Goal: Transaction & Acquisition: Purchase product/service

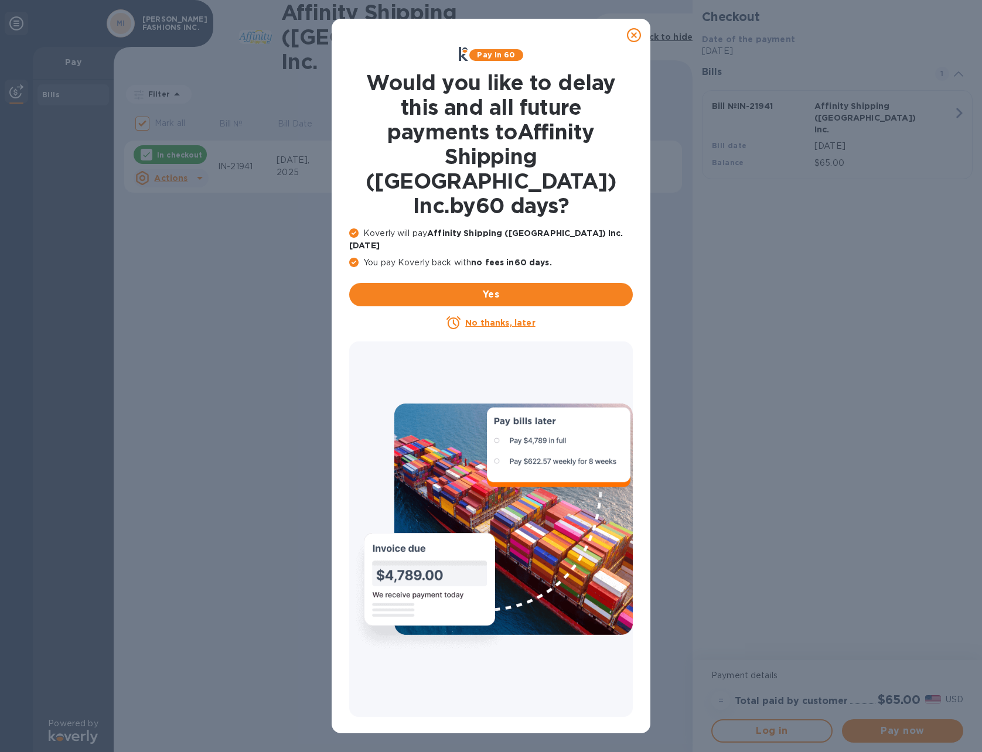
click at [499, 318] on u "No thanks, later" at bounding box center [500, 322] width 70 height 9
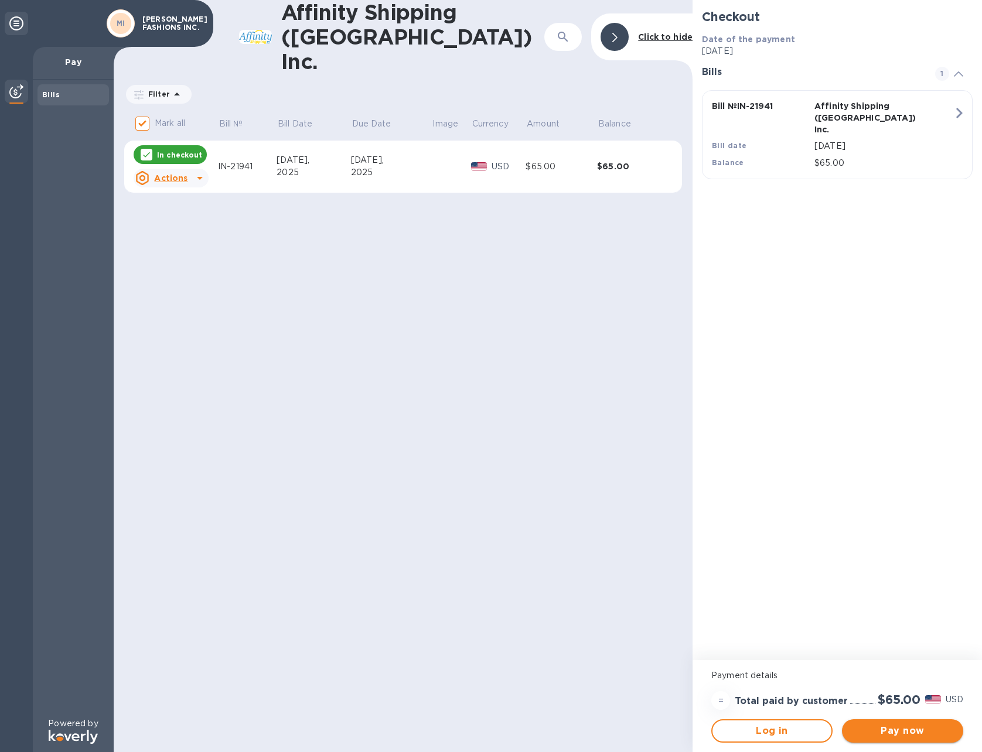
click at [904, 733] on span "Pay now" at bounding box center [903, 731] width 103 height 14
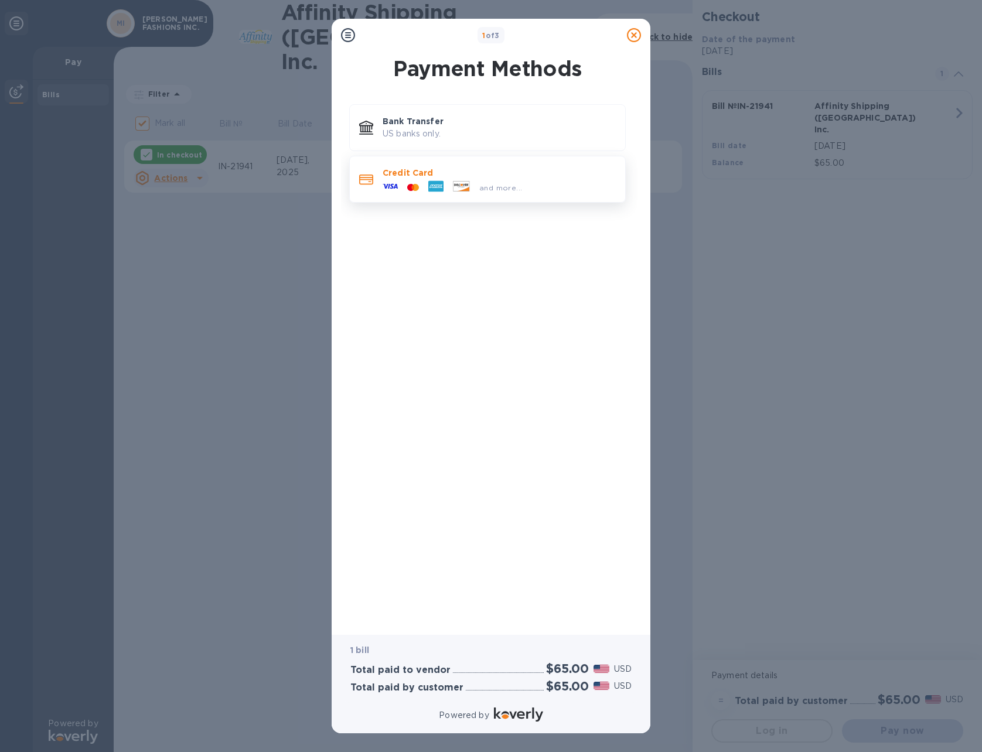
click at [404, 174] on p "Credit Card" at bounding box center [499, 173] width 233 height 12
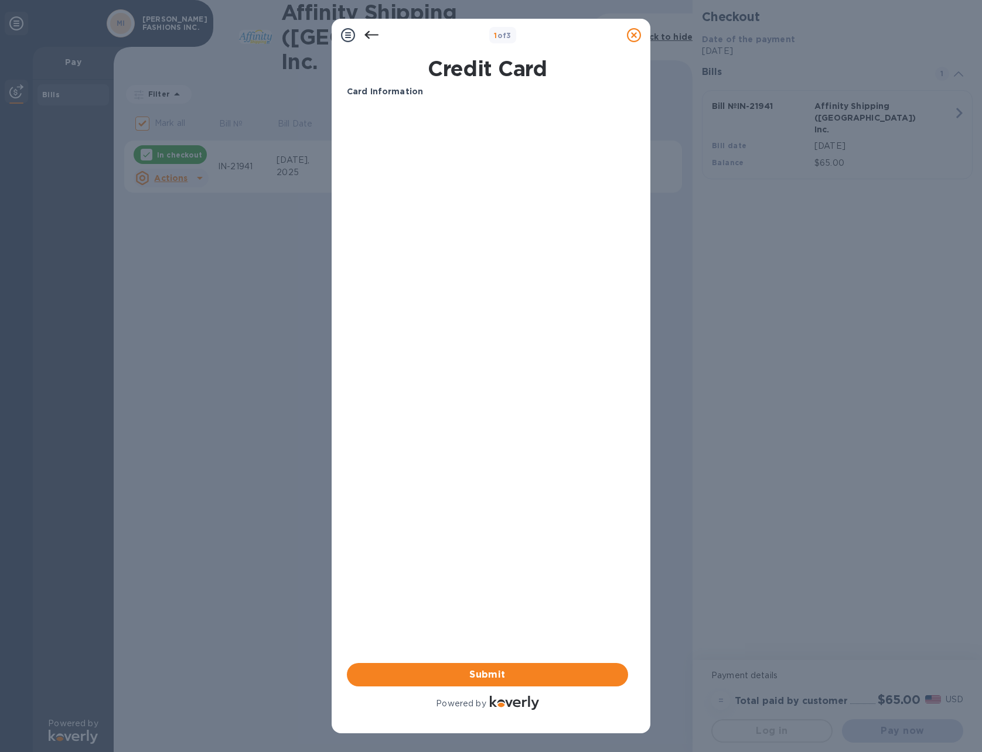
drag, startPoint x: 522, startPoint y: 335, endPoint x: 488, endPoint y: 297, distance: 51.1
click at [522, 335] on div "Card Information Your browser does not support iframes Submit Powered by" at bounding box center [487, 399] width 281 height 627
click at [483, 671] on span "Submit" at bounding box center [487, 675] width 263 height 14
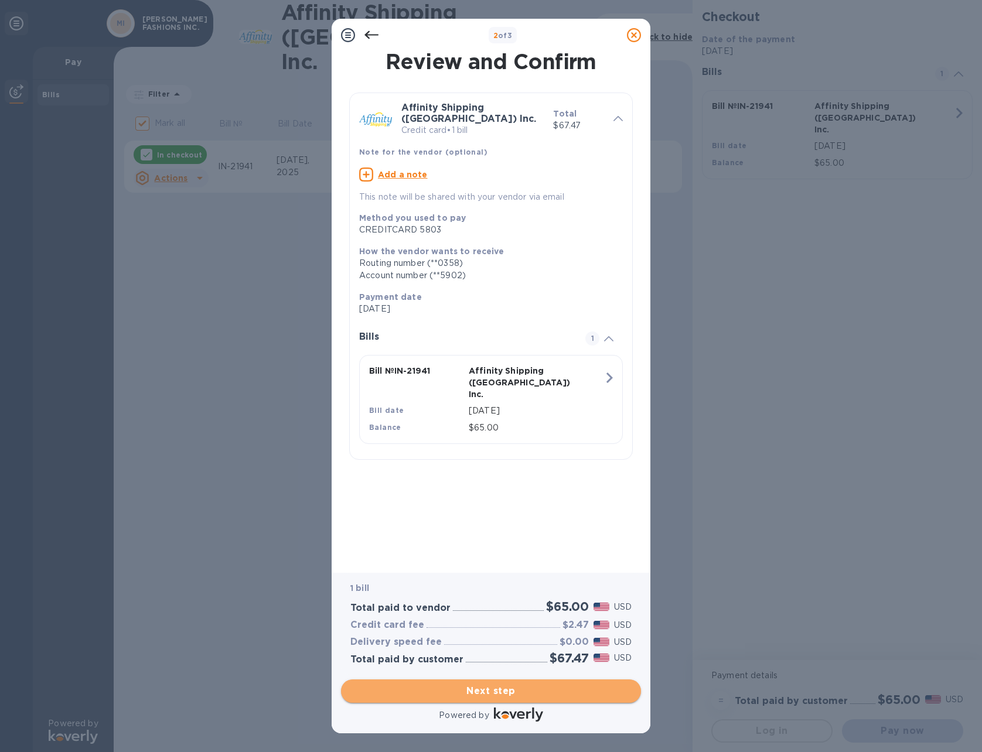
click at [495, 690] on span "Next step" at bounding box center [490, 691] width 281 height 14
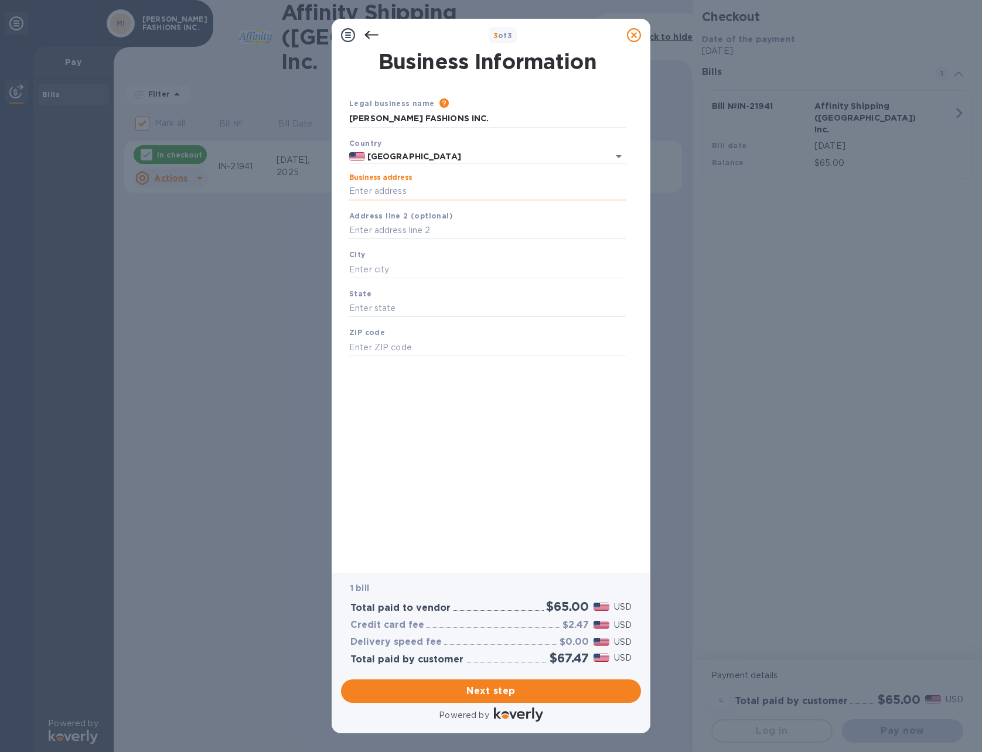
click at [422, 192] on input "Business address" at bounding box center [487, 192] width 277 height 18
type input "[STREET_ADDRESS][US_STATE]"
type input "[GEOGRAPHIC_DATA]"
type input "NC"
type input "27106"
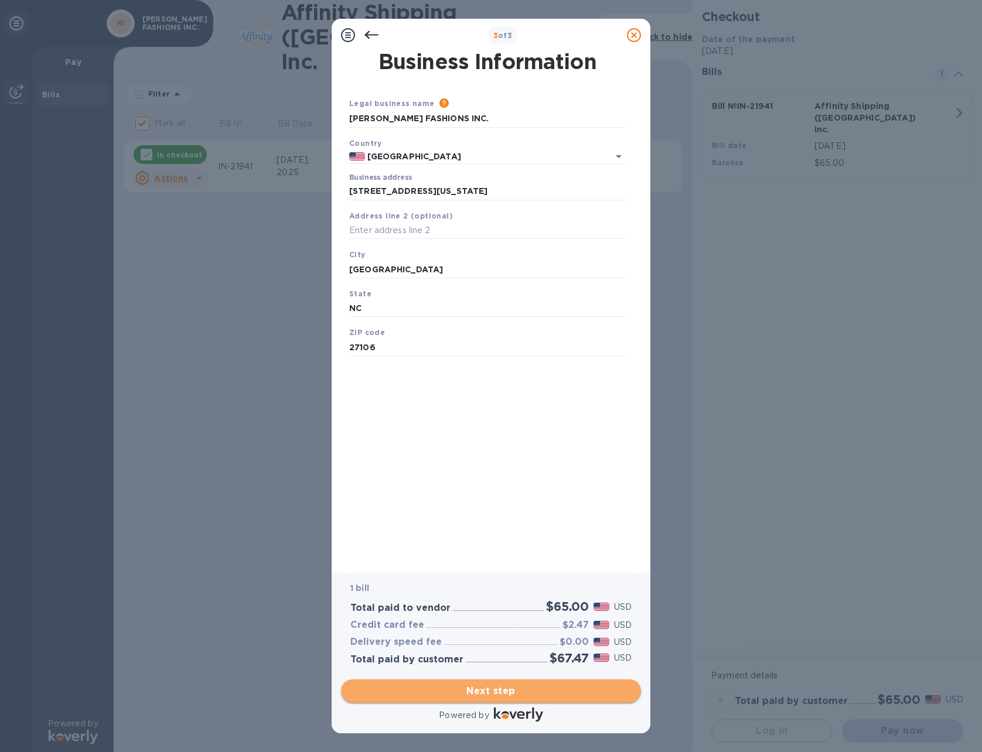
click at [483, 690] on span "Next step" at bounding box center [490, 691] width 281 height 14
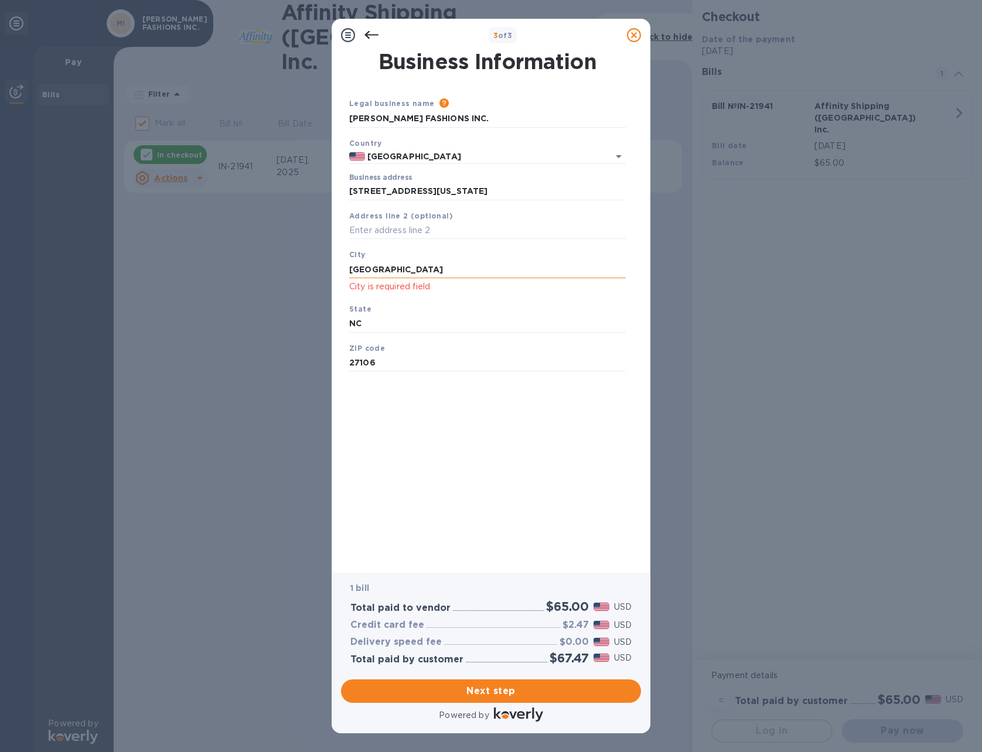
click at [437, 265] on input "[GEOGRAPHIC_DATA]" at bounding box center [487, 270] width 277 height 18
drag, startPoint x: 386, startPoint y: 268, endPoint x: 401, endPoint y: 275, distance: 17.3
click at [387, 268] on input "[GEOGRAPHIC_DATA]" at bounding box center [487, 270] width 277 height 18
click button "Save" at bounding box center [0, 0] width 0 height 0
click at [481, 298] on div "State [US_STATE]" at bounding box center [488, 317] width 286 height 39
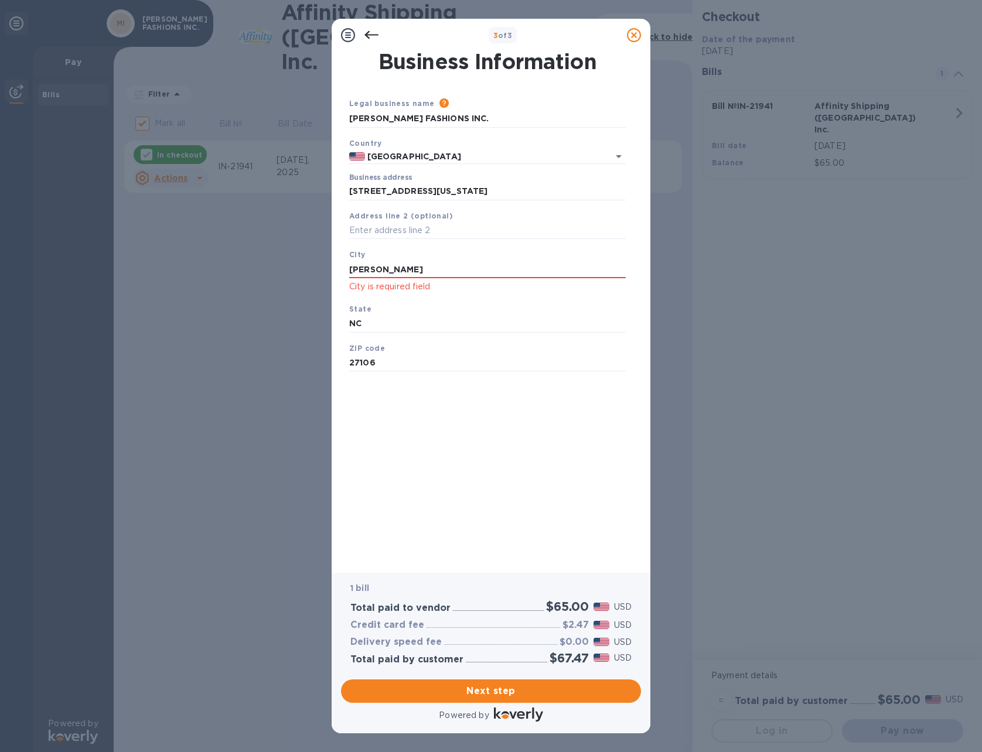
drag, startPoint x: 427, startPoint y: 268, endPoint x: 296, endPoint y: 261, distance: 130.9
click at [296, 261] on div "3 of 3 Business Information Legal business name Please provide the legal name t…" at bounding box center [491, 376] width 982 height 752
type input "[PERSON_NAME]"
click at [432, 437] on div "Business Information Legal business name Please provide the legal name that app…" at bounding box center [491, 304] width 288 height 505
click at [489, 690] on span "Next step" at bounding box center [490, 691] width 281 height 14
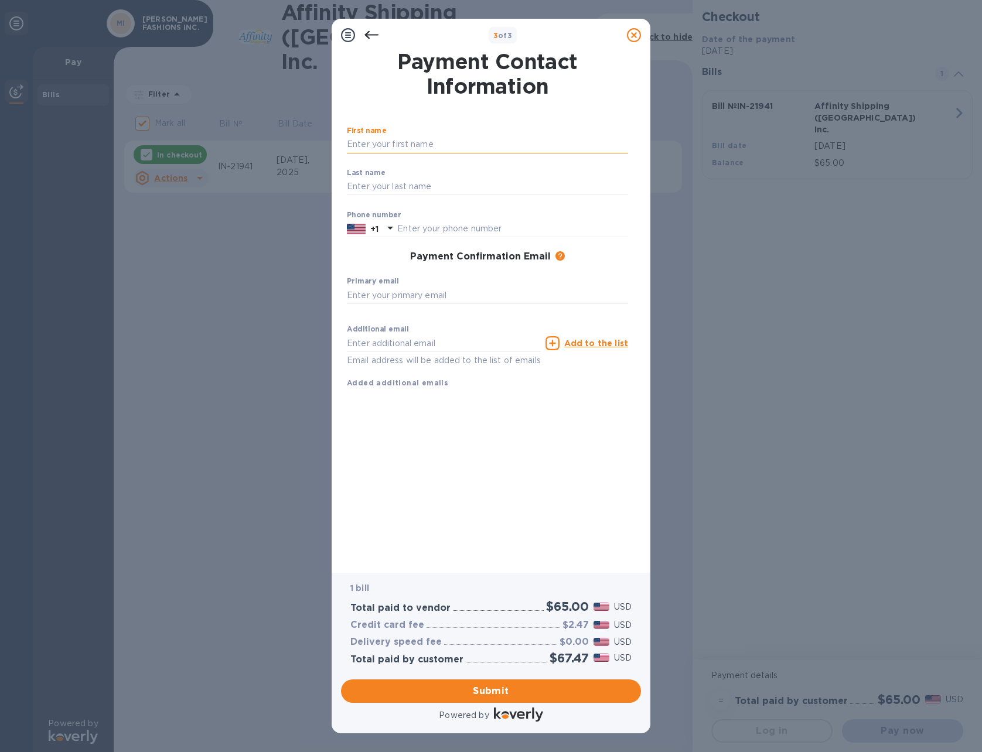
click at [394, 142] on input "text" at bounding box center [487, 145] width 281 height 18
type input "SUNIL"
type input "[PERSON_NAME]"
type input "3363278521"
type input "[EMAIL_ADDRESS][DOMAIN_NAME]"
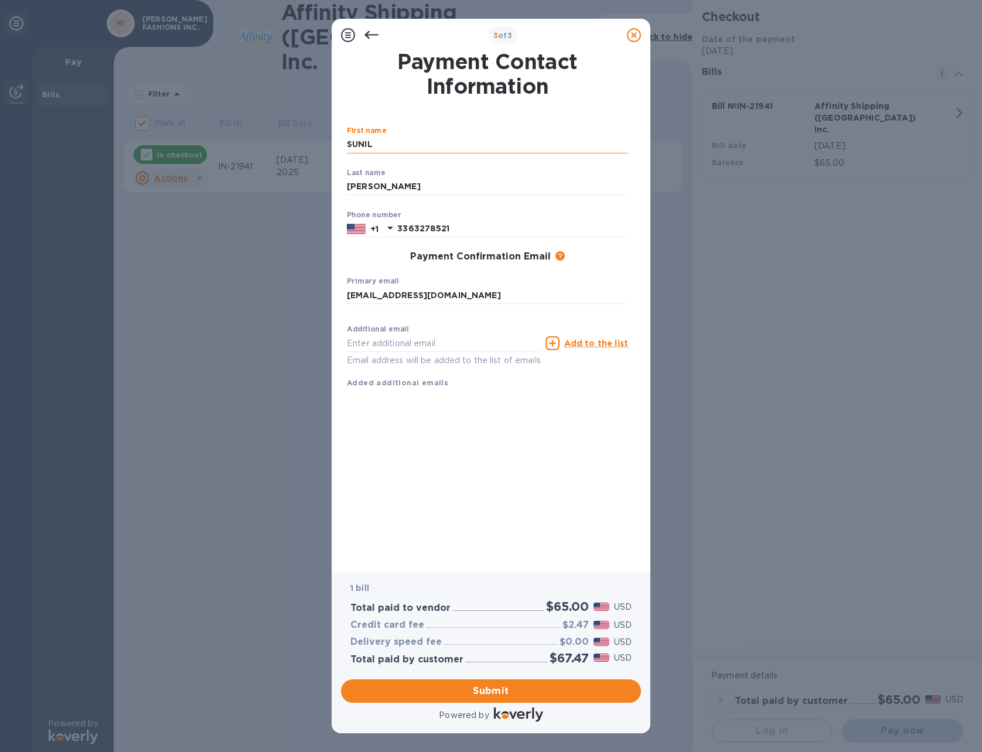
type input "[EMAIL_ADDRESS][DOMAIN_NAME]"
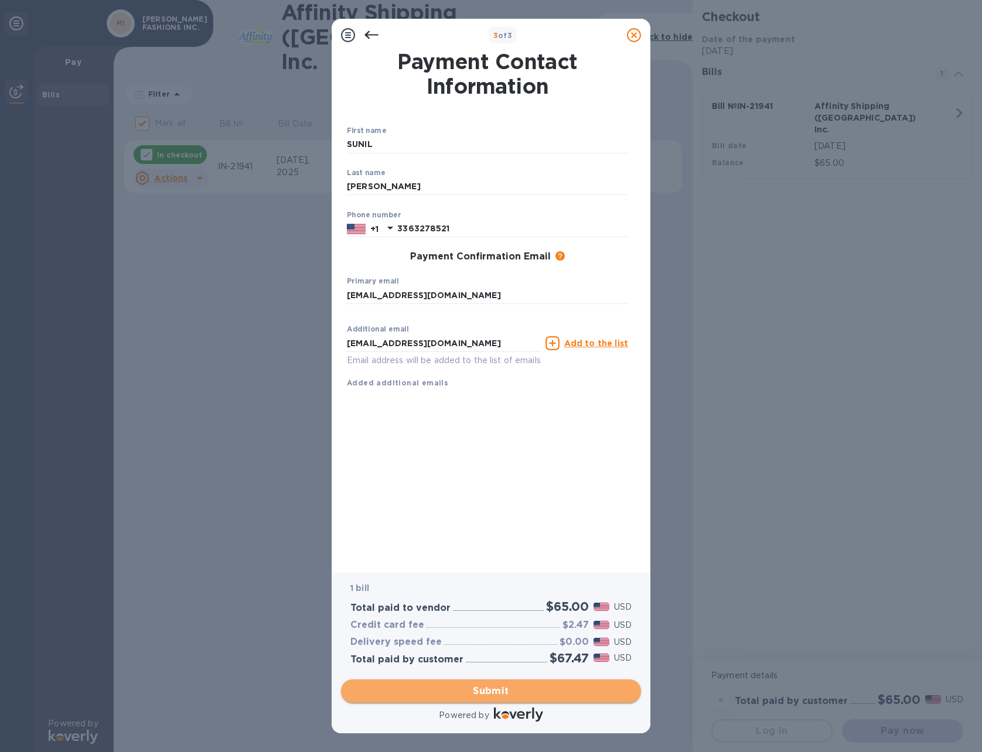
click at [486, 690] on span "Submit" at bounding box center [490, 691] width 281 height 14
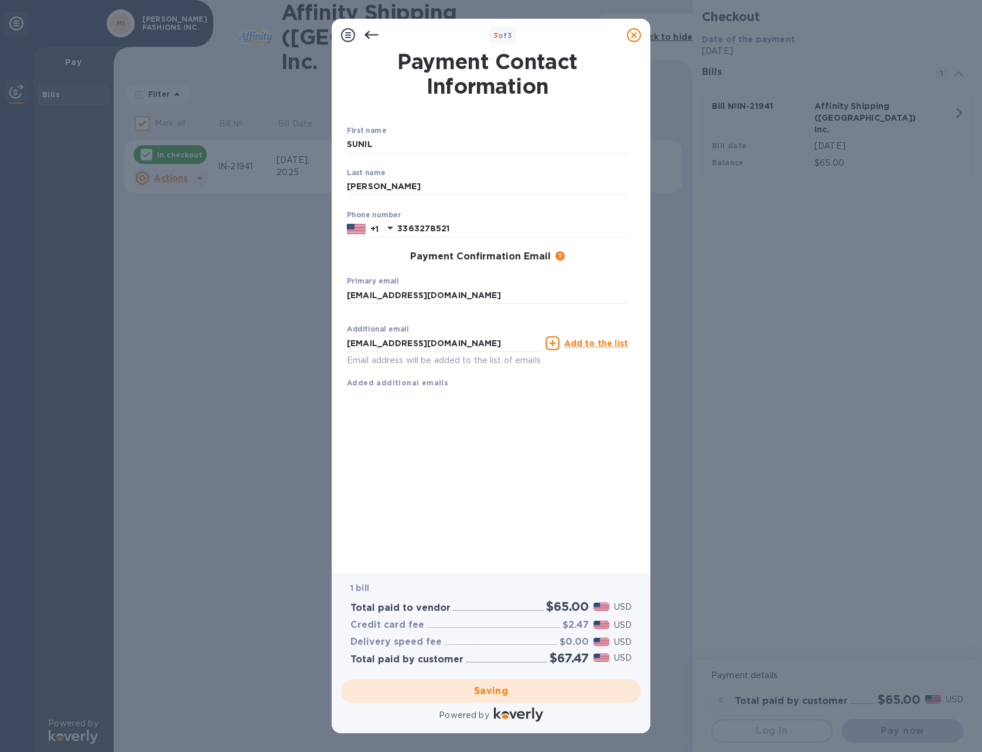
checkbox input "false"
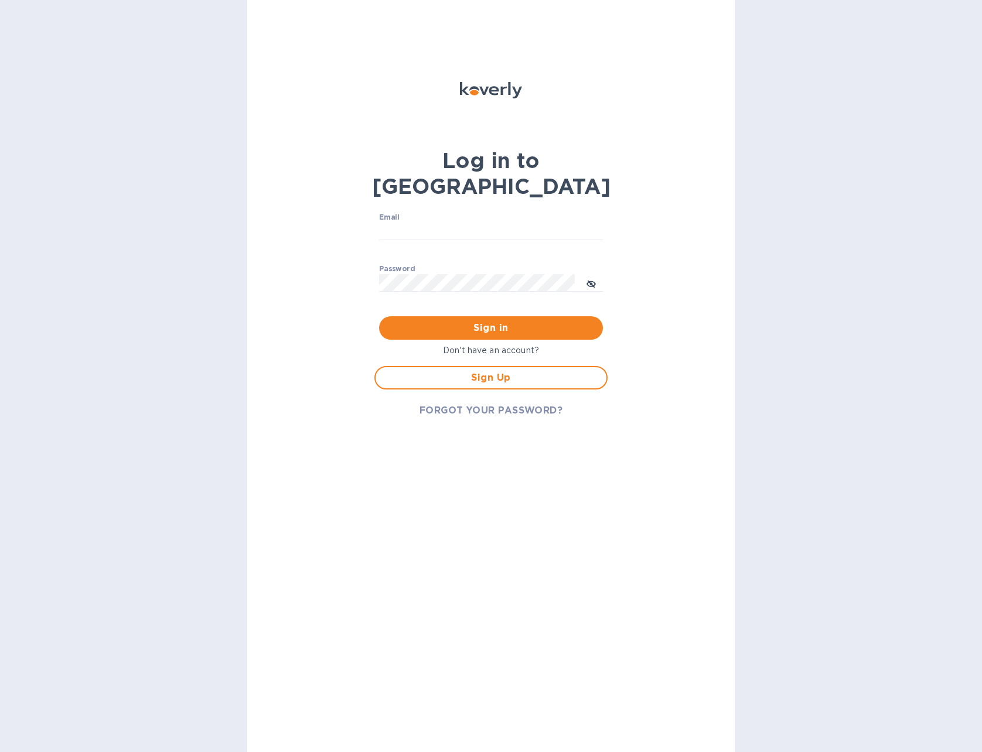
click at [417, 213] on div "Email ​" at bounding box center [491, 234] width 224 height 42
click at [486, 371] on span "Sign Up" at bounding box center [491, 378] width 212 height 14
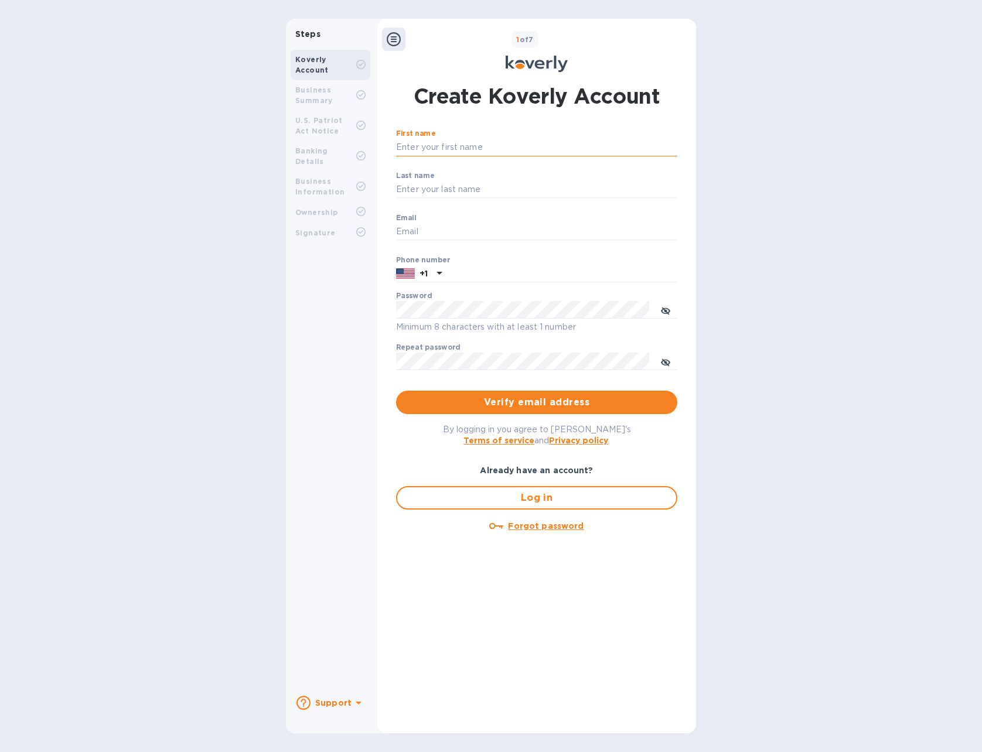
click at [497, 145] on input "First name" at bounding box center [536, 148] width 281 height 18
type input "SUNIL"
type input "[PERSON_NAME]"
type input "[EMAIL_ADDRESS][DOMAIN_NAME]"
click at [496, 270] on input "text" at bounding box center [562, 274] width 231 height 18
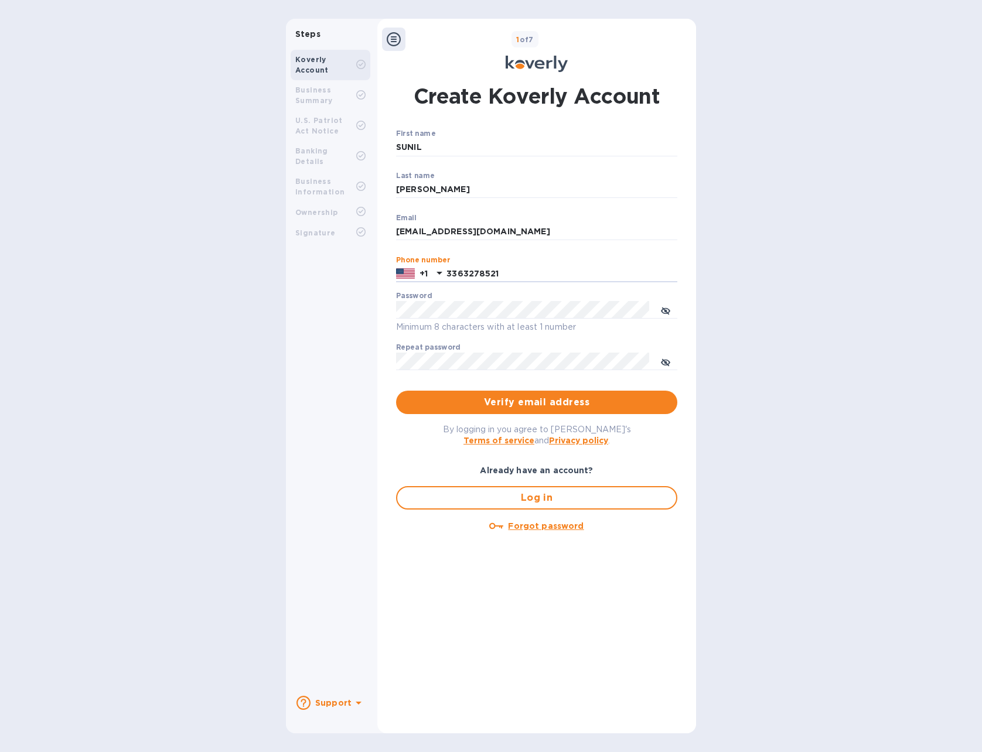
type input "3363278521"
click at [537, 404] on span "Verify email address" at bounding box center [537, 403] width 263 height 14
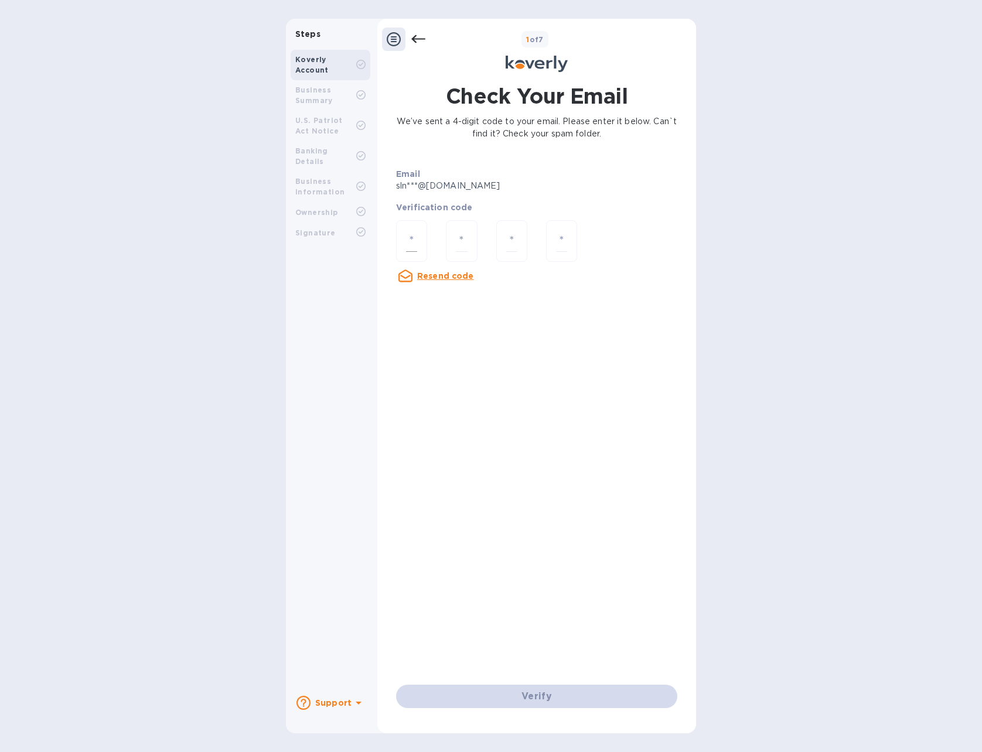
click at [411, 240] on input "number" at bounding box center [411, 241] width 11 height 22
type input "6"
type input "2"
type input "4"
type input "5"
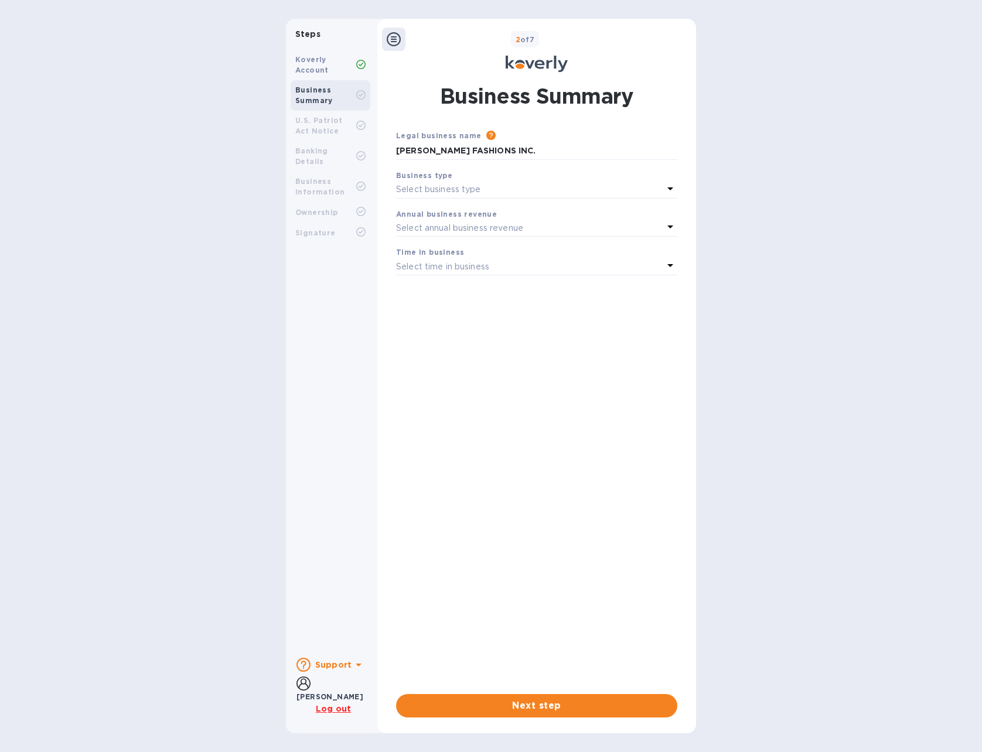
click at [669, 188] on icon at bounding box center [670, 189] width 6 height 3
click at [432, 282] on p "S Corporations" at bounding box center [532, 281] width 253 height 12
click at [672, 263] on icon at bounding box center [670, 265] width 14 height 14
click at [440, 357] on p "More than 5 years" at bounding box center [532, 359] width 253 height 12
click at [520, 706] on span "Next step" at bounding box center [537, 706] width 263 height 14
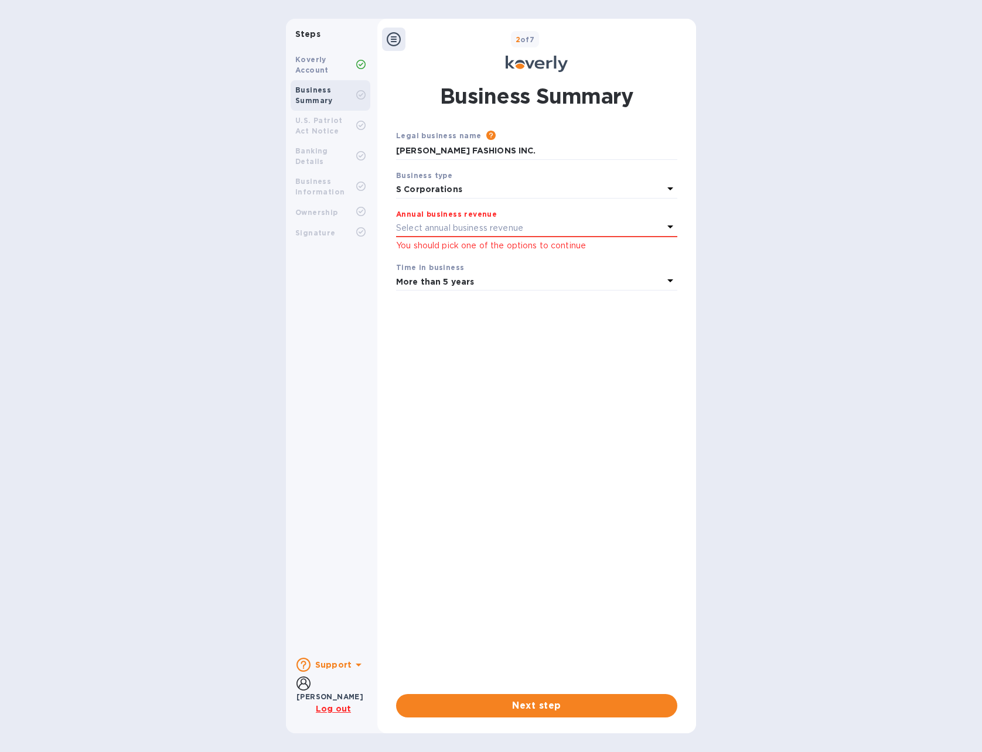
click at [671, 227] on icon at bounding box center [670, 227] width 6 height 3
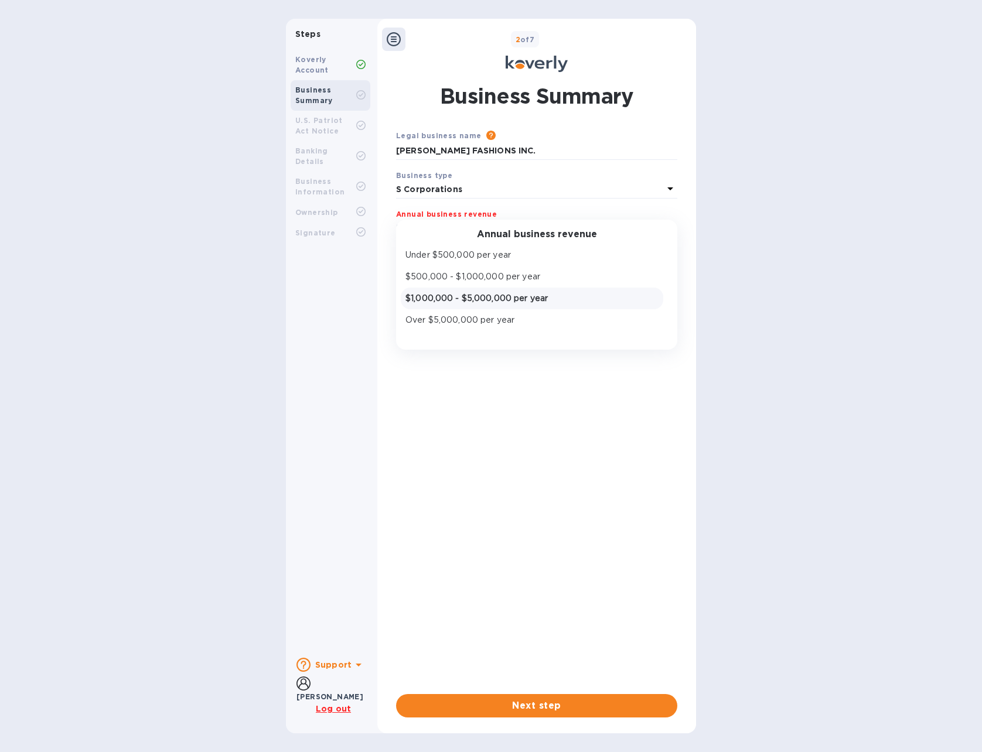
click at [430, 299] on p "$1,000,000 - $5,000,000 per year" at bounding box center [532, 298] width 253 height 12
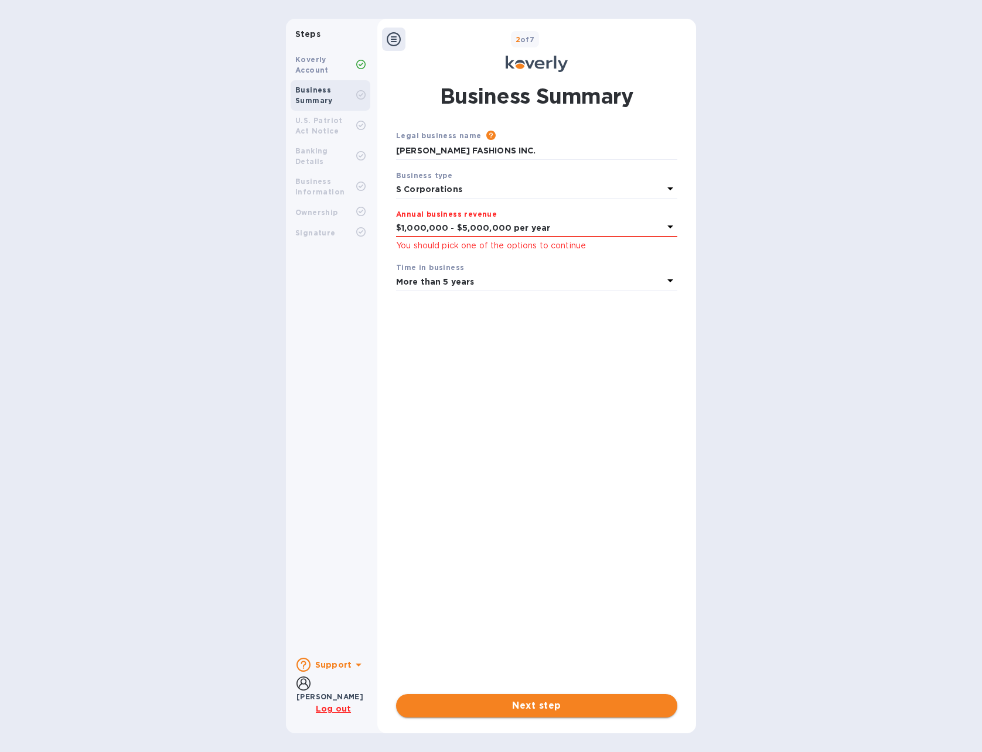
click at [544, 705] on span "Next step" at bounding box center [537, 706] width 263 height 14
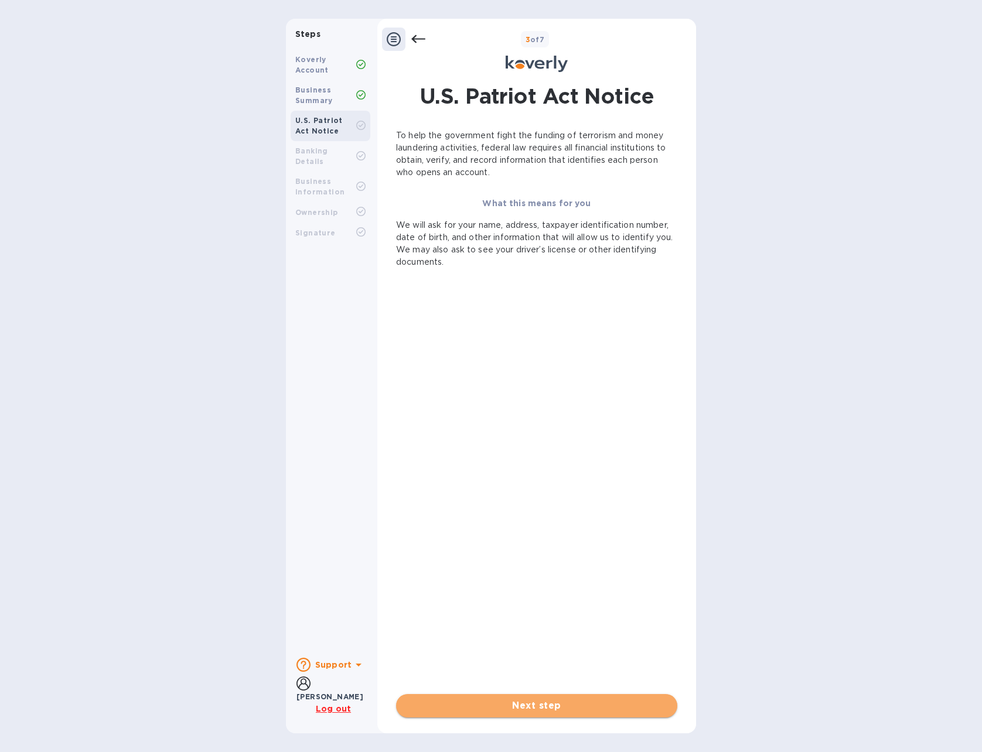
click at [509, 703] on span "Next step" at bounding box center [537, 706] width 263 height 14
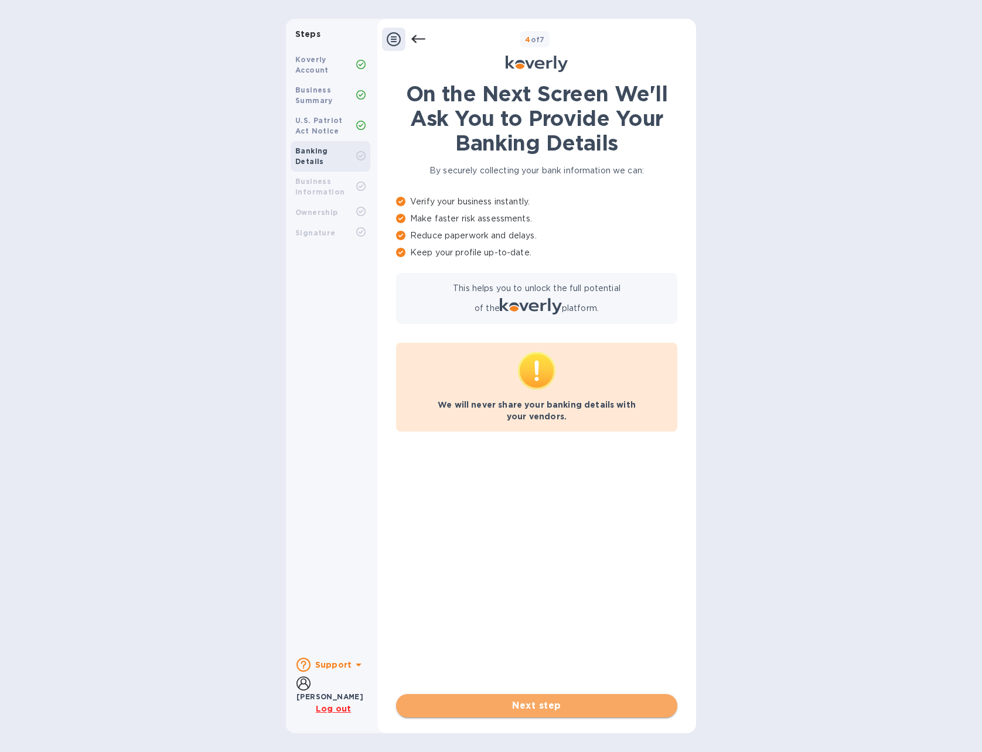
click at [532, 706] on span "Next step" at bounding box center [537, 706] width 263 height 14
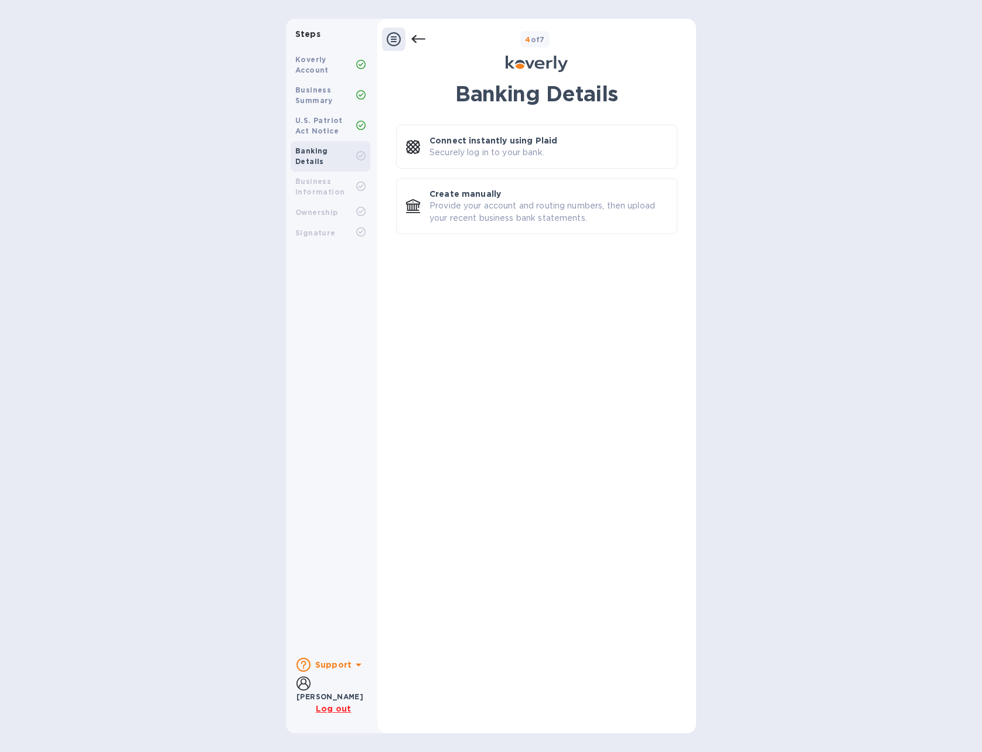
click at [339, 709] on u "Log out" at bounding box center [333, 708] width 35 height 9
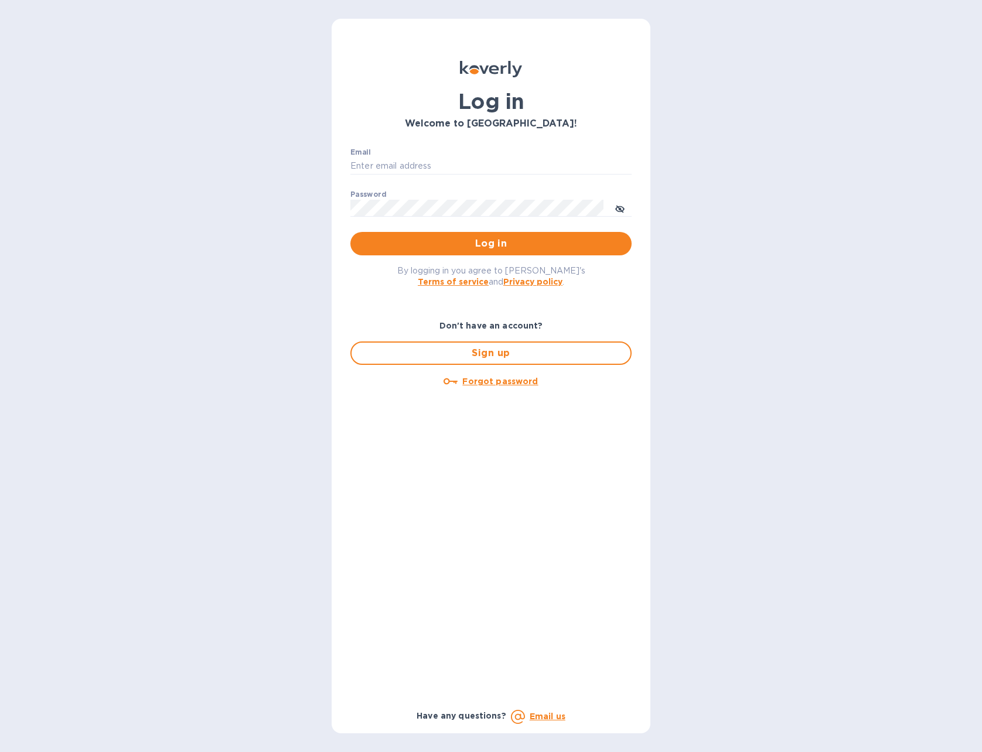
type input "[EMAIL_ADDRESS][DOMAIN_NAME]"
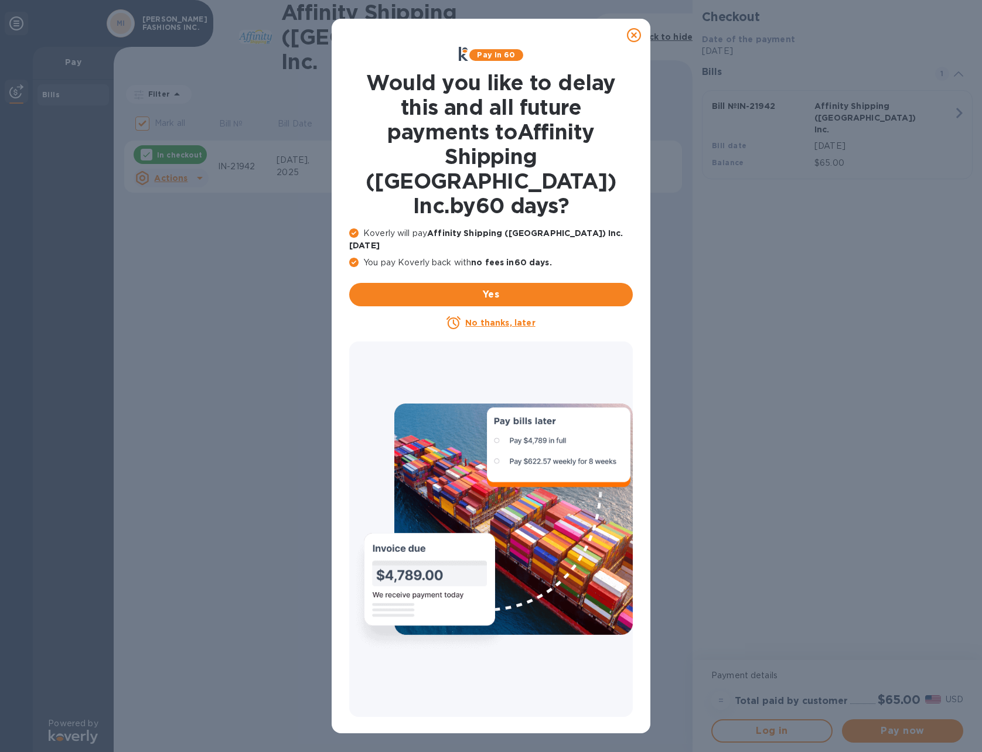
click at [498, 318] on u "No thanks, later" at bounding box center [500, 322] width 70 height 9
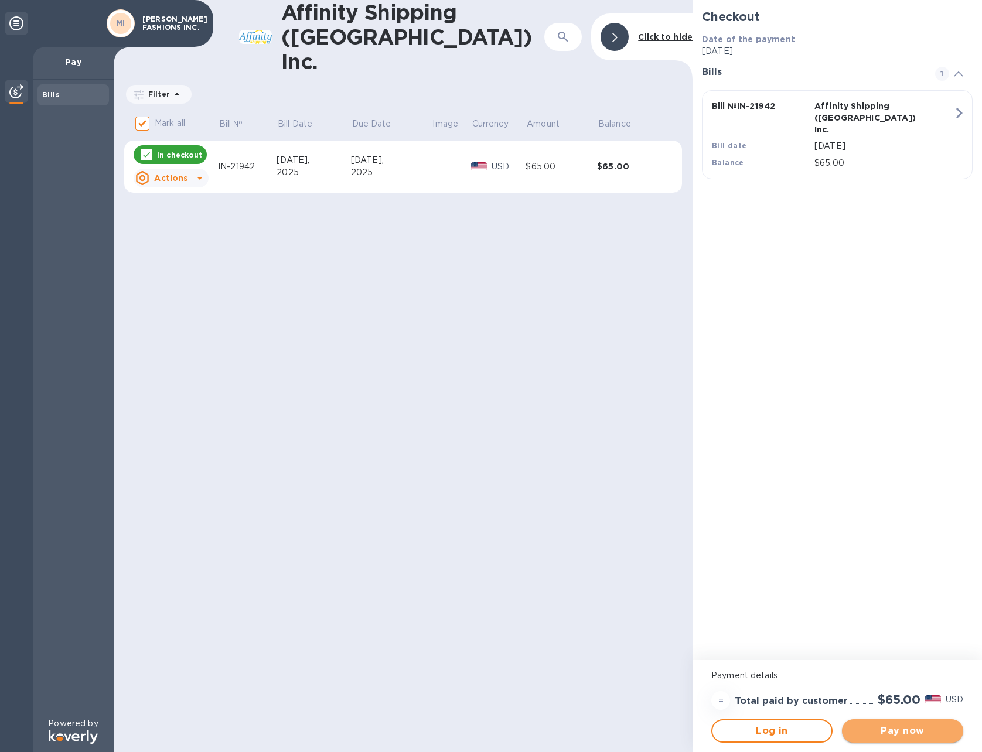
click at [895, 731] on span "Pay now" at bounding box center [903, 731] width 103 height 14
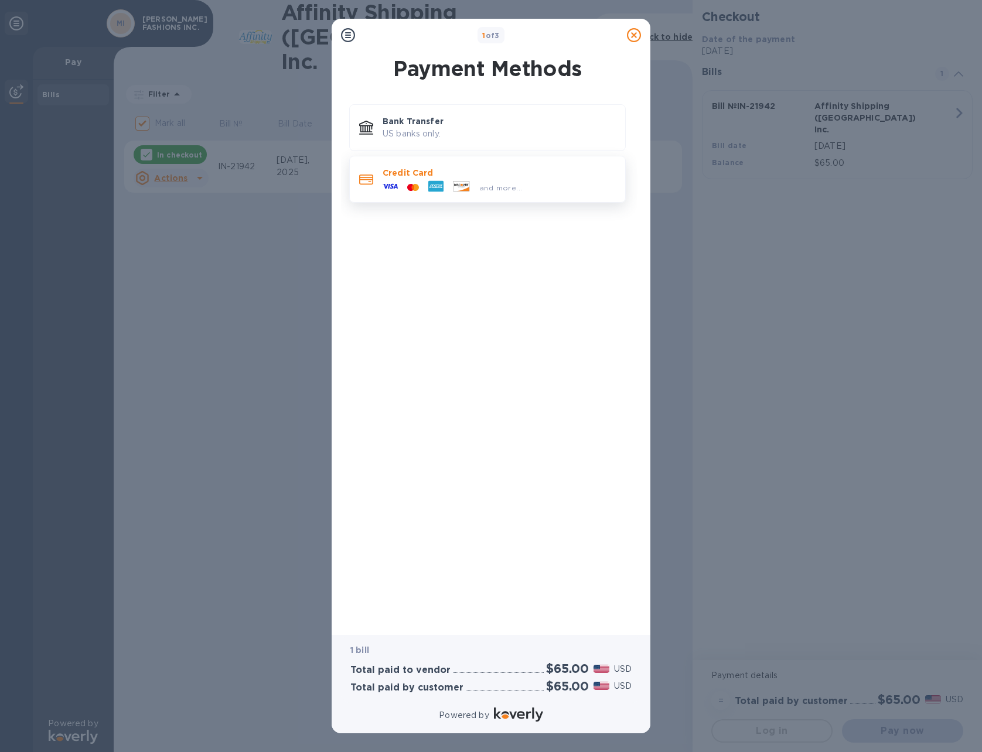
click at [397, 178] on p "Credit Card" at bounding box center [499, 173] width 233 height 12
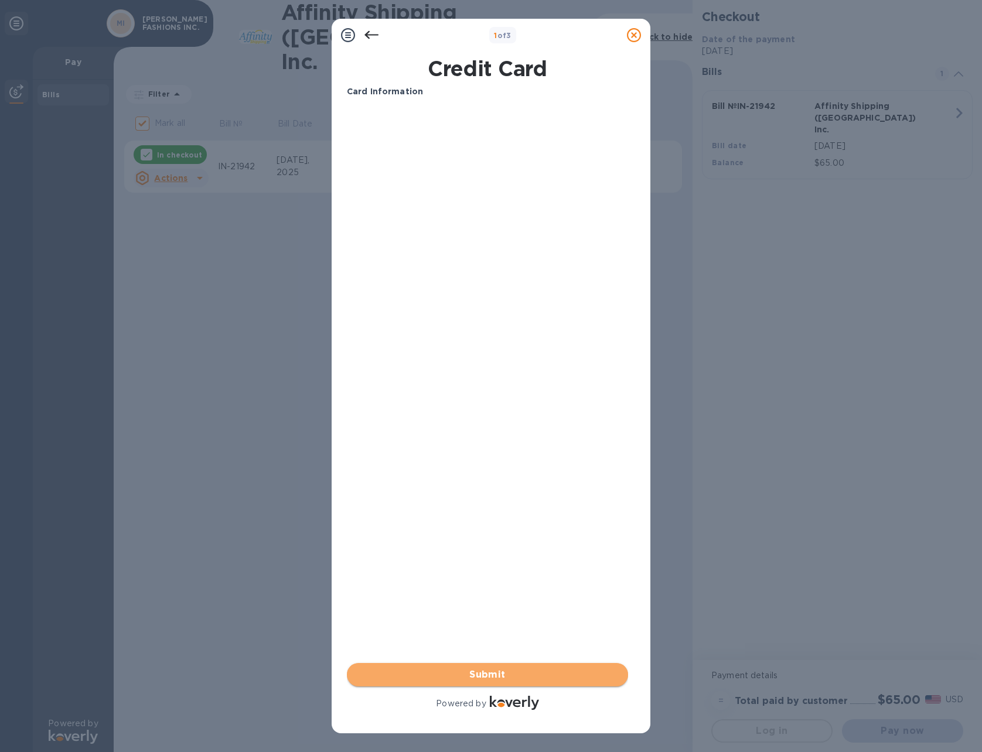
click at [486, 673] on span "Submit" at bounding box center [487, 675] width 263 height 14
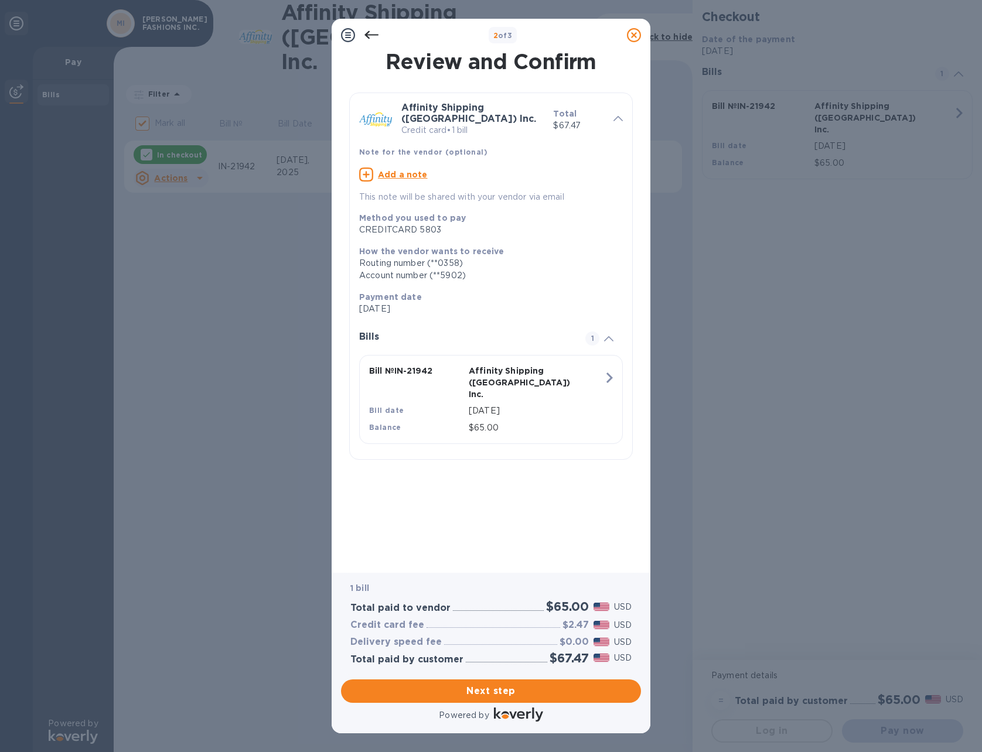
click at [383, 170] on u "Add a note" at bounding box center [403, 174] width 50 height 9
click at [417, 171] on textarea at bounding box center [481, 176] width 245 height 10
type textarea "O"
click at [388, 171] on textarea "file no. OI" at bounding box center [481, 176] width 245 height 10
type textarea "file OI256489"
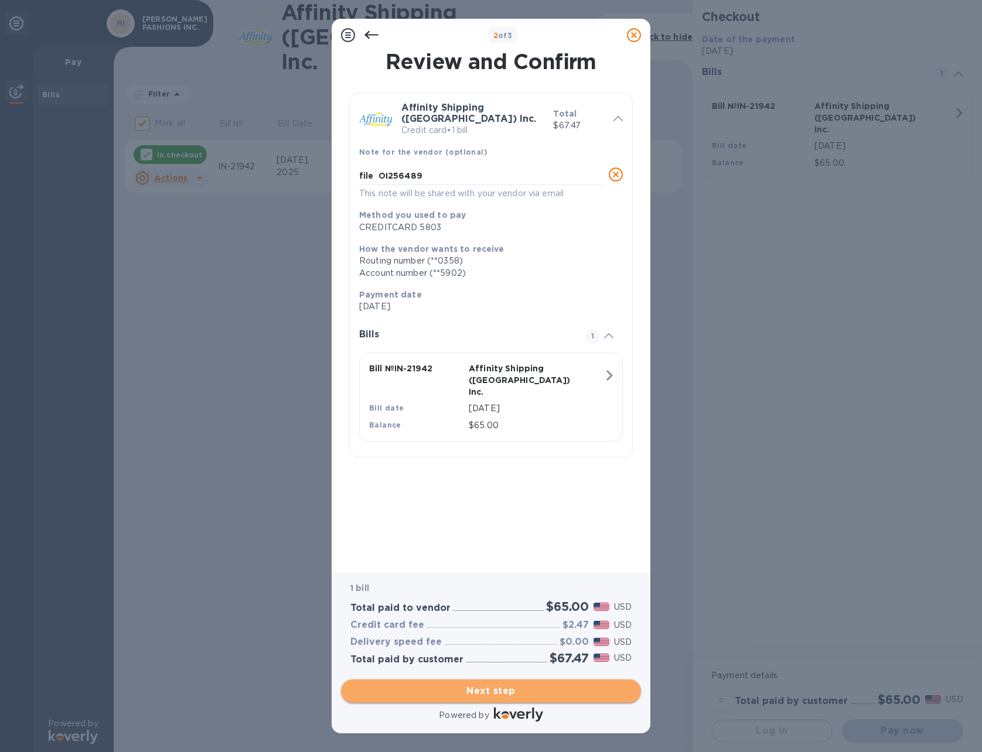
click at [494, 693] on span "Next step" at bounding box center [490, 691] width 281 height 14
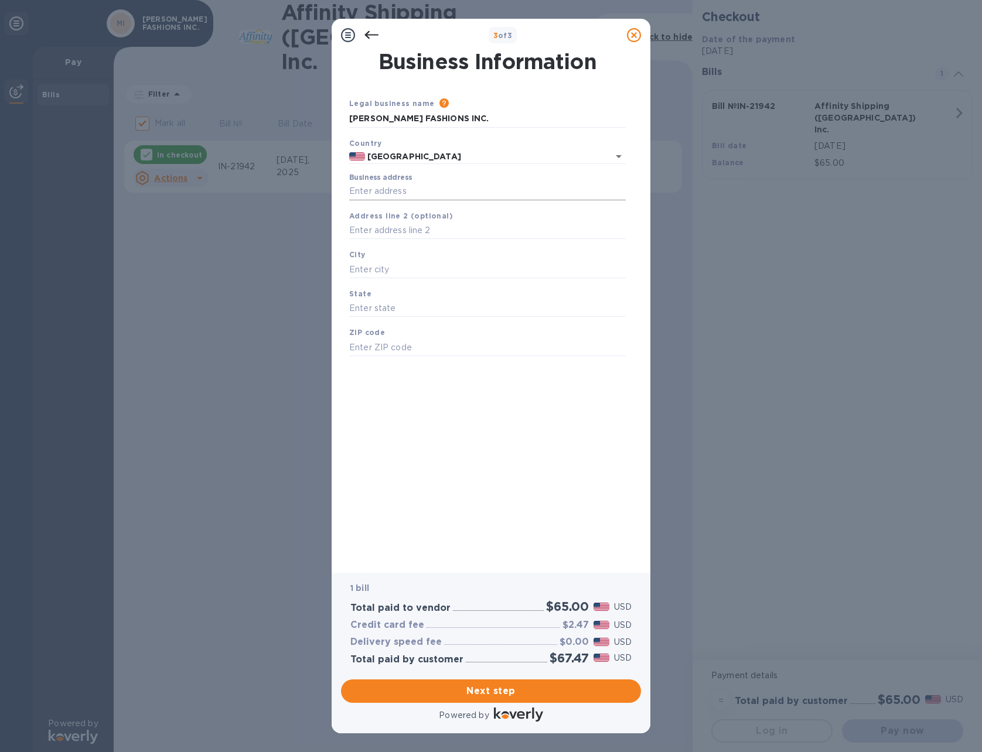
click at [432, 185] on input "Business address" at bounding box center [487, 192] width 277 height 18
type input "[STREET_ADDRESS][US_STATE]"
type input "Winston-Salem"
type input "NC"
type input "27106"
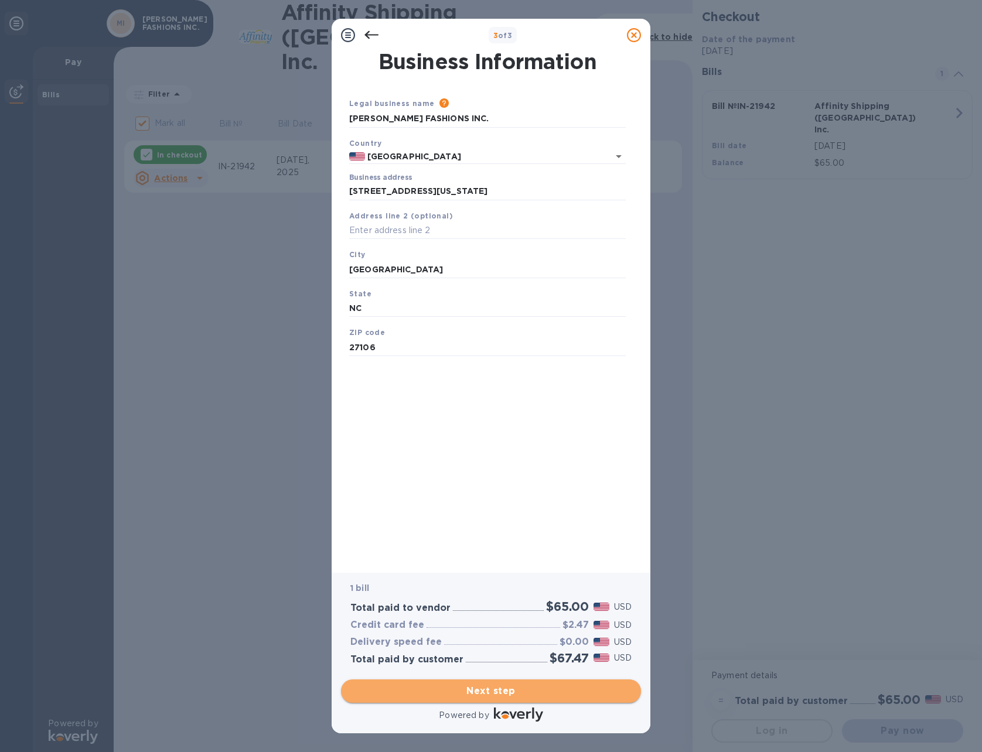
click at [502, 689] on span "Next step" at bounding box center [490, 691] width 281 height 14
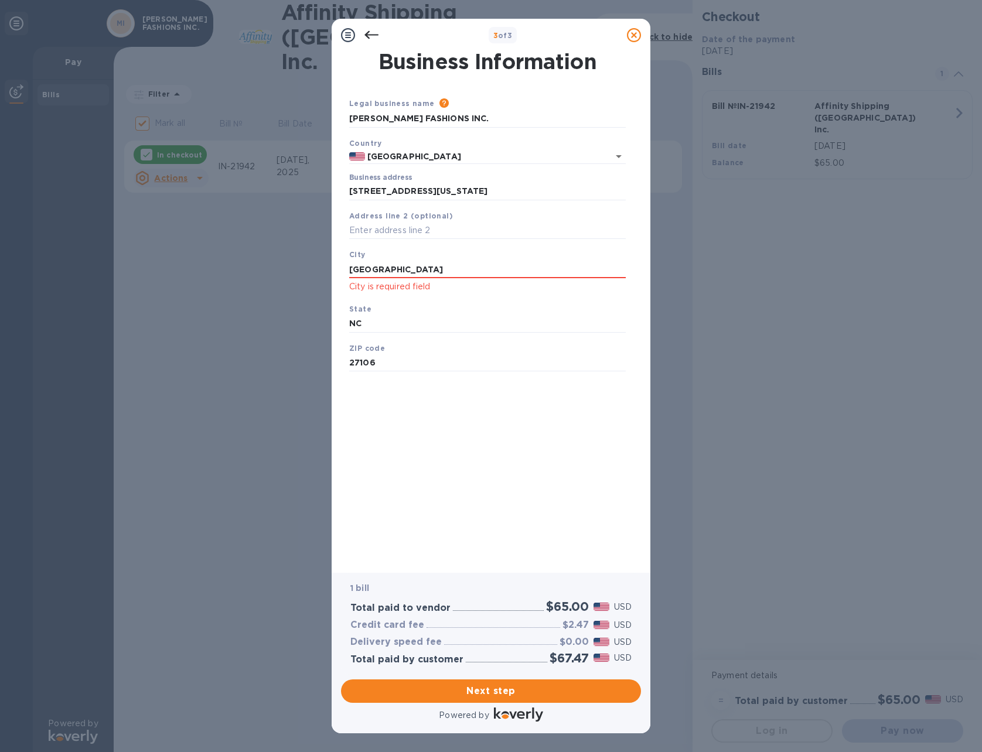
drag, startPoint x: 427, startPoint y: 266, endPoint x: 302, endPoint y: 262, distance: 124.3
click at [302, 262] on div "3 of 3 Business Information Legal business name Please provide the legal name t…" at bounding box center [491, 376] width 982 height 752
type input "[PERSON_NAME]"
drag, startPoint x: 445, startPoint y: 292, endPoint x: 435, endPoint y: 385, distance: 93.2
click at [446, 292] on p "City is required field" at bounding box center [487, 286] width 277 height 13
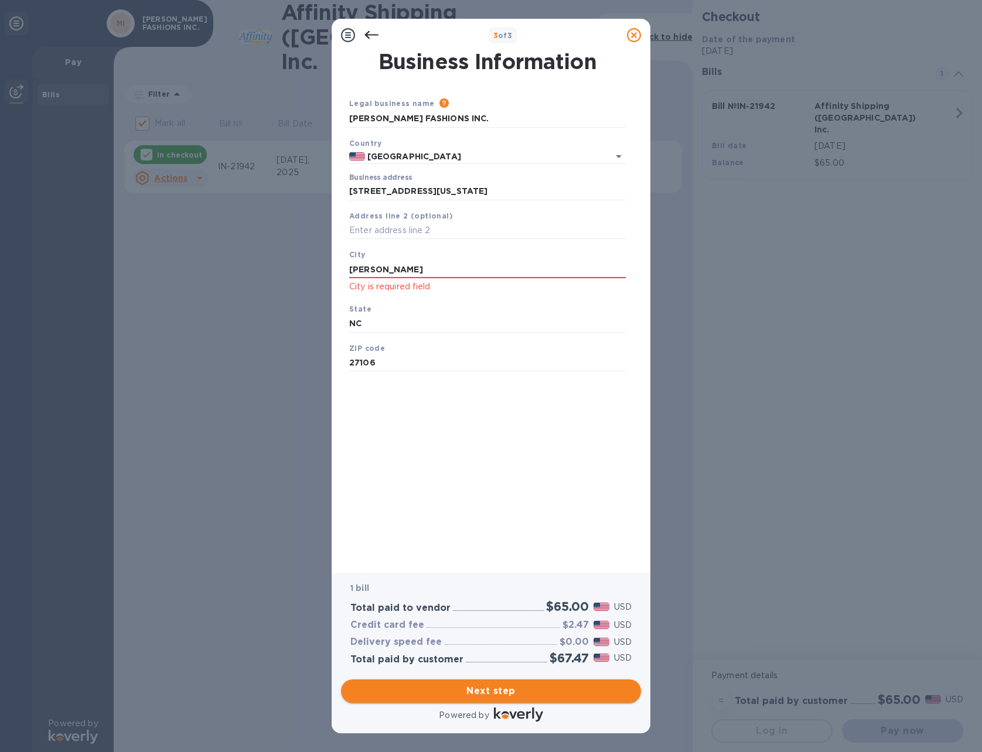
click at [488, 692] on span "Next step" at bounding box center [490, 691] width 281 height 14
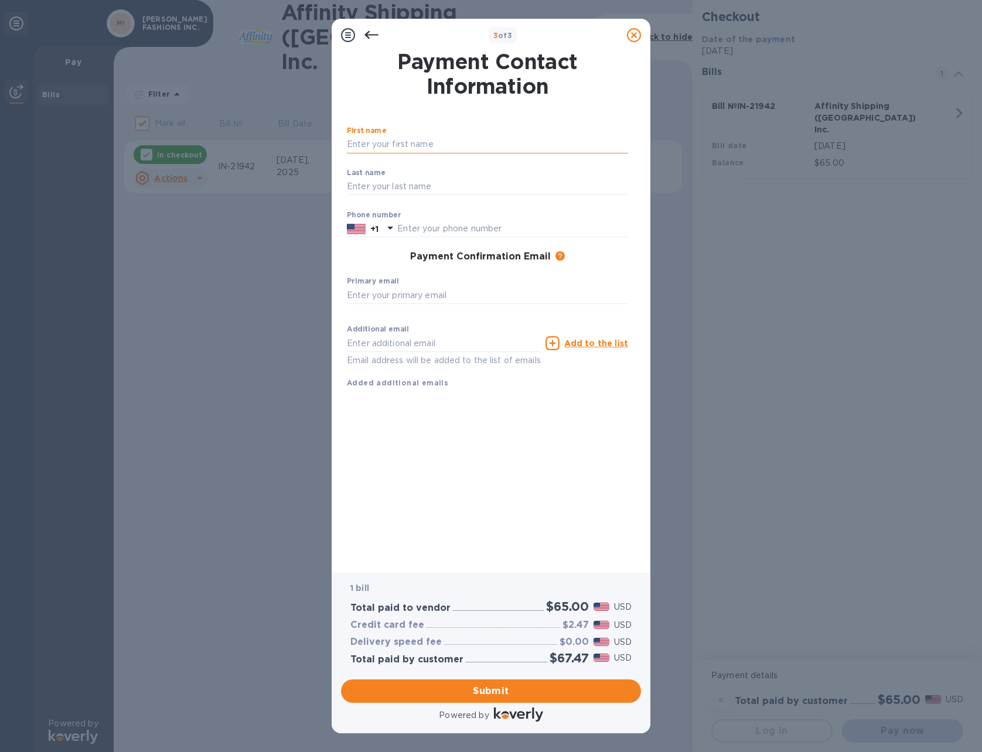
click at [394, 141] on input "text" at bounding box center [487, 145] width 281 height 18
type input "SUNIL"
type input "[PERSON_NAME]"
type input "3363278521"
type input "[EMAIL_ADDRESS][DOMAIN_NAME]"
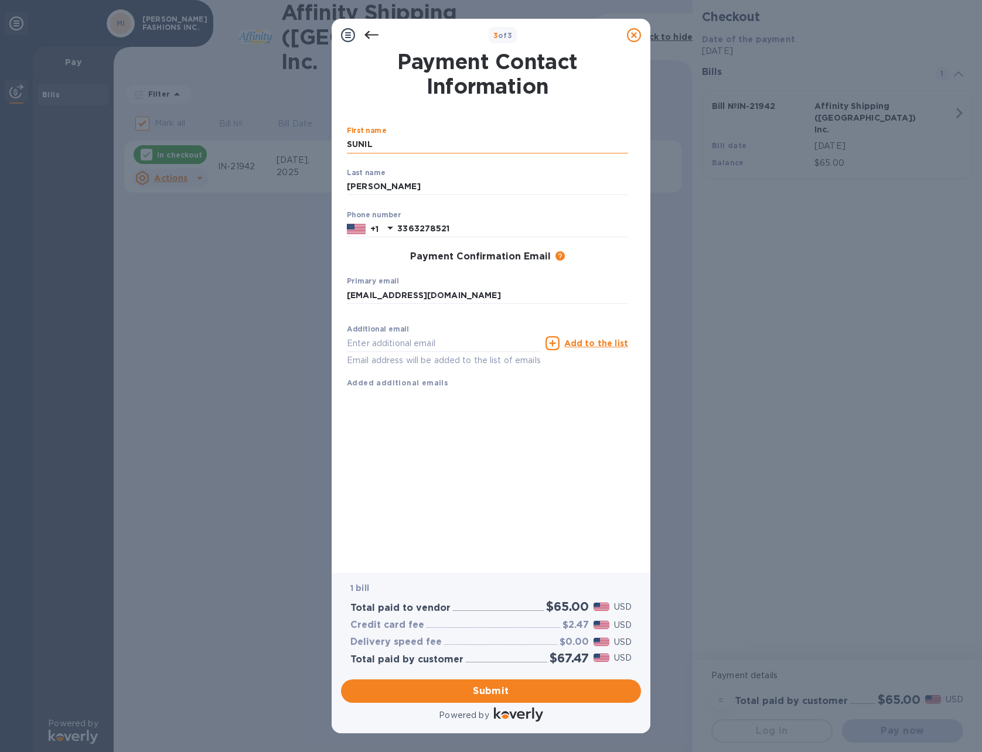
type input "[EMAIL_ADDRESS][DOMAIN_NAME]"
click at [485, 690] on span "Submit" at bounding box center [490, 691] width 281 height 14
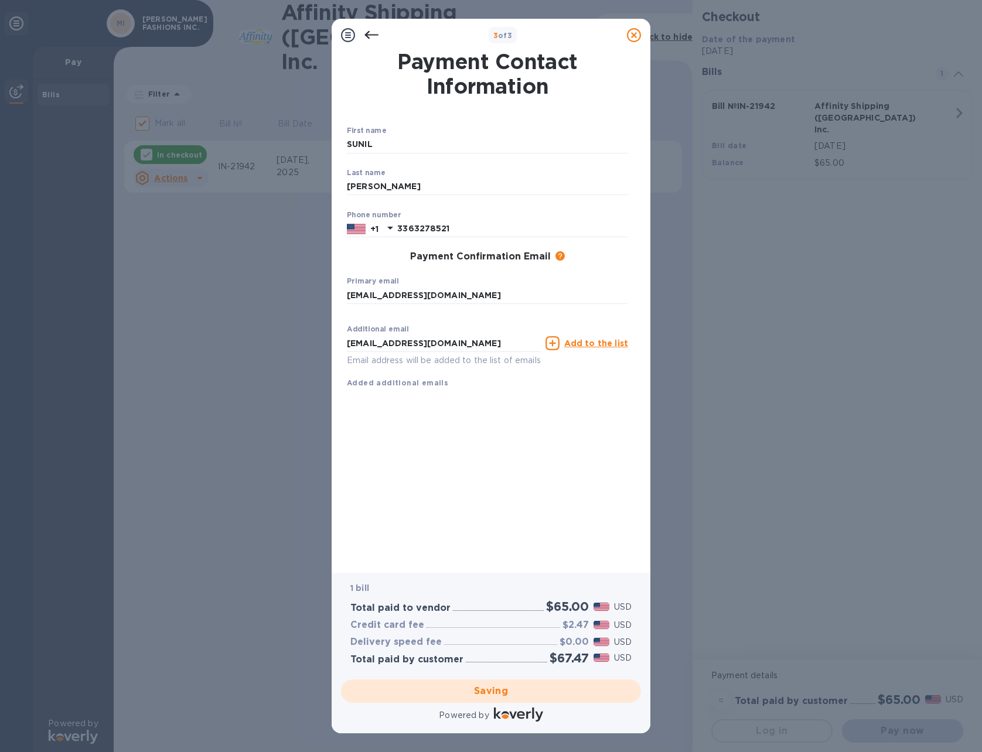
checkbox input "false"
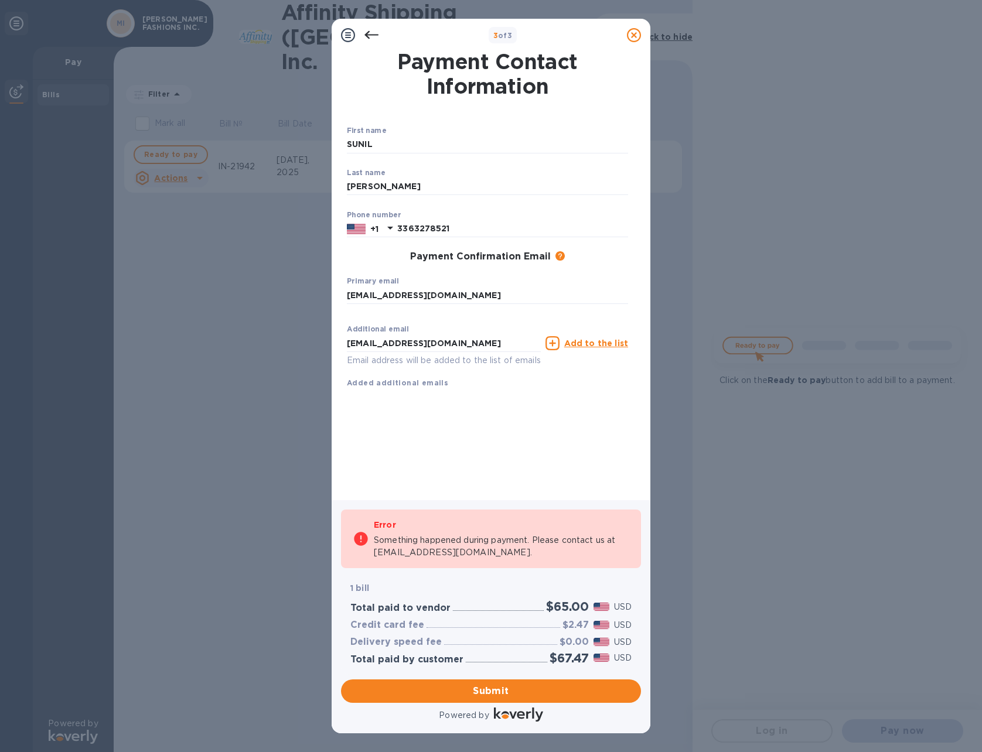
click at [466, 439] on div "Payment Contact Information First name SUNIL ​ Last name KAPOOR ​ Phone number …" at bounding box center [491, 268] width 288 height 432
click at [500, 691] on span "Submit" at bounding box center [490, 691] width 281 height 14
click at [455, 290] on input "[EMAIL_ADDRESS][DOMAIN_NAME]" at bounding box center [487, 296] width 281 height 18
click at [592, 343] on u "Add to the list" at bounding box center [596, 343] width 64 height 9
click at [442, 340] on input "text" at bounding box center [444, 344] width 194 height 18
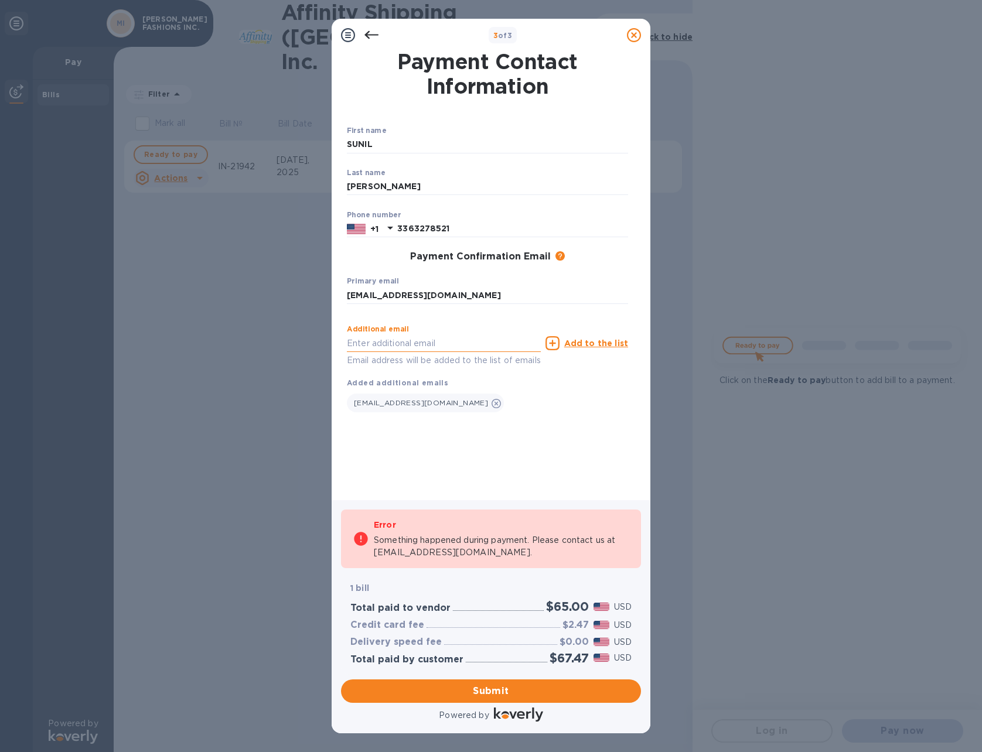
type input "[EMAIL_ADDRESS][DOMAIN_NAME]"
click at [546, 402] on div "[EMAIL_ADDRESS][DOMAIN_NAME]" at bounding box center [487, 400] width 281 height 23
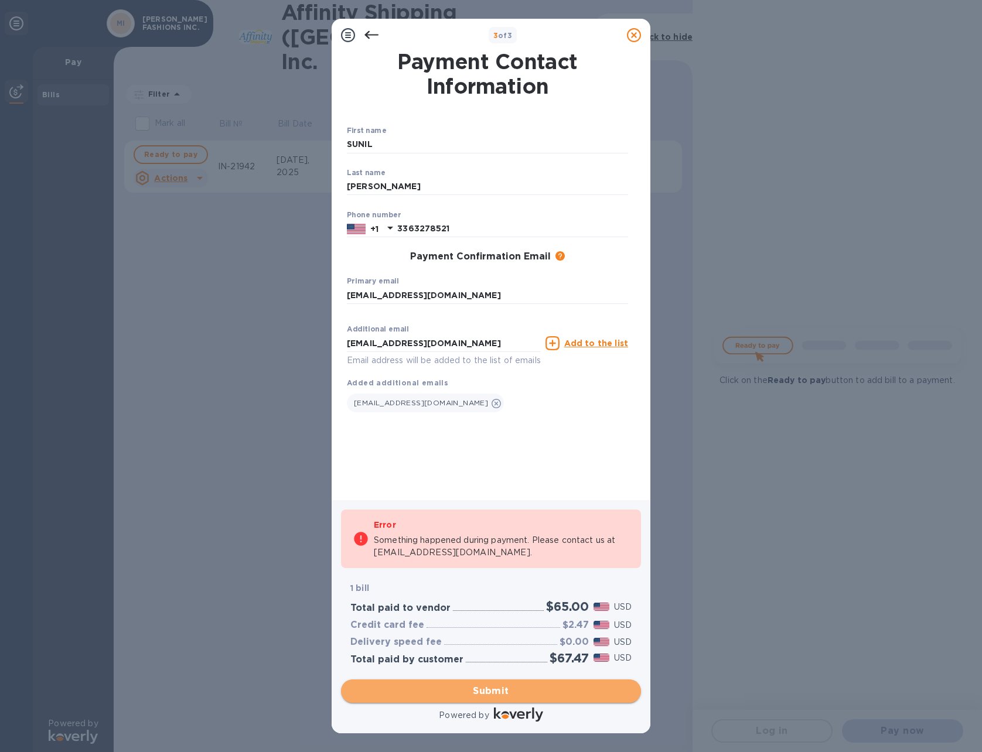
click at [501, 689] on span "Submit" at bounding box center [490, 691] width 281 height 14
click at [454, 339] on input "[EMAIL_ADDRESS][DOMAIN_NAME]" at bounding box center [444, 344] width 194 height 18
click at [604, 342] on u "Add to the list" at bounding box center [596, 343] width 64 height 9
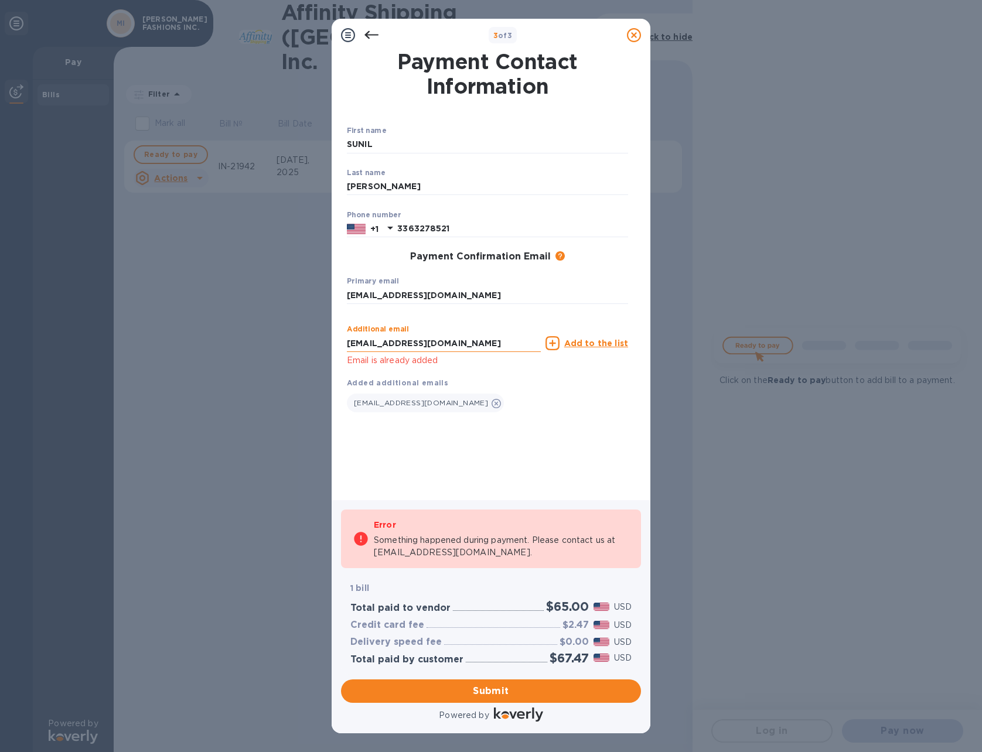
click at [462, 342] on input "[EMAIL_ADDRESS][DOMAIN_NAME]" at bounding box center [444, 344] width 194 height 18
type input "w"
click at [592, 362] on div "Additional email menz Email is already added Add to the list" at bounding box center [488, 343] width 286 height 53
click at [410, 344] on input "menz" at bounding box center [444, 344] width 194 height 18
type input "[EMAIL_ADDRESS][DOMAIN_NAME]"
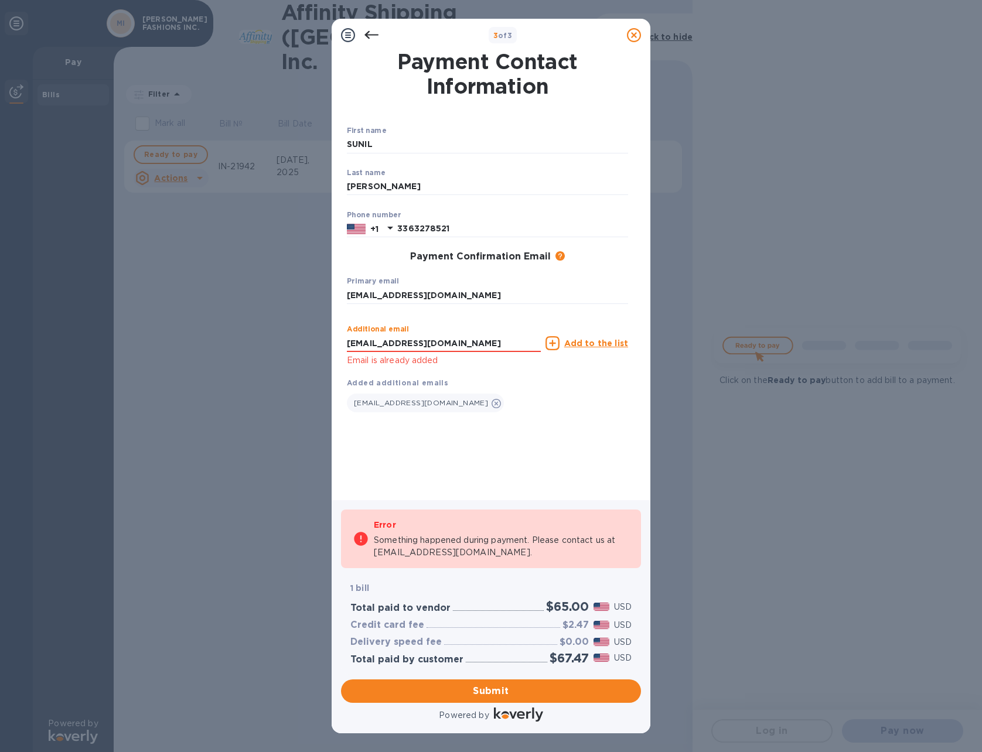
click at [427, 456] on div "Payment Contact Information First name SUNIL ​ Last name KAPOOR ​ Phone number …" at bounding box center [491, 268] width 288 height 432
click at [394, 464] on div "Payment Contact Information First name SUNIL ​ Last name KAPOOR ​ Phone number …" at bounding box center [491, 268] width 288 height 432
drag, startPoint x: 441, startPoint y: 403, endPoint x: 441, endPoint y: 411, distance: 7.6
click at [492, 403] on icon at bounding box center [496, 403] width 9 height 9
click at [470, 435] on div "Payment Contact Information First name SUNIL ​ Last name KAPOOR ​ Phone number …" at bounding box center [491, 268] width 288 height 432
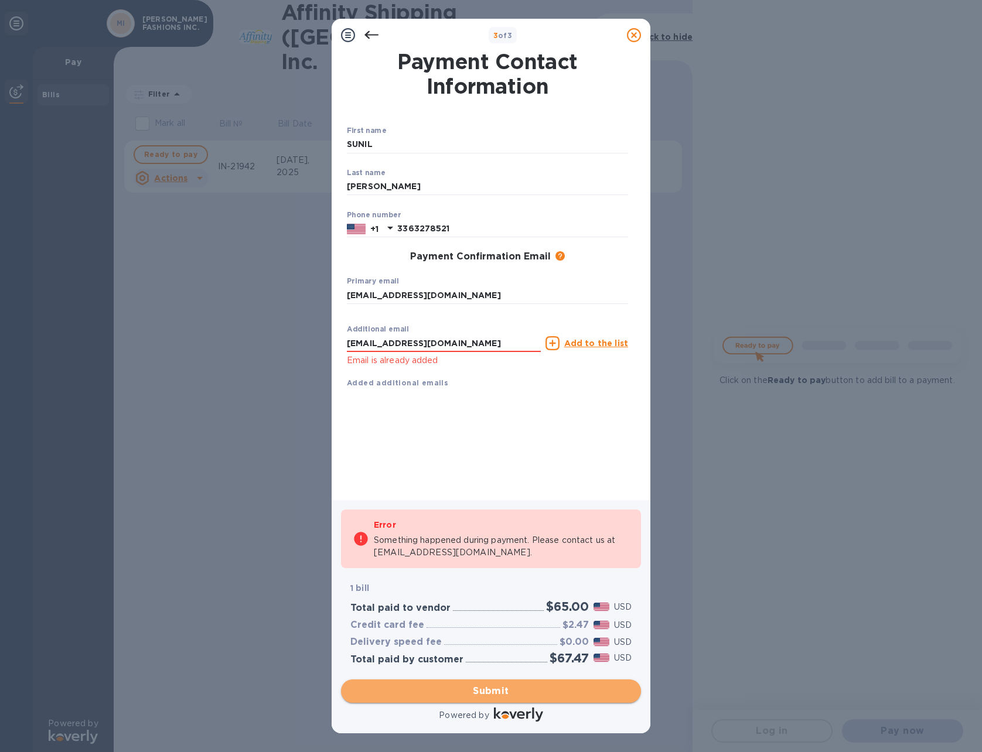
click at [492, 691] on span "Submit" at bounding box center [490, 691] width 281 height 14
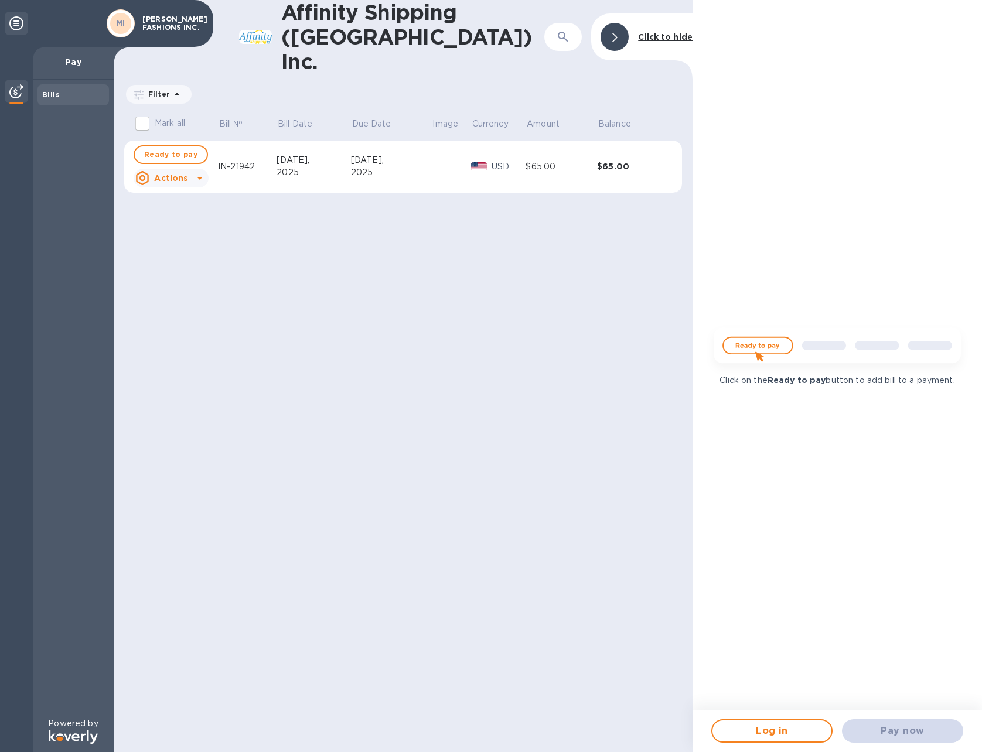
click at [199, 177] on icon at bounding box center [200, 178] width 6 height 3
click at [186, 201] on b "Open bill" at bounding box center [185, 200] width 39 height 9
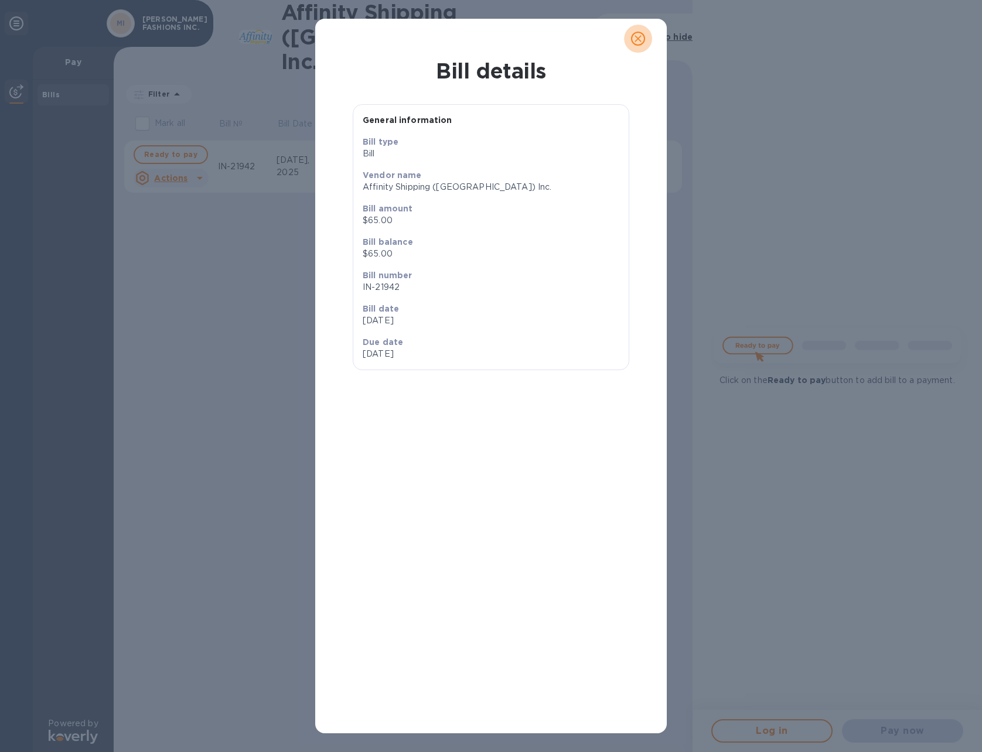
click at [641, 39] on icon "close" at bounding box center [638, 39] width 12 height 12
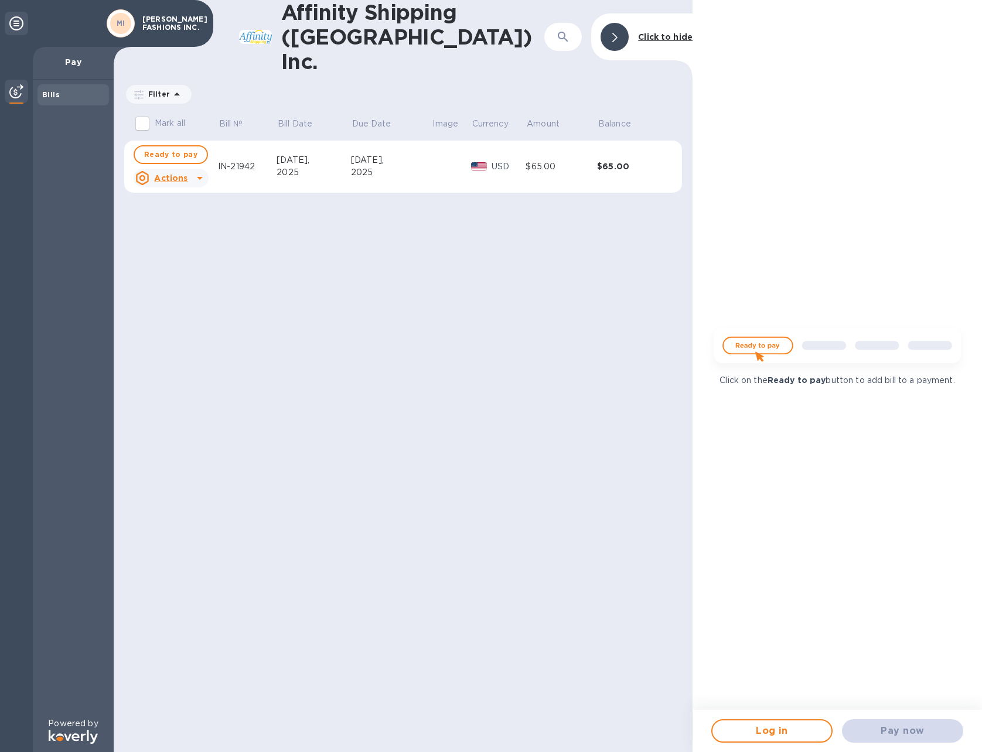
click at [907, 728] on div "Pay now" at bounding box center [902, 731] width 131 height 33
click at [754, 344] on img at bounding box center [837, 349] width 265 height 53
click at [758, 345] on img at bounding box center [837, 349] width 265 height 53
click at [776, 730] on span "Log in" at bounding box center [772, 731] width 100 height 14
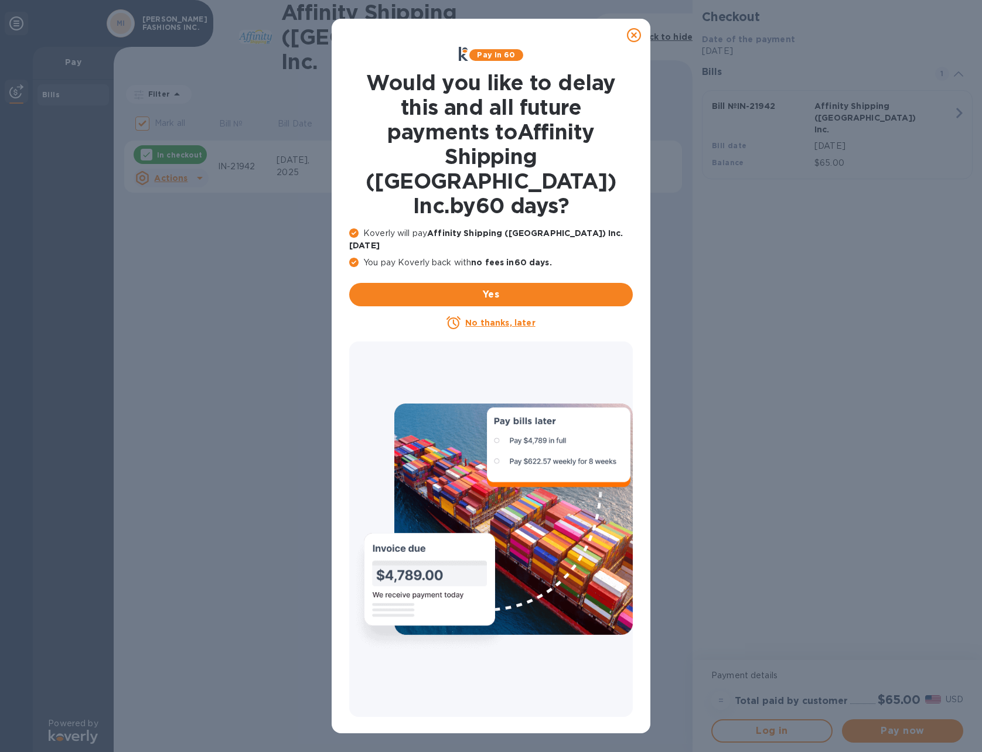
click at [509, 318] on u "No thanks, later" at bounding box center [500, 322] width 70 height 9
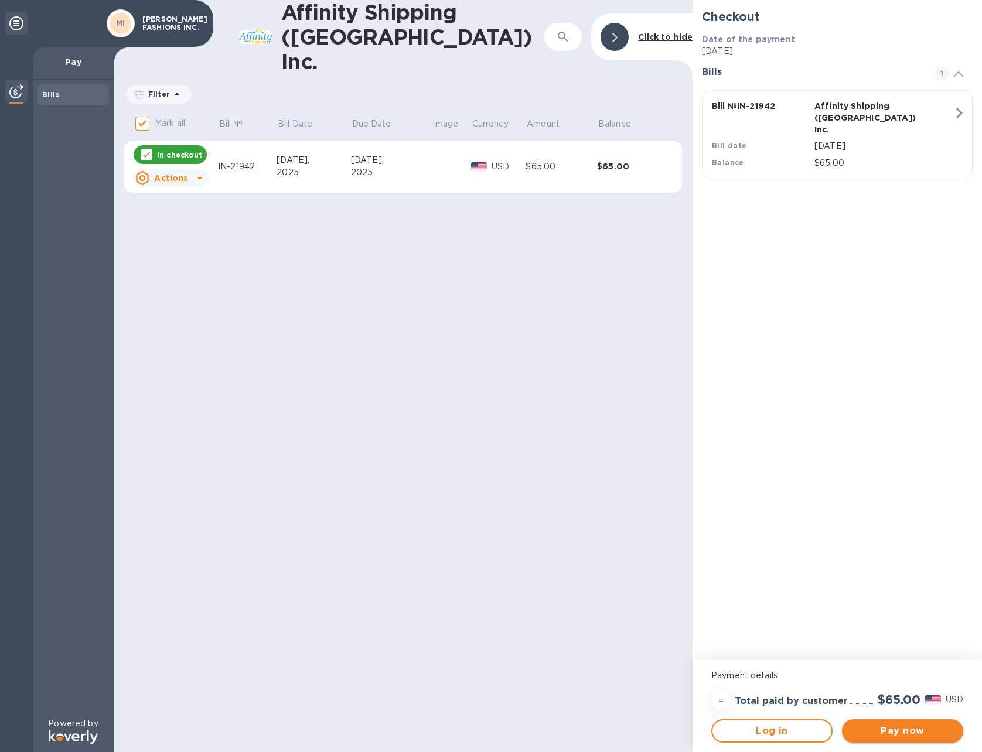
click at [905, 730] on span "Pay now" at bounding box center [903, 731] width 103 height 14
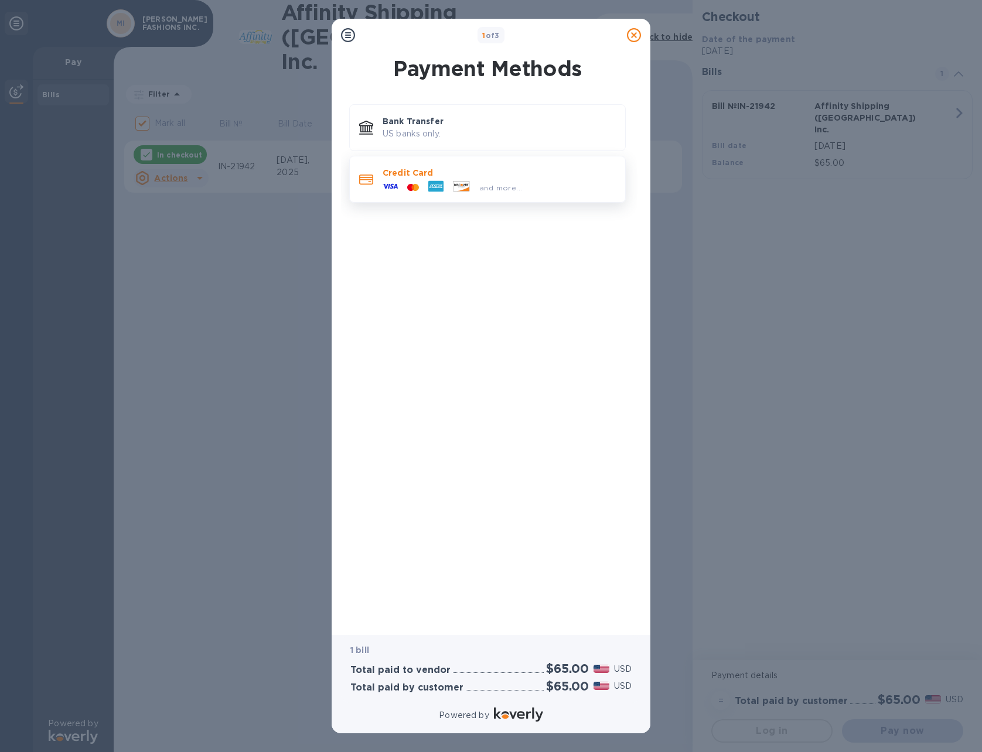
click at [396, 173] on p "Credit Card" at bounding box center [499, 173] width 233 height 12
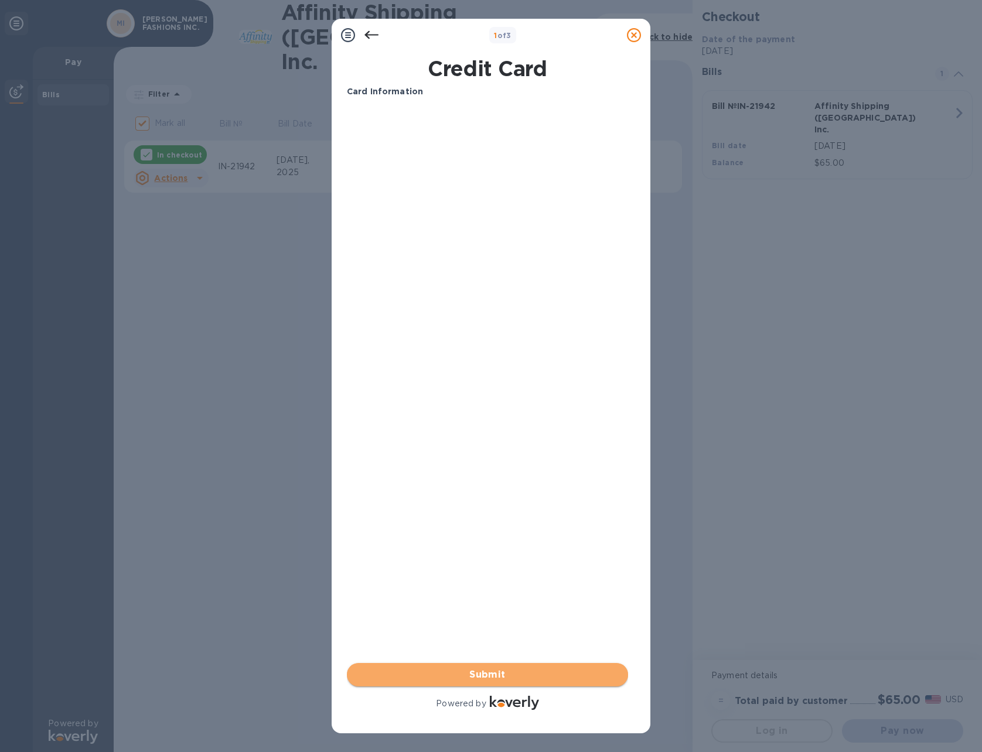
click at [492, 676] on span "Submit" at bounding box center [487, 675] width 263 height 14
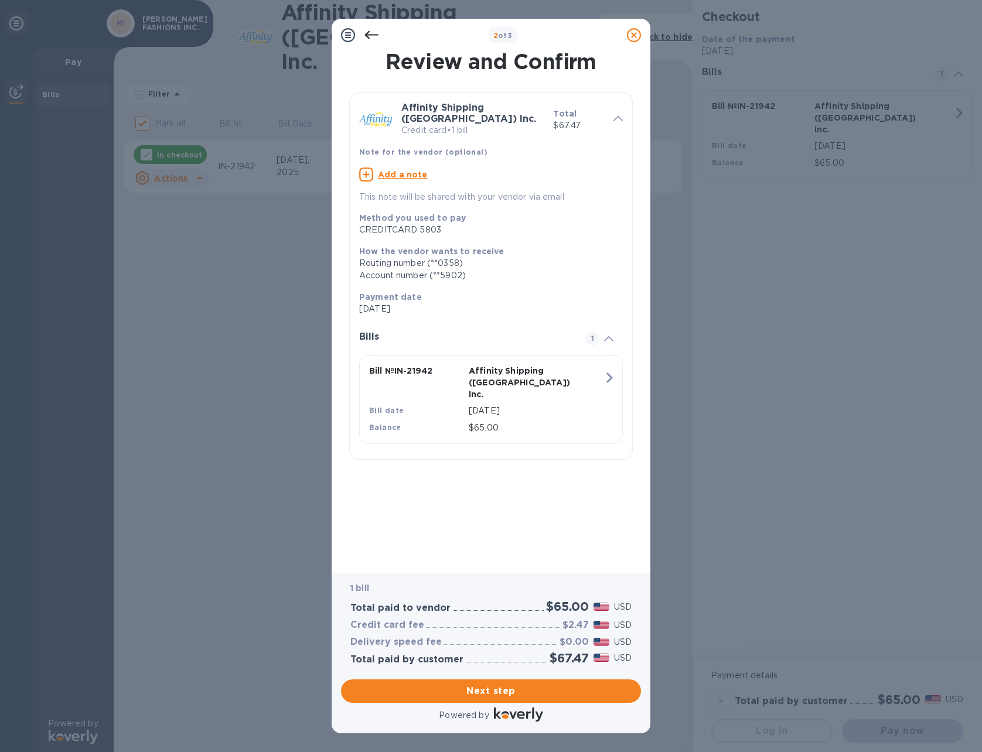
click at [388, 170] on u "Add a note" at bounding box center [403, 174] width 50 height 9
click at [434, 168] on div "x" at bounding box center [481, 177] width 245 height 18
type textarea "w"
type textarea "WT2025E6056C"
click at [497, 692] on span "Next step" at bounding box center [490, 691] width 281 height 14
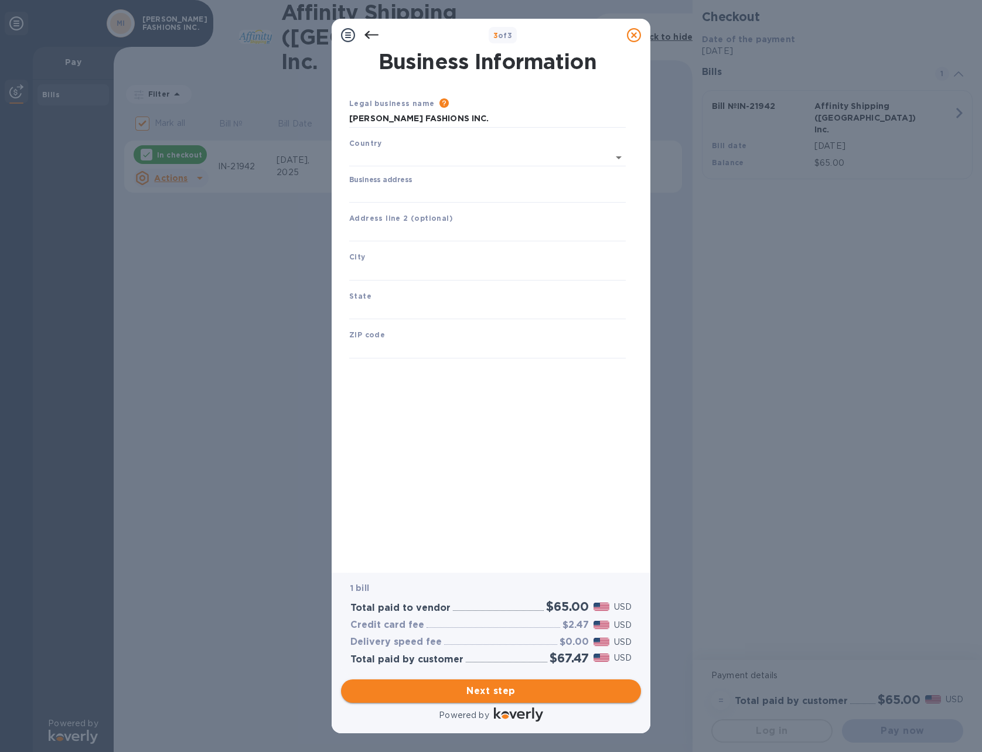
type input "[GEOGRAPHIC_DATA]"
click at [619, 155] on icon "Open" at bounding box center [619, 156] width 14 height 14
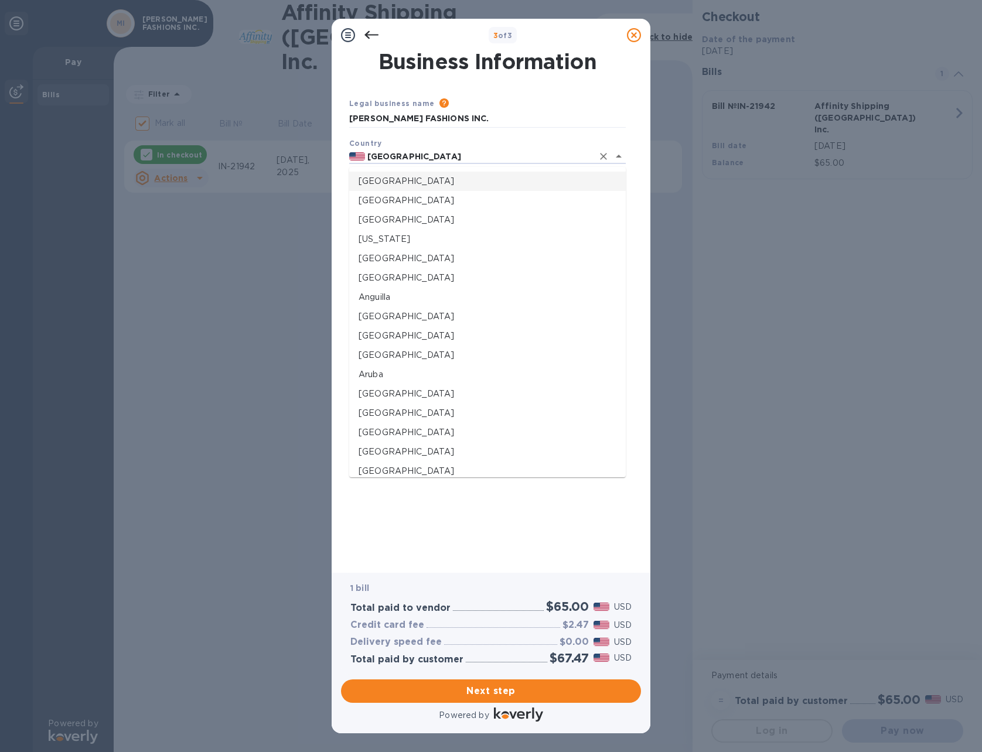
click at [527, 133] on div "Country United States" at bounding box center [488, 150] width 286 height 37
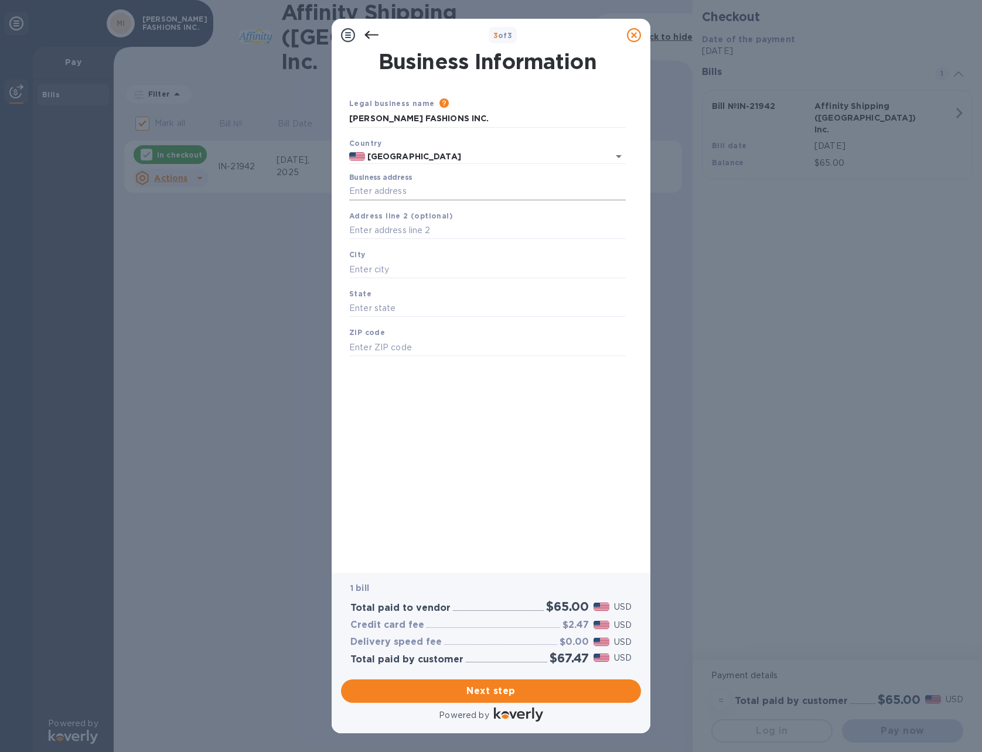
click at [461, 186] on input "Business address" at bounding box center [487, 192] width 277 height 18
type input "[STREET_ADDRESS][US_STATE]"
type input "Winston-Salem"
type input "NC"
type input "27106"
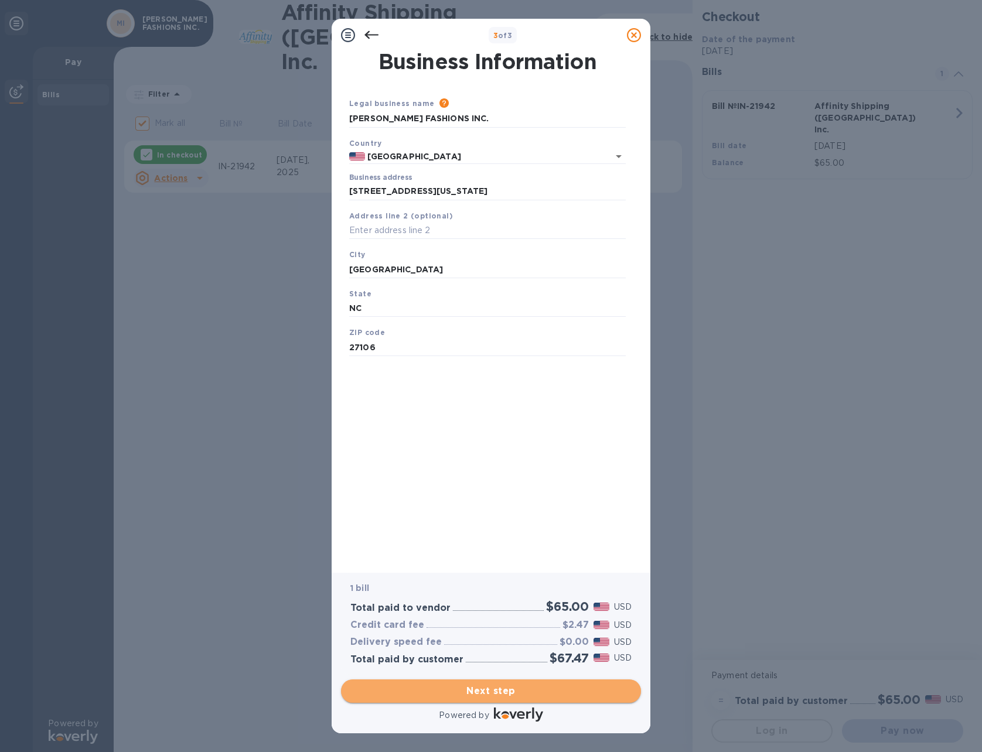
click at [496, 693] on span "Next step" at bounding box center [490, 691] width 281 height 14
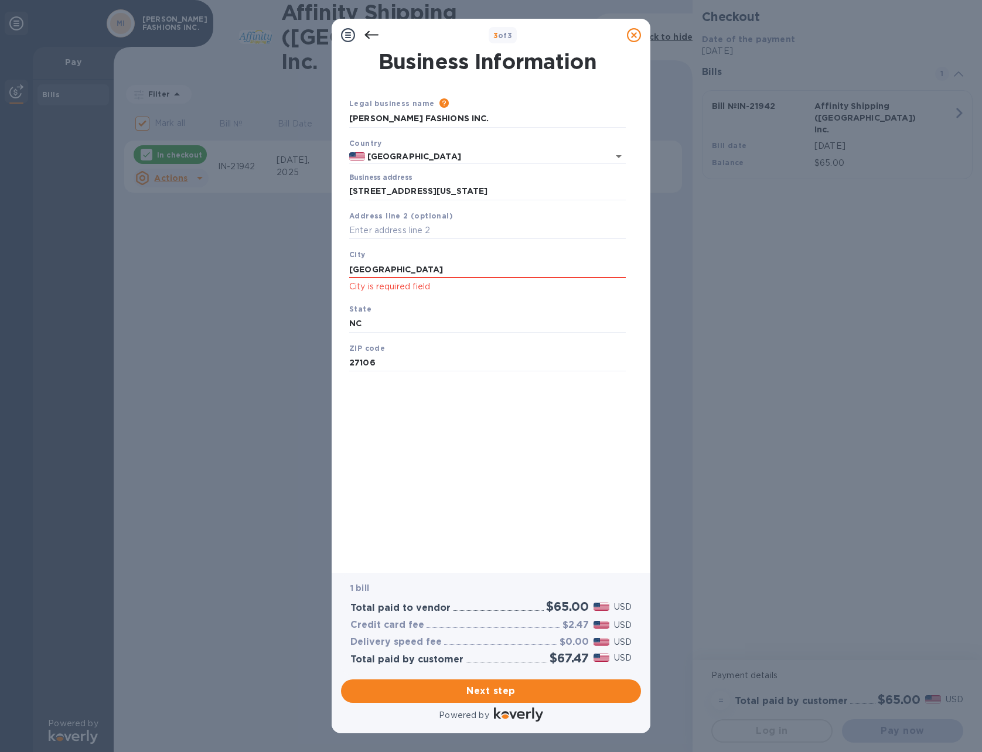
drag, startPoint x: 444, startPoint y: 272, endPoint x: 122, endPoint y: 262, distance: 321.9
click at [122, 262] on div "3 of 3 Business Information Legal business name Please provide the legal name t…" at bounding box center [491, 376] width 982 height 752
type input "[PERSON_NAME]"
click at [471, 301] on div "State NC" at bounding box center [488, 317] width 286 height 39
click at [502, 692] on span "Next step" at bounding box center [490, 691] width 281 height 14
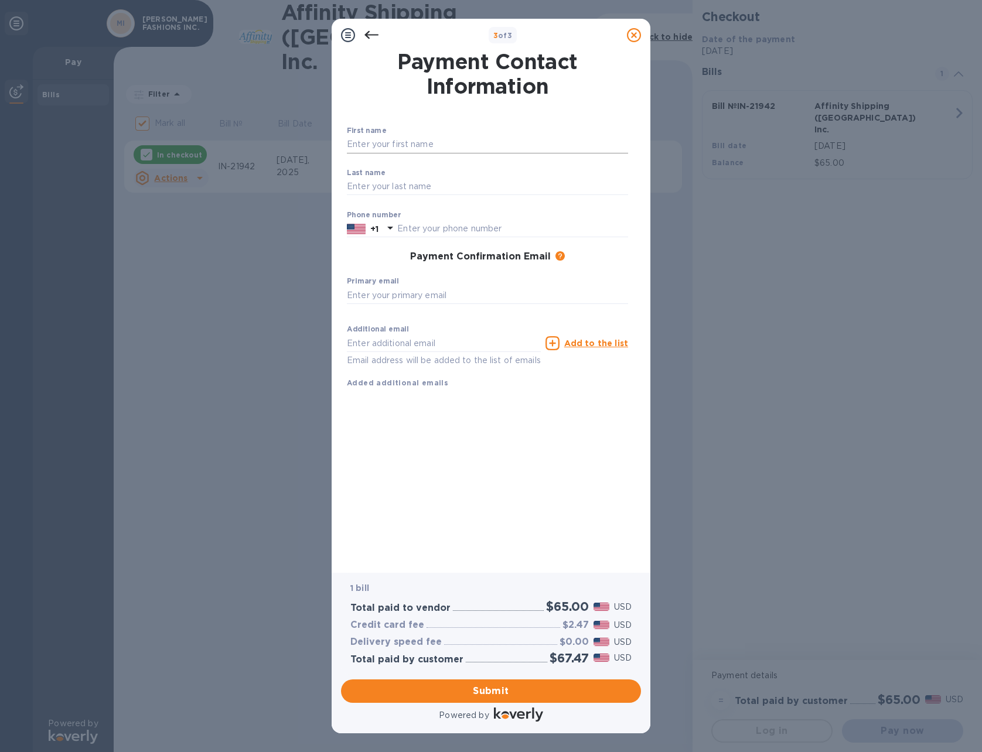
click at [445, 142] on input "text" at bounding box center [487, 145] width 281 height 18
type input "SUNIL"
type input "[PERSON_NAME]"
type input "3363278521"
type input "[EMAIL_ADDRESS][DOMAIN_NAME]"
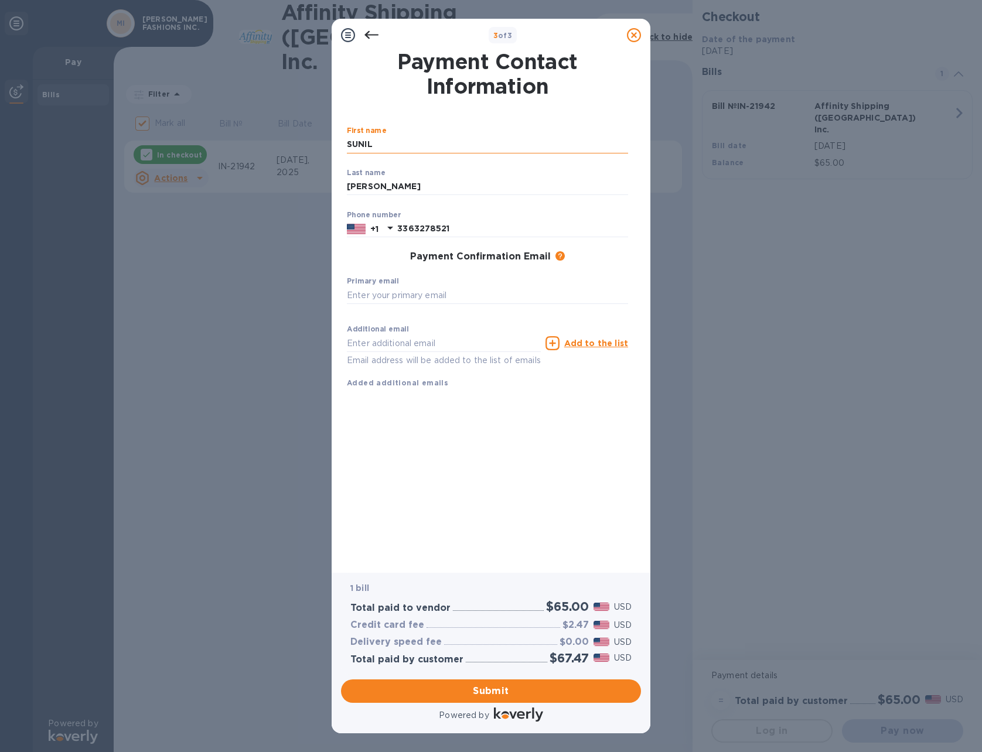
type input "[EMAIL_ADDRESS][DOMAIN_NAME]"
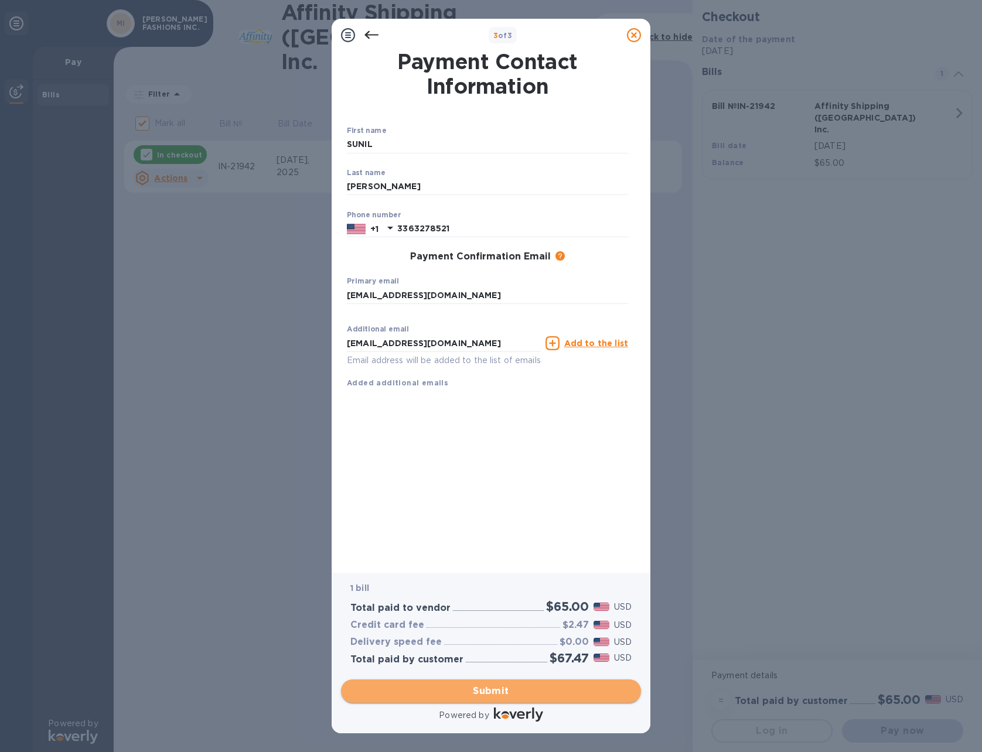
click at [493, 691] on span "Submit" at bounding box center [490, 691] width 281 height 14
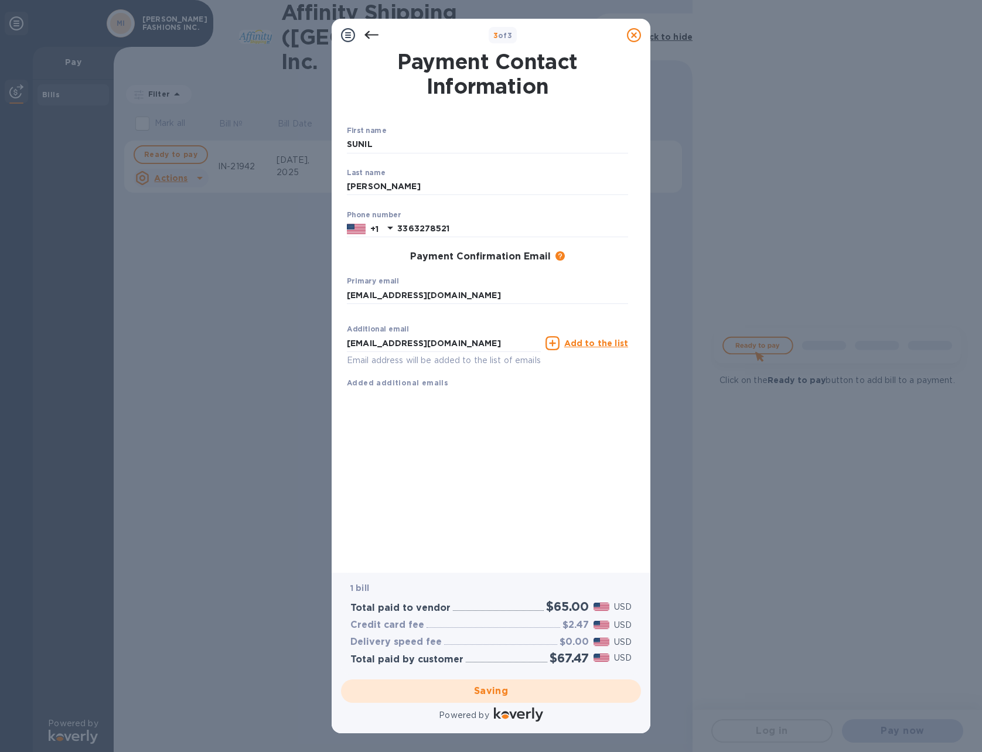
checkbox input "false"
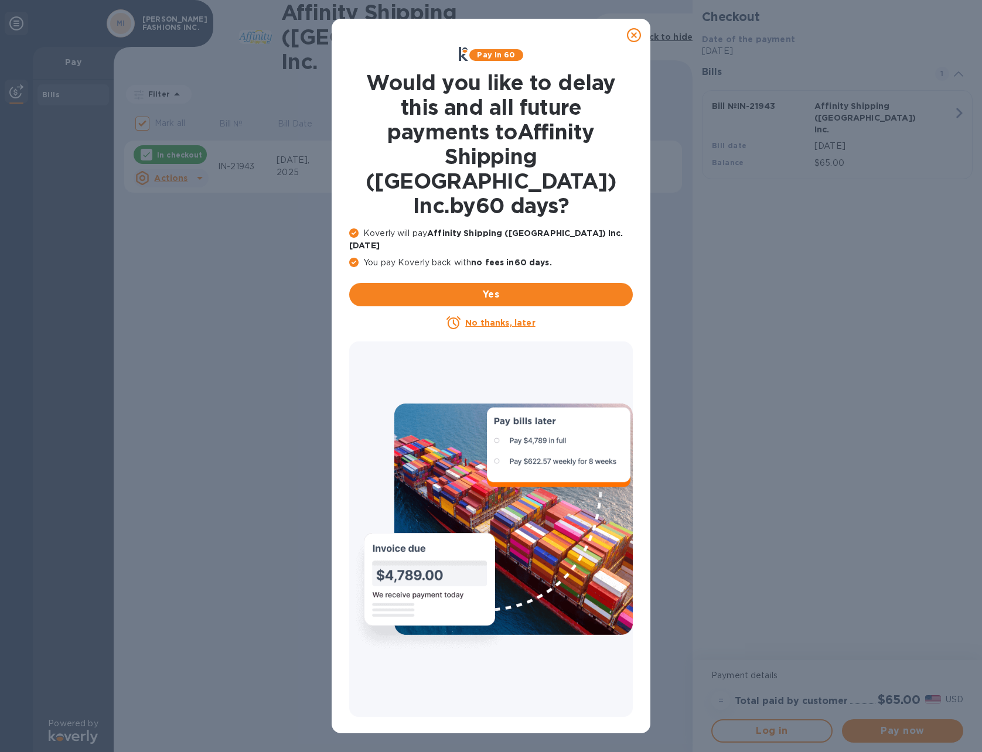
click at [493, 318] on u "No thanks, later" at bounding box center [500, 322] width 70 height 9
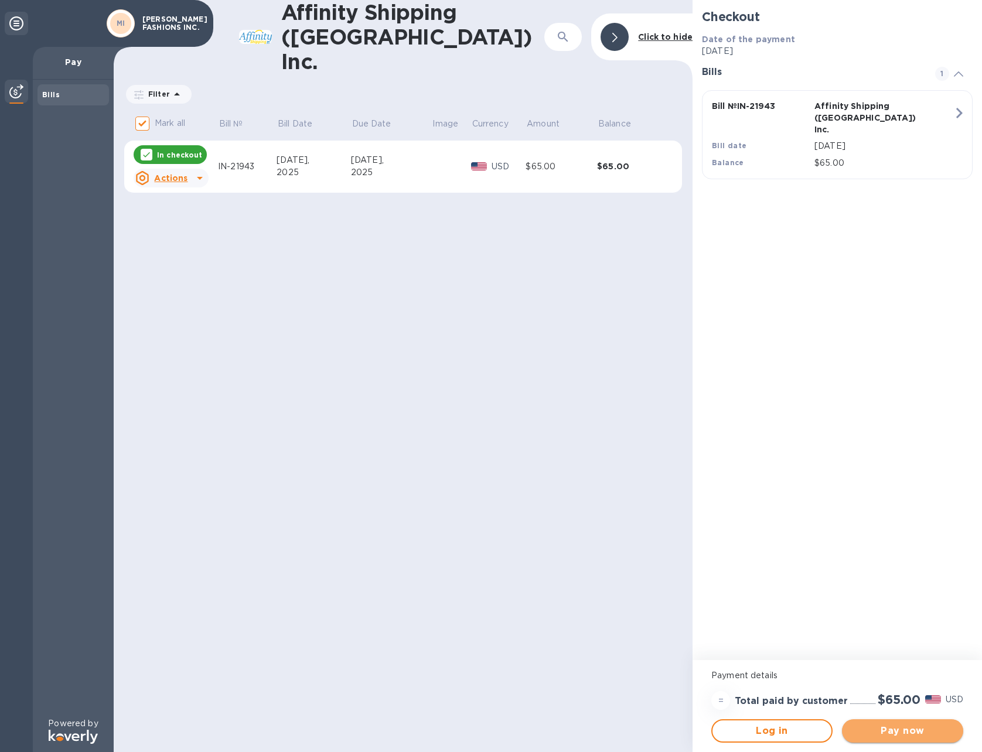
click at [905, 732] on span "Pay now" at bounding box center [903, 731] width 103 height 14
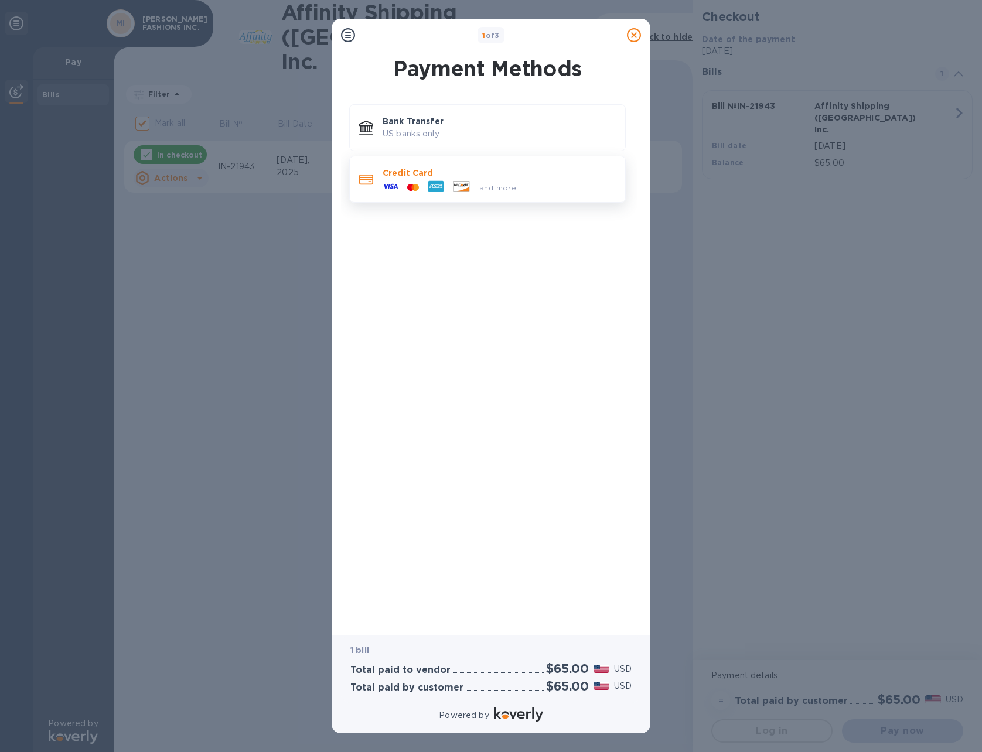
click at [415, 178] on p "Credit Card" at bounding box center [499, 173] width 233 height 12
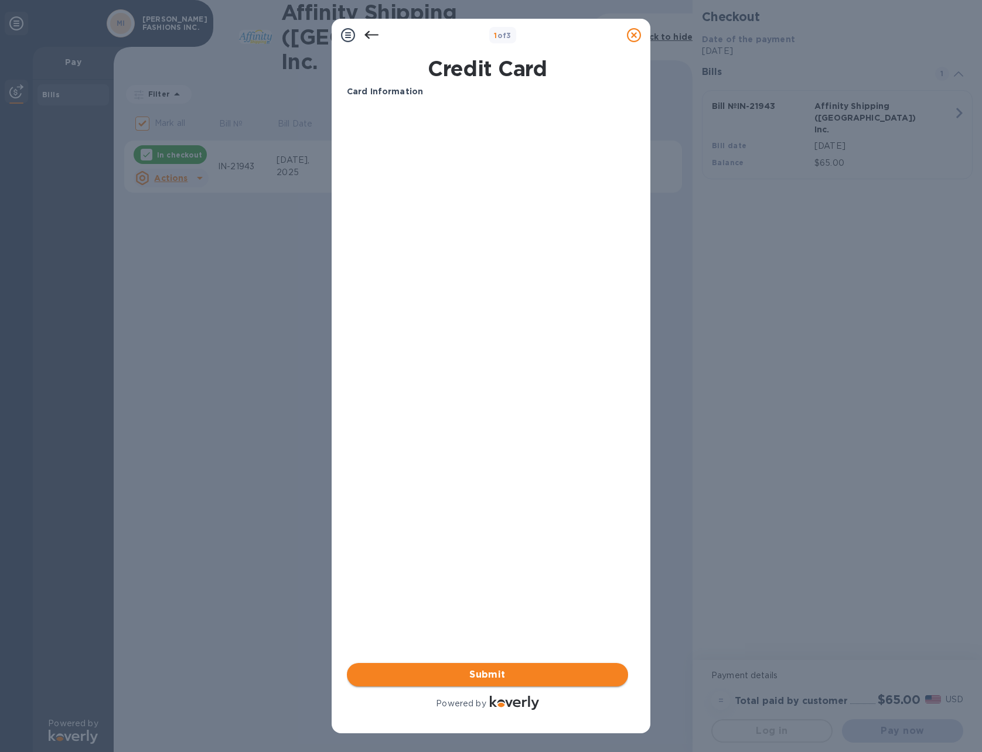
click at [493, 676] on span "Submit" at bounding box center [487, 675] width 263 height 14
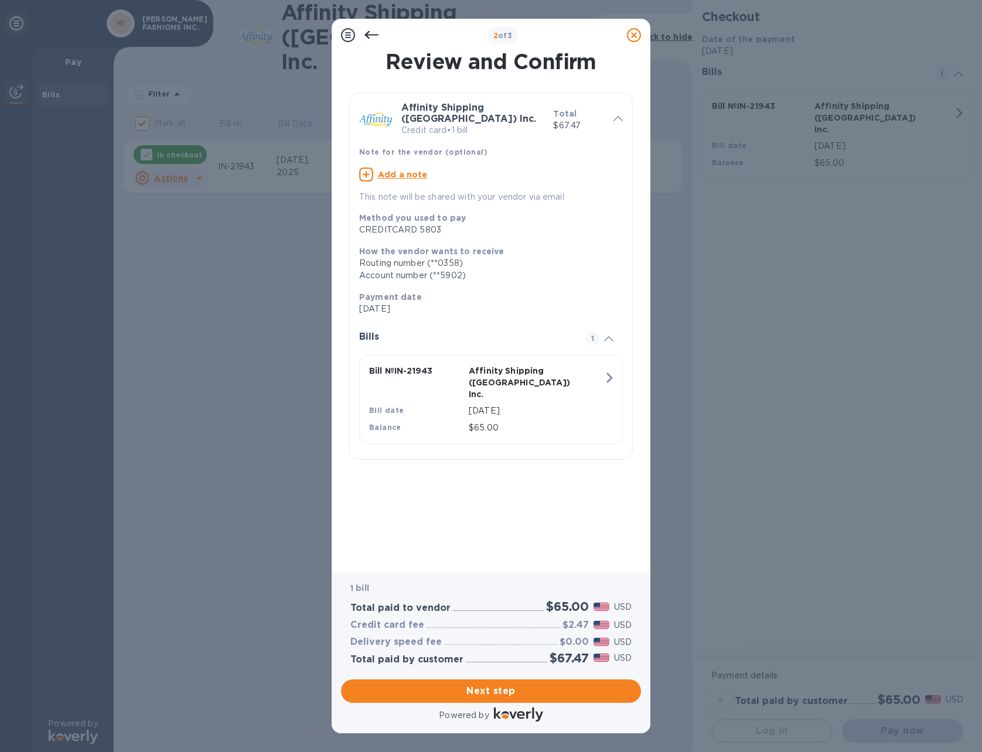
click at [399, 170] on u "Add a note" at bounding box center [403, 174] width 50 height 9
click at [411, 171] on textarea at bounding box center [481, 176] width 245 height 10
type textarea "WT2025E6056D"
click at [507, 491] on div "Review and Confirm Affinity Shipping ([GEOGRAPHIC_DATA]) Inc. Credit card • 1 b…" at bounding box center [491, 304] width 288 height 505
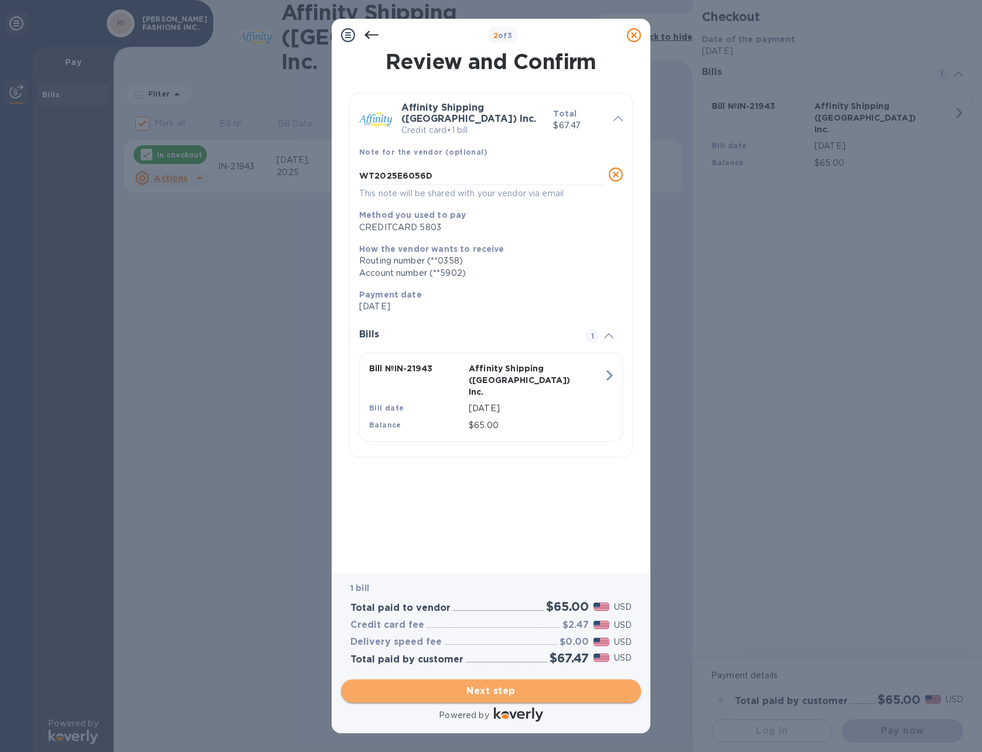
click at [491, 691] on span "Next step" at bounding box center [490, 691] width 281 height 14
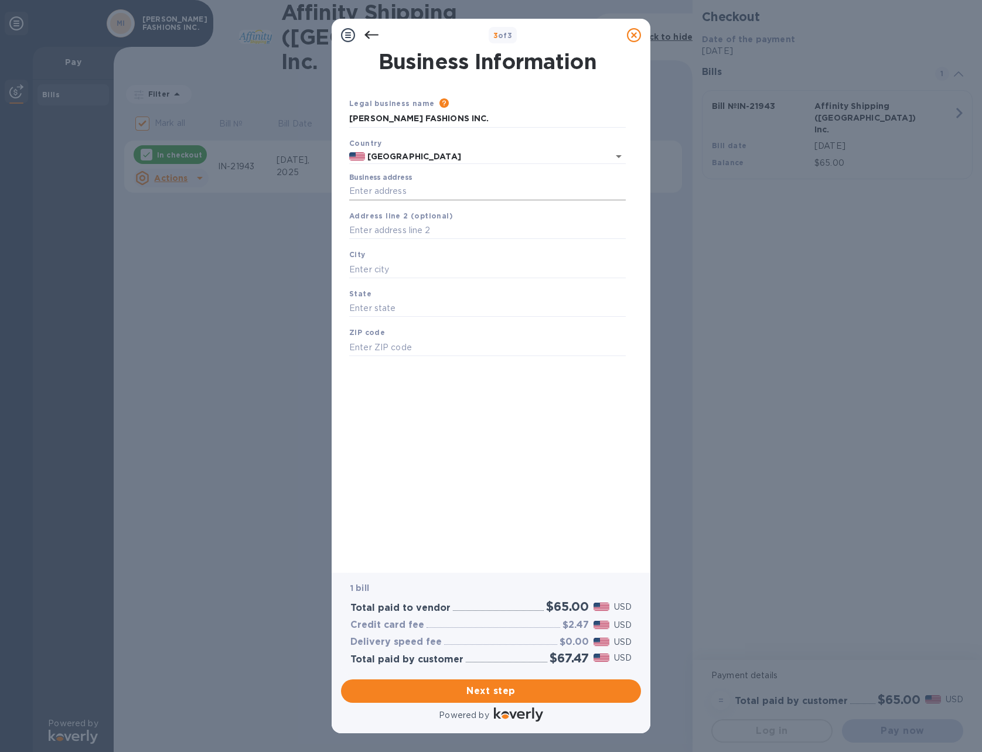
click at [438, 186] on input "Business address" at bounding box center [487, 192] width 277 height 18
type input "[STREET_ADDRESS][US_STATE]"
type input "[GEOGRAPHIC_DATA]"
type input "NC"
type input "27106"
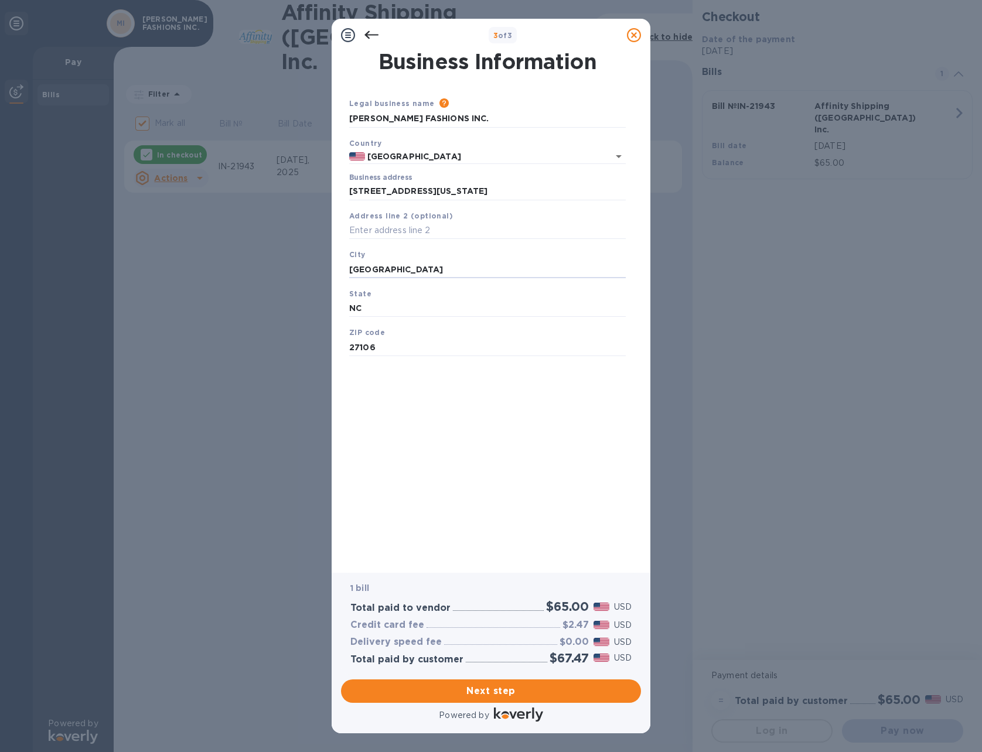
drag, startPoint x: 431, startPoint y: 267, endPoint x: 76, endPoint y: 261, distance: 354.6
click at [75, 267] on div "3 of 3 Business Information Legal business name Please provide the legal name t…" at bounding box center [491, 376] width 982 height 752
type input "[PERSON_NAME]"
drag, startPoint x: 509, startPoint y: 393, endPoint x: 480, endPoint y: 401, distance: 29.7
click at [509, 394] on div "Business Information Legal business name Please provide the legal name that app…" at bounding box center [491, 304] width 288 height 505
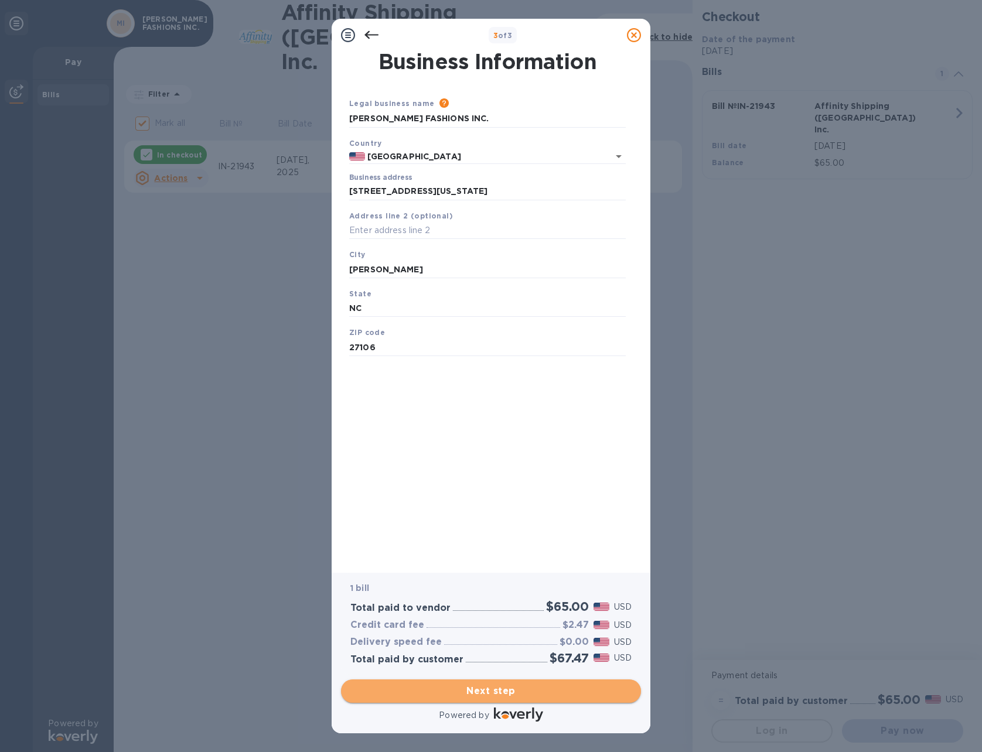
click at [489, 692] on span "Next step" at bounding box center [490, 691] width 281 height 14
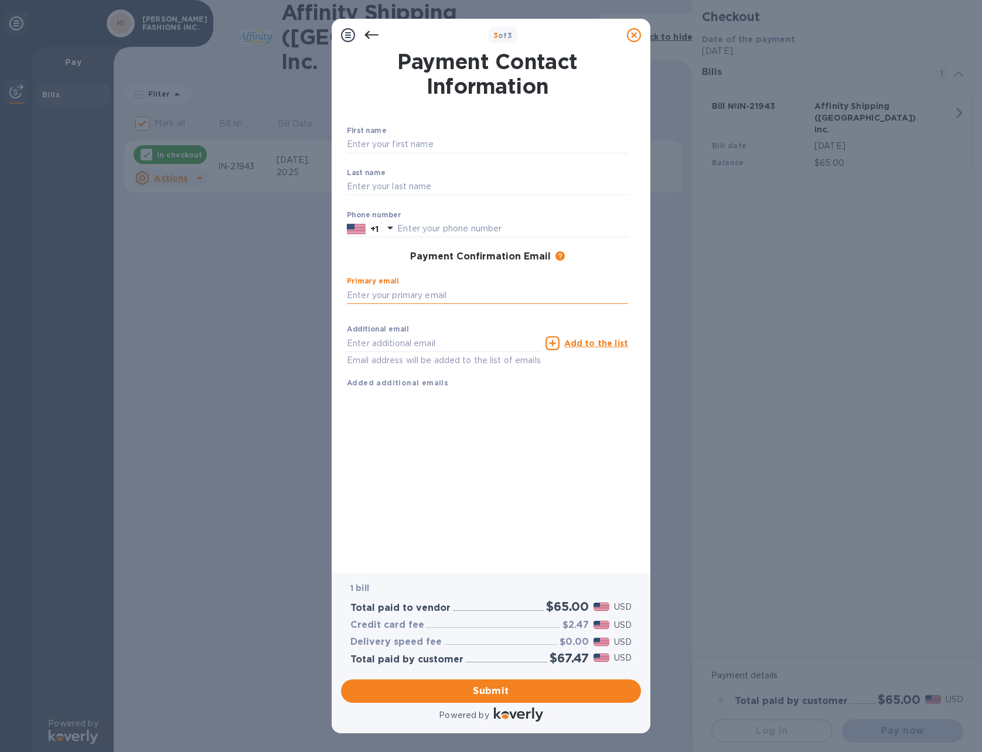
click at [458, 297] on input "text" at bounding box center [487, 296] width 281 height 18
type input "[EMAIL_ADDRESS][DOMAIN_NAME]"
type input "SUNIL"
type input "[PERSON_NAME]"
type input "3363278521"
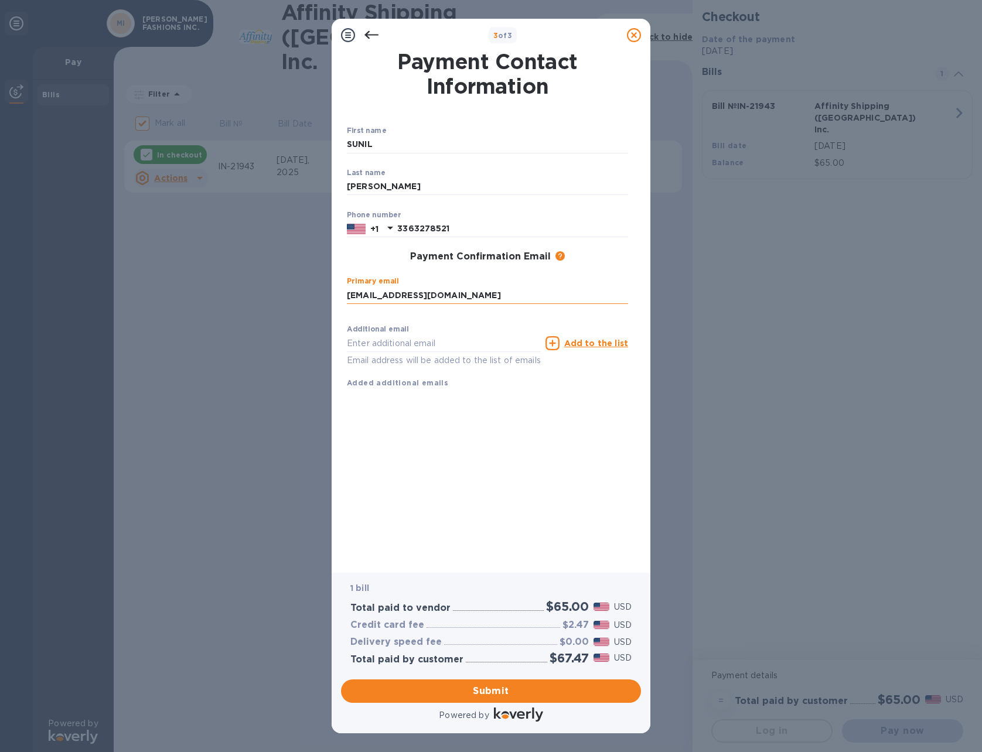
type input "[EMAIL_ADDRESS][DOMAIN_NAME]"
click at [486, 690] on span "Submit" at bounding box center [490, 691] width 281 height 14
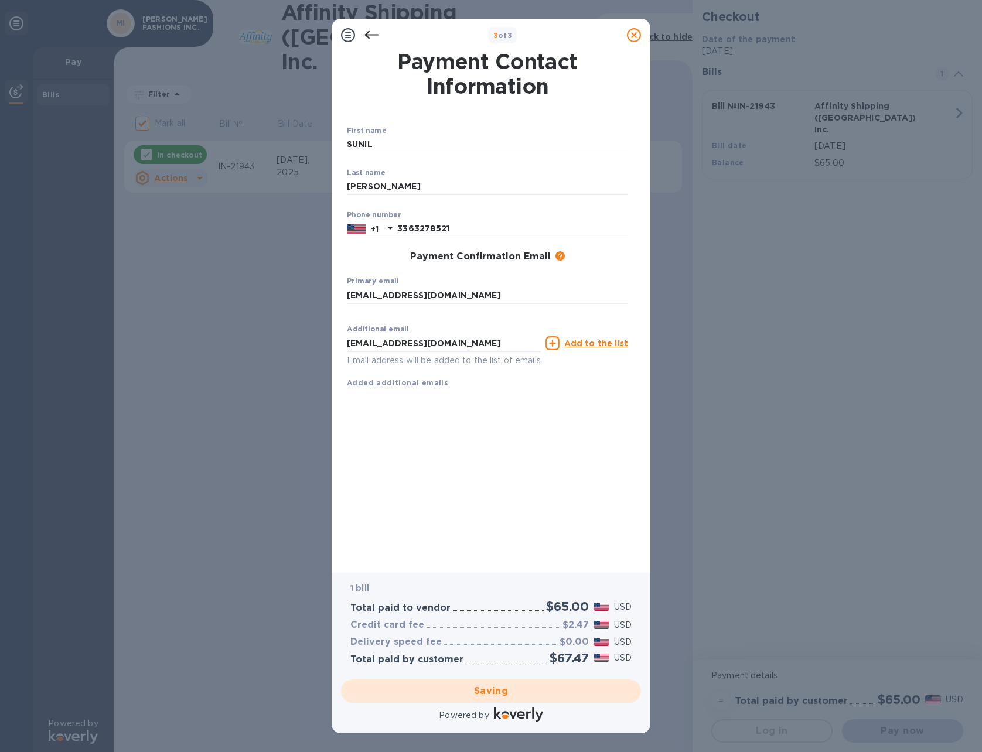
checkbox input "false"
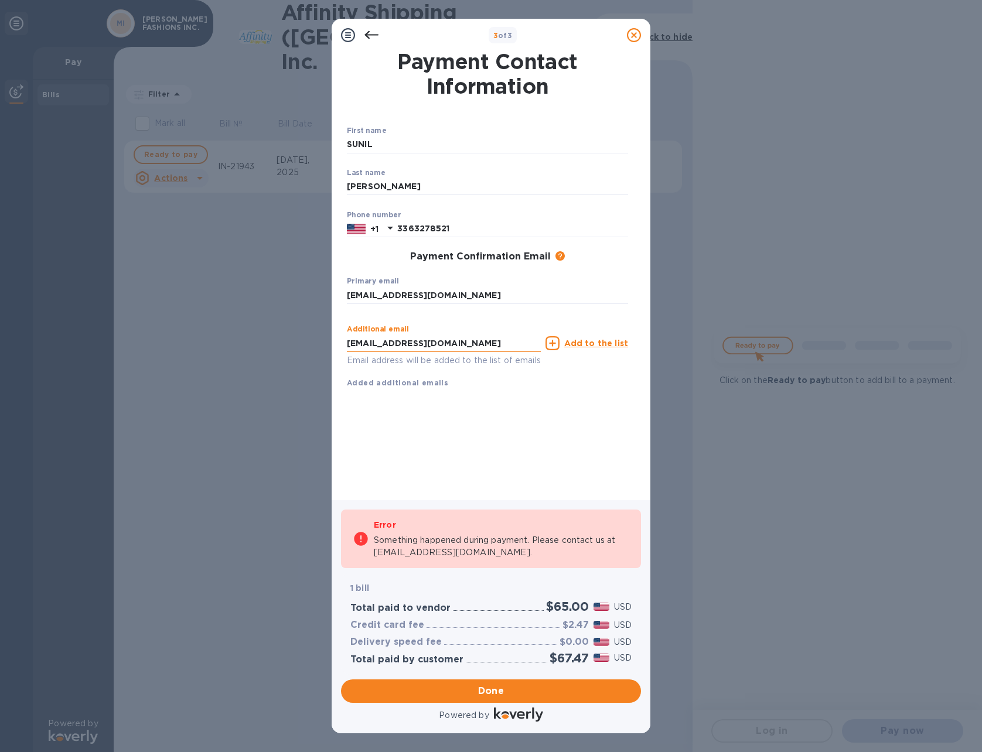
click at [465, 342] on input "[EMAIL_ADDRESS][DOMAIN_NAME]" at bounding box center [444, 344] width 194 height 18
drag, startPoint x: 461, startPoint y: 340, endPoint x: 285, endPoint y: 340, distance: 176.4
click at [285, 340] on div "3 of 3 Payment Contact Information First name SUNIL ​ Last name KAPOOR ​ Phone …" at bounding box center [491, 376] width 982 height 752
type input "[EMAIL_ADDRESS][DOMAIN_NAME]"
drag, startPoint x: 476, startPoint y: 450, endPoint x: 502, endPoint y: 462, distance: 28.3
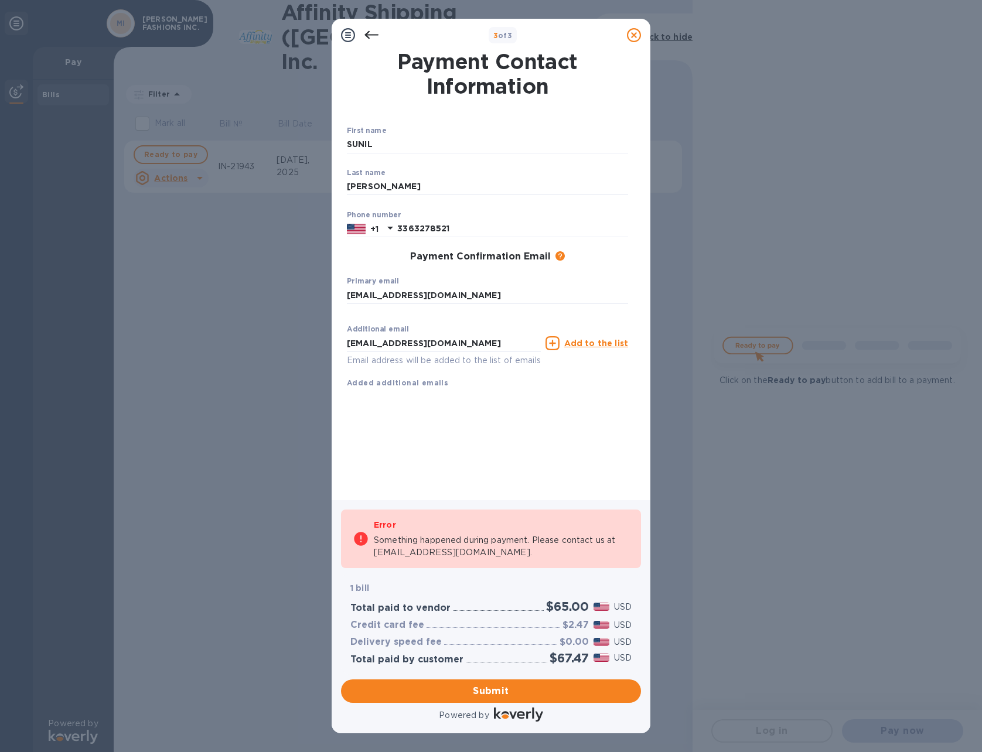
click at [477, 450] on div "Payment Contact Information First name SUNIL ​ Last name KAPOOR ​ Phone number …" at bounding box center [491, 268] width 288 height 432
click at [496, 689] on span "Submit" at bounding box center [490, 691] width 281 height 14
drag, startPoint x: 369, startPoint y: 33, endPoint x: 366, endPoint y: 41, distance: 8.2
click at [369, 33] on icon at bounding box center [372, 35] width 14 height 14
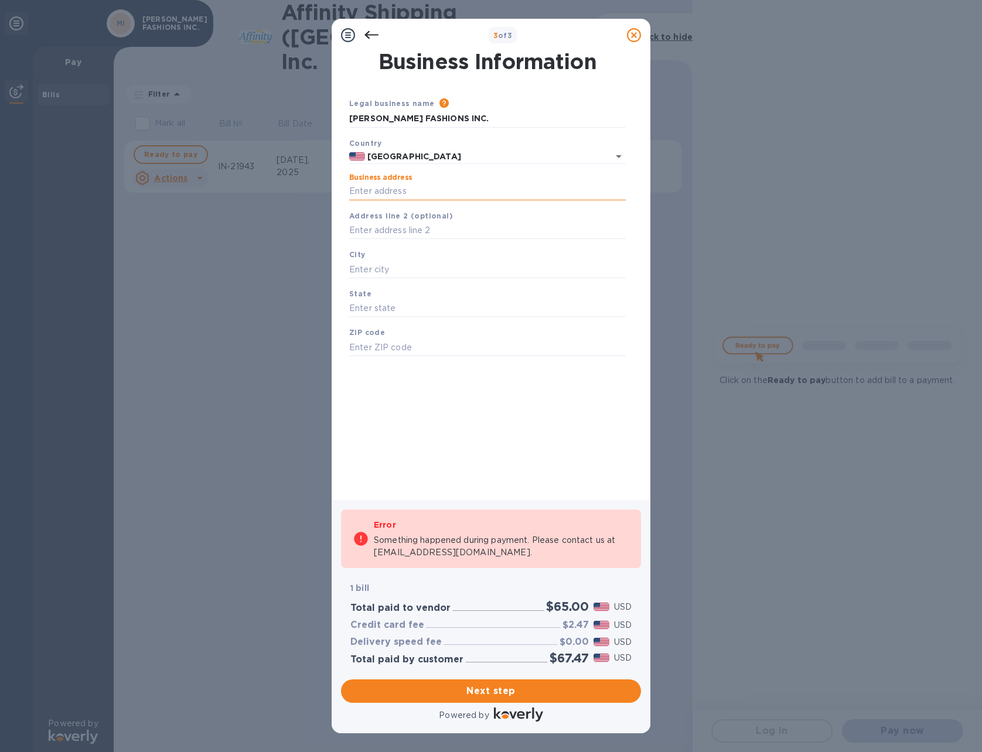
click at [445, 184] on input "Business address" at bounding box center [487, 192] width 277 height 18
type input "[STREET_ADDRESS][US_STATE]"
type input "[PERSON_NAME]"
type input "NC"
type input "27106"
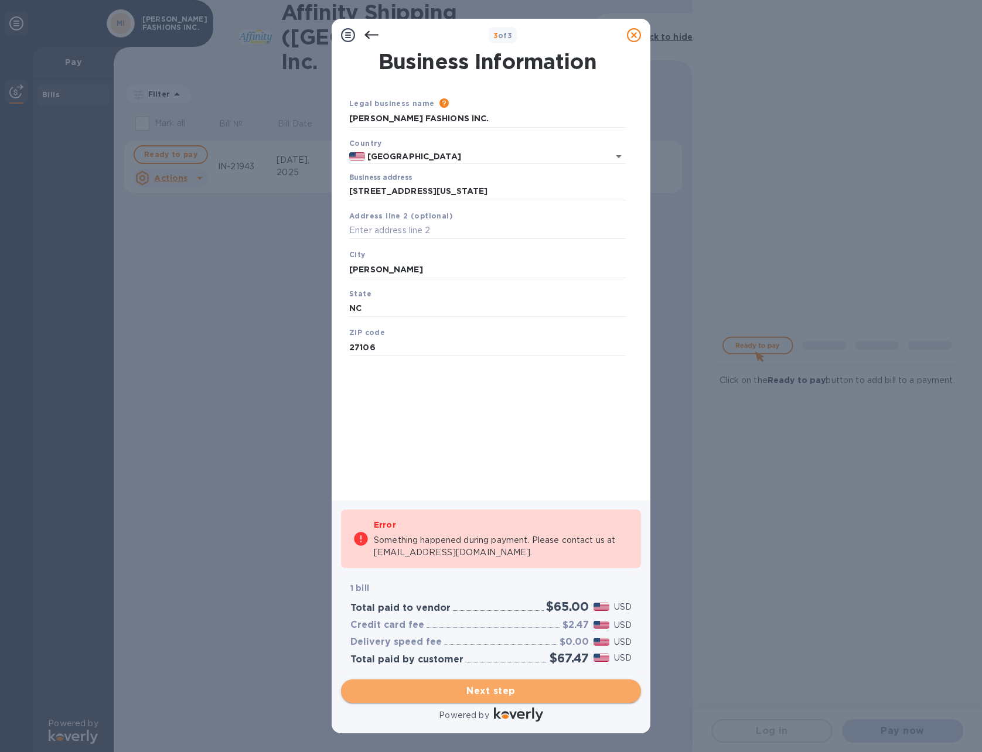
click at [485, 690] on span "Next step" at bounding box center [490, 691] width 281 height 14
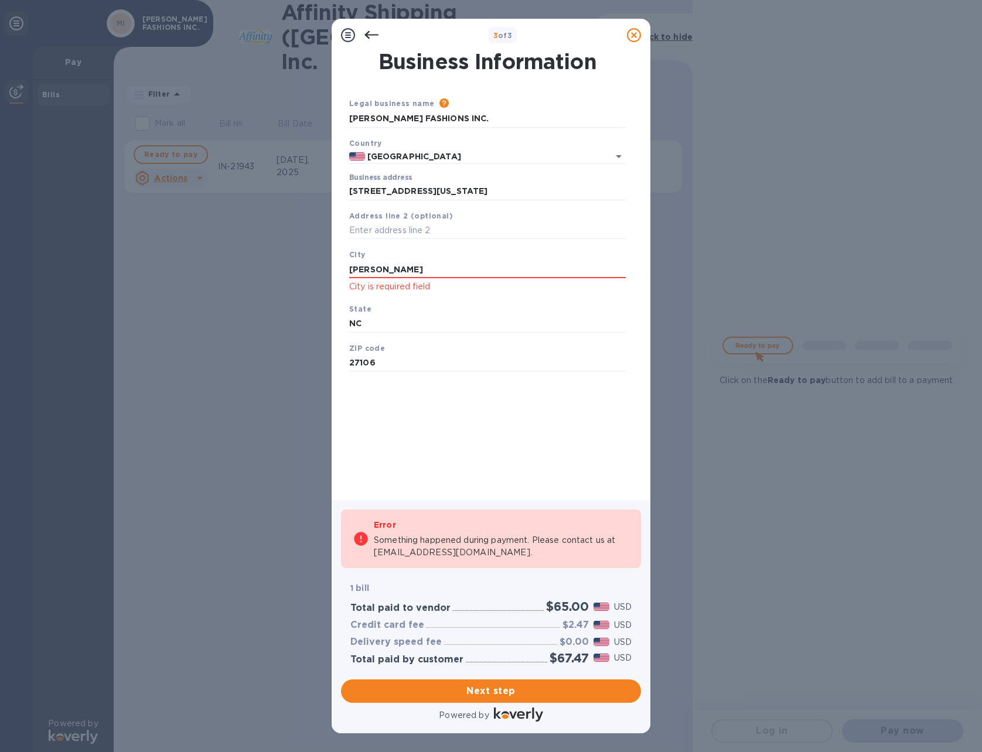
drag, startPoint x: 429, startPoint y: 267, endPoint x: 179, endPoint y: 269, distance: 250.2
click at [179, 268] on div "3 of 3 Business Information Legal business name Please provide the legal name t…" at bounding box center [491, 376] width 982 height 752
type input "Winston Salem"
click at [503, 291] on p "City is required field" at bounding box center [487, 286] width 277 height 13
click at [495, 691] on span "Next step" at bounding box center [490, 691] width 281 height 14
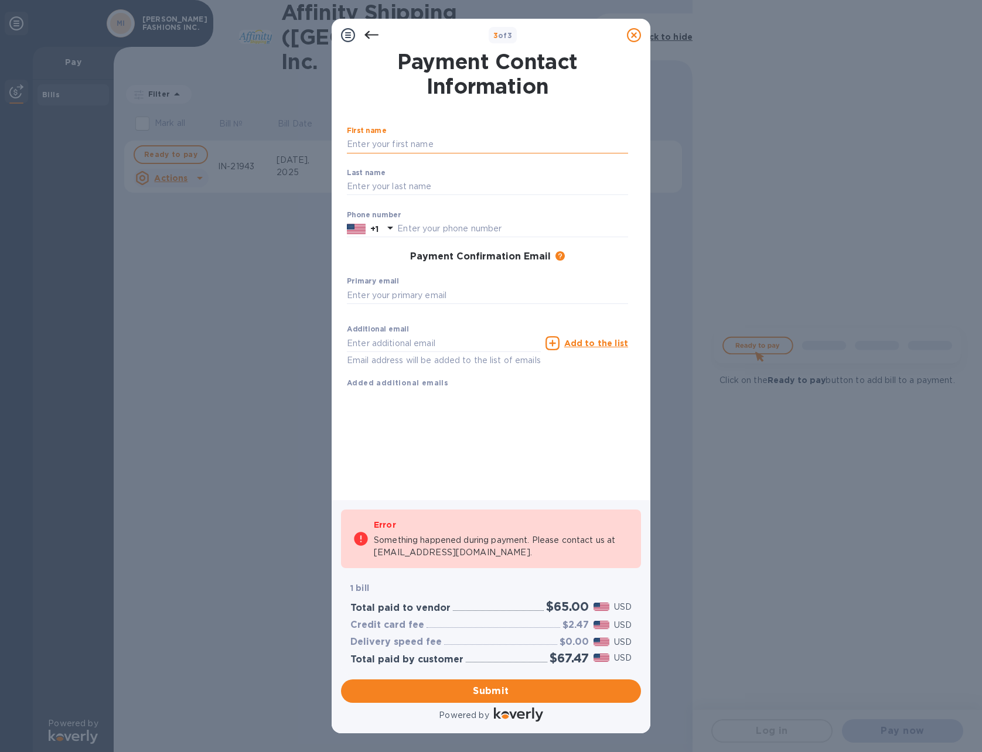
click at [441, 144] on input "text" at bounding box center [487, 145] width 281 height 18
type input "SUNIL"
type input "[PERSON_NAME]"
type input "3363278521"
type input "[EMAIL_ADDRESS][DOMAIN_NAME]"
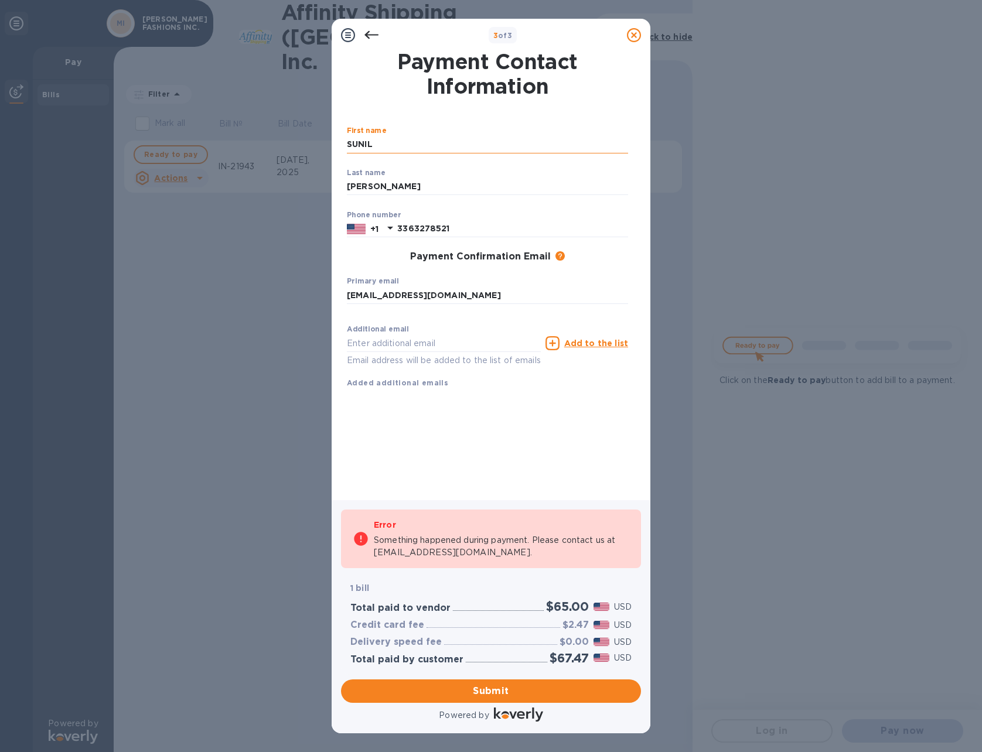
type input "[EMAIL_ADDRESS][DOMAIN_NAME]"
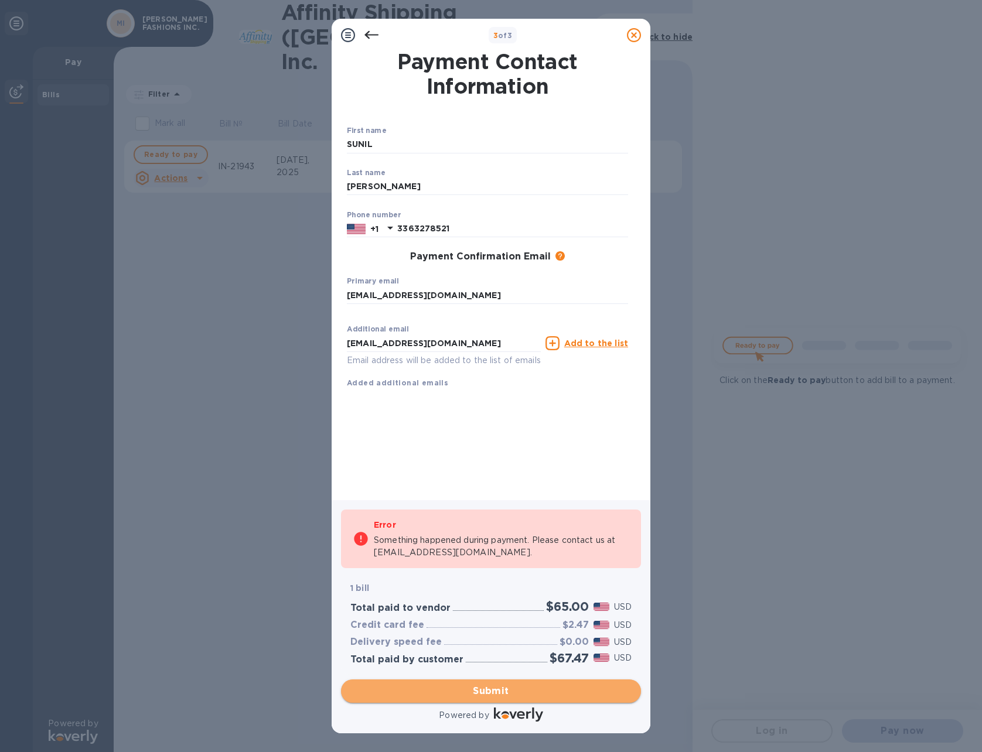
click at [498, 690] on span "Submit" at bounding box center [490, 691] width 281 height 14
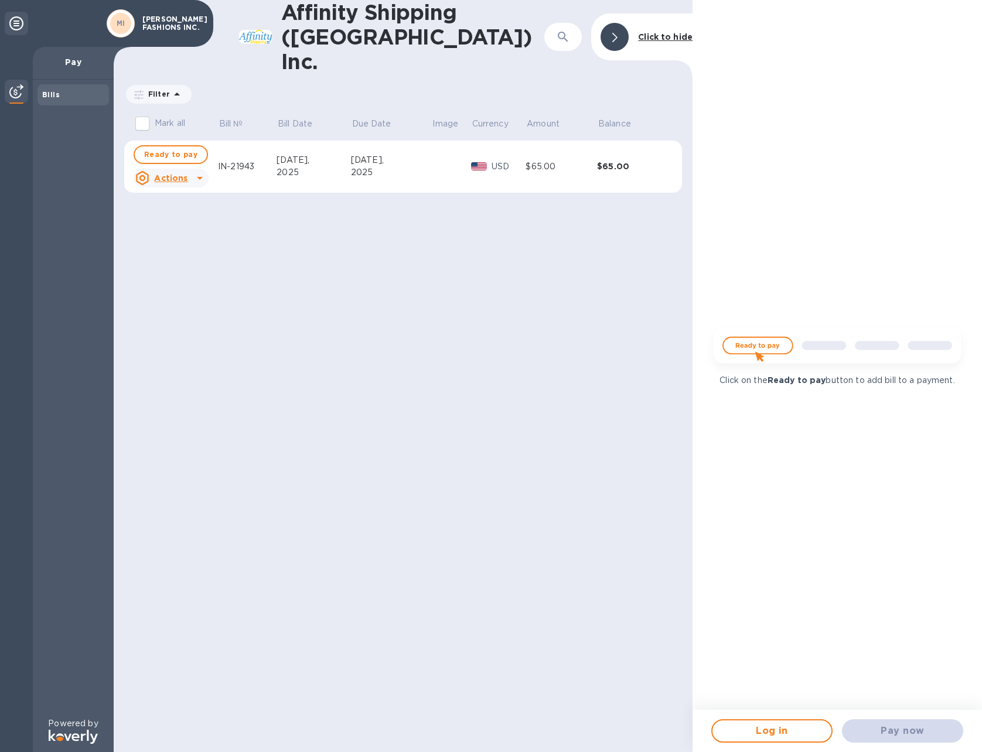
click at [199, 171] on icon at bounding box center [200, 178] width 14 height 14
click at [180, 201] on b "Open bill" at bounding box center [185, 200] width 39 height 9
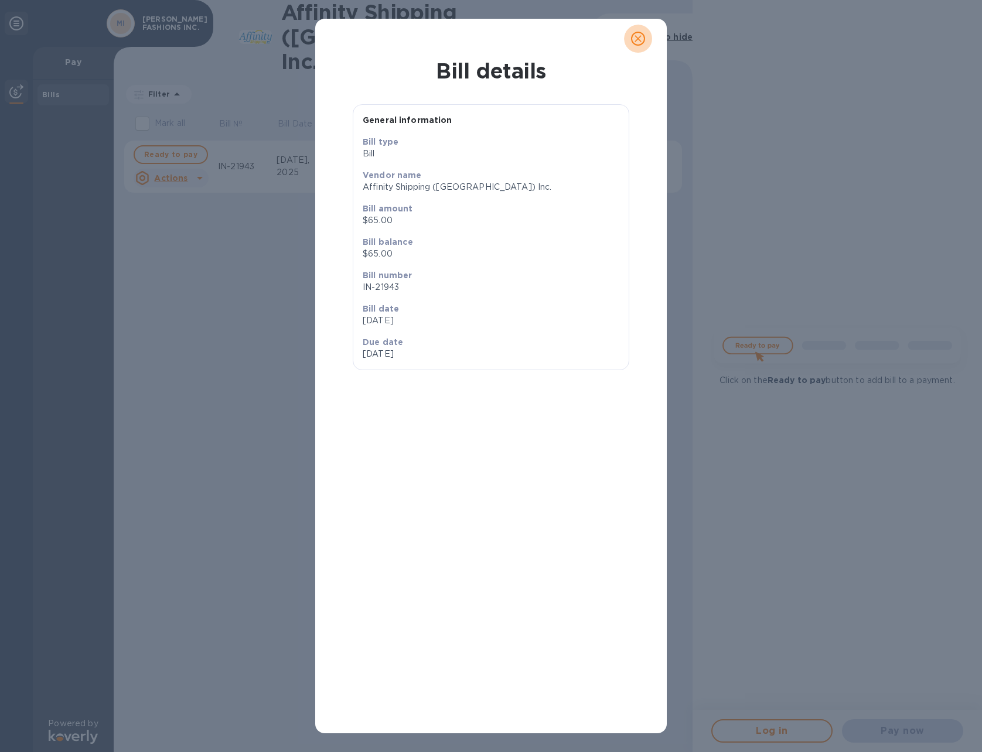
click at [642, 38] on icon "close" at bounding box center [638, 39] width 12 height 12
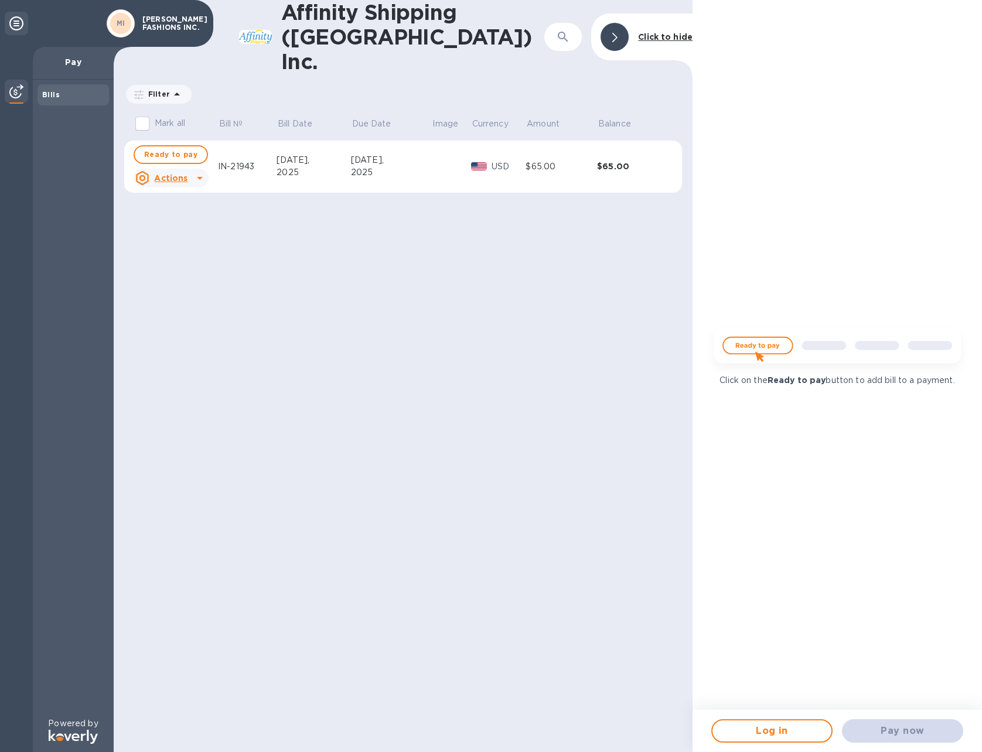
click at [914, 734] on div "Pay now" at bounding box center [902, 731] width 131 height 33
click at [763, 343] on img at bounding box center [837, 349] width 265 height 53
click at [909, 731] on div "Pay now" at bounding box center [902, 731] width 131 height 33
click at [771, 728] on span "Log in" at bounding box center [772, 731] width 100 height 14
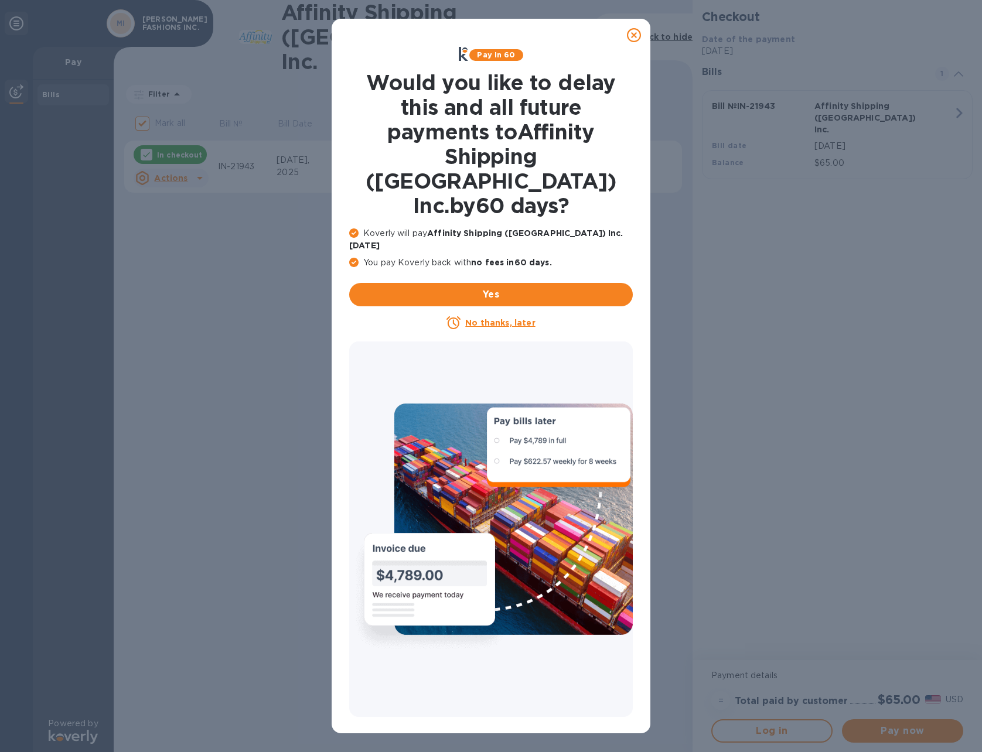
click at [492, 318] on u "No thanks, later" at bounding box center [500, 322] width 70 height 9
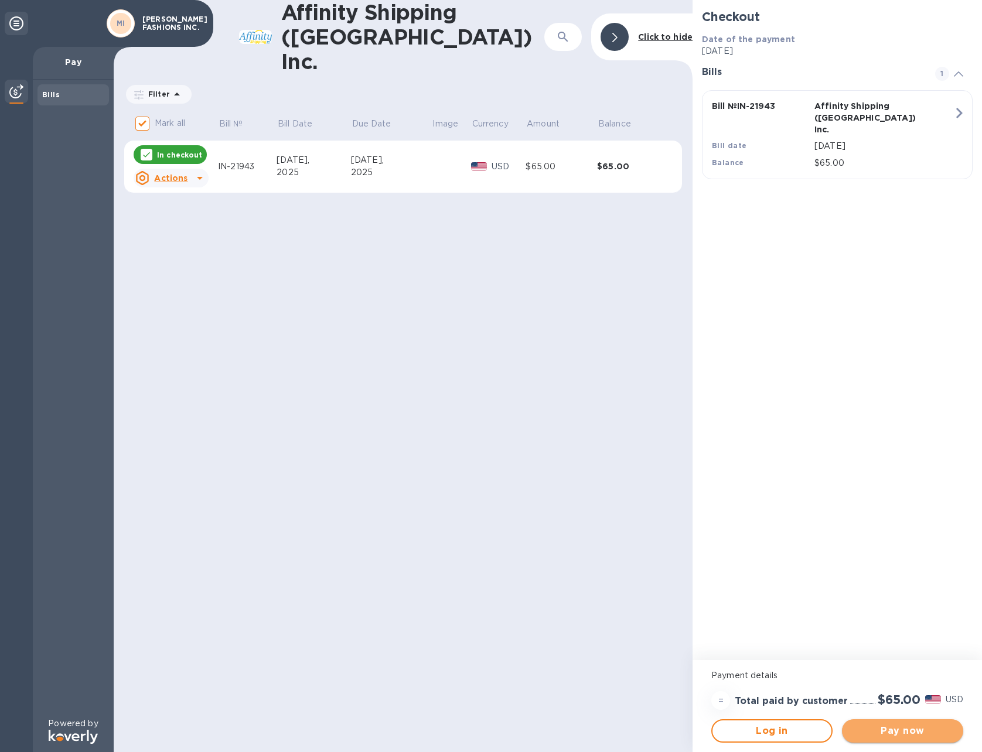
click at [897, 728] on span "Pay now" at bounding box center [903, 731] width 103 height 14
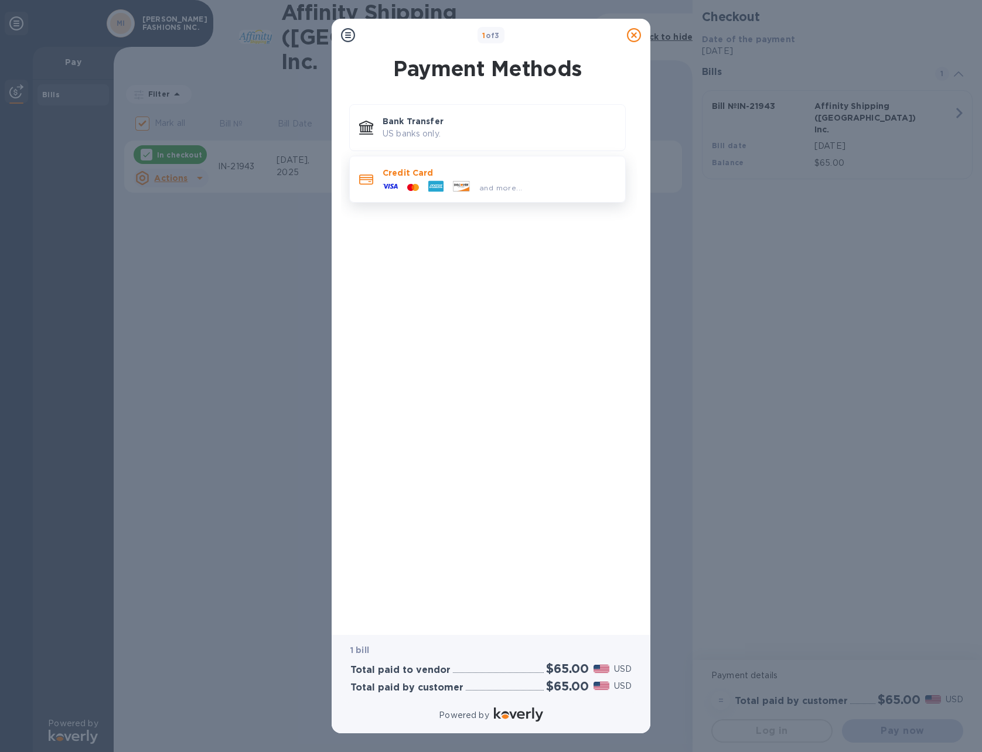
click at [406, 180] on div "and more..." at bounding box center [452, 188] width 149 height 18
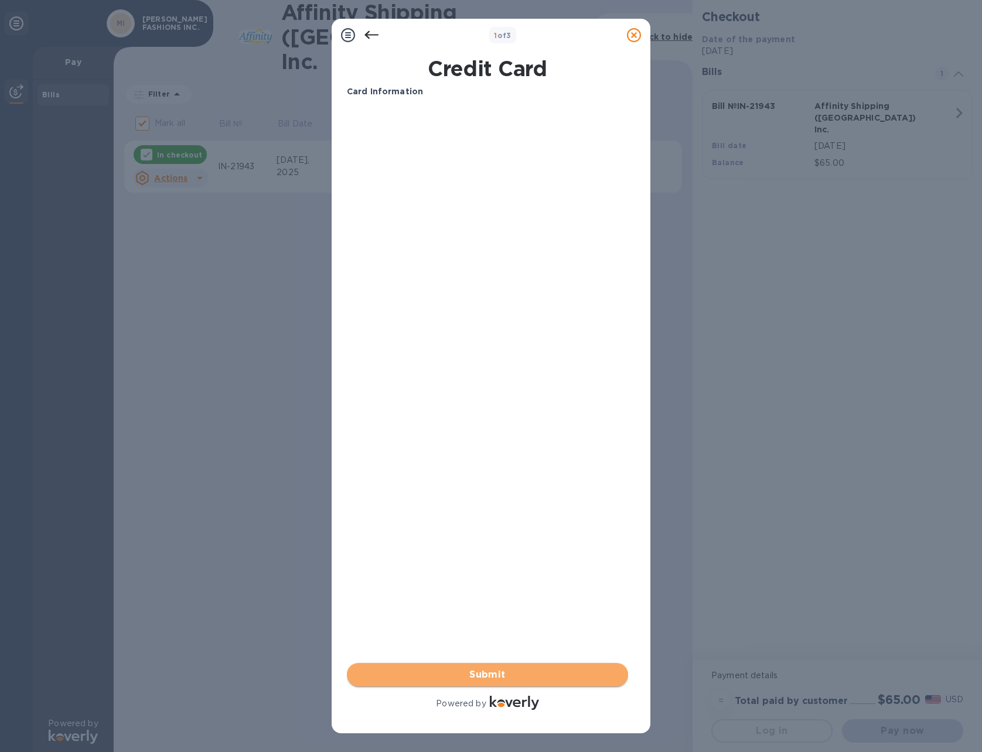
click at [483, 670] on span "Submit" at bounding box center [487, 675] width 263 height 14
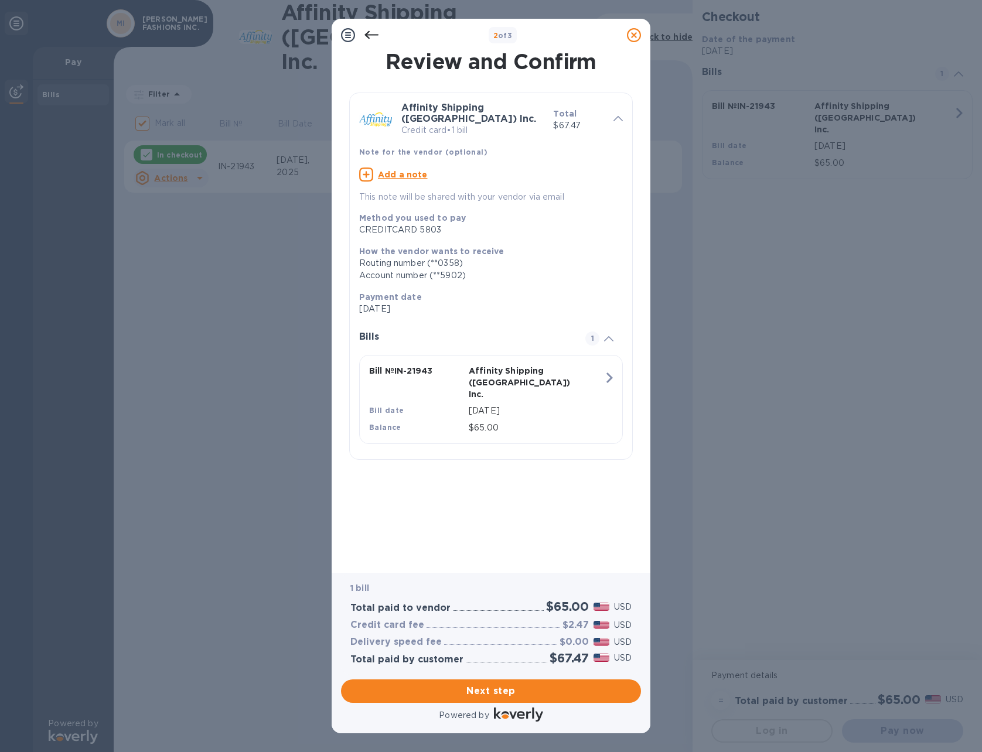
click at [365, 168] on icon at bounding box center [366, 175] width 14 height 14
click at [428, 171] on textarea at bounding box center [481, 176] width 245 height 10
type textarea "WT2025E6056D"
click at [497, 461] on div "Review and Confirm Affinity Shipping ([GEOGRAPHIC_DATA]) Inc. Credit card • 1 b…" at bounding box center [491, 304] width 288 height 505
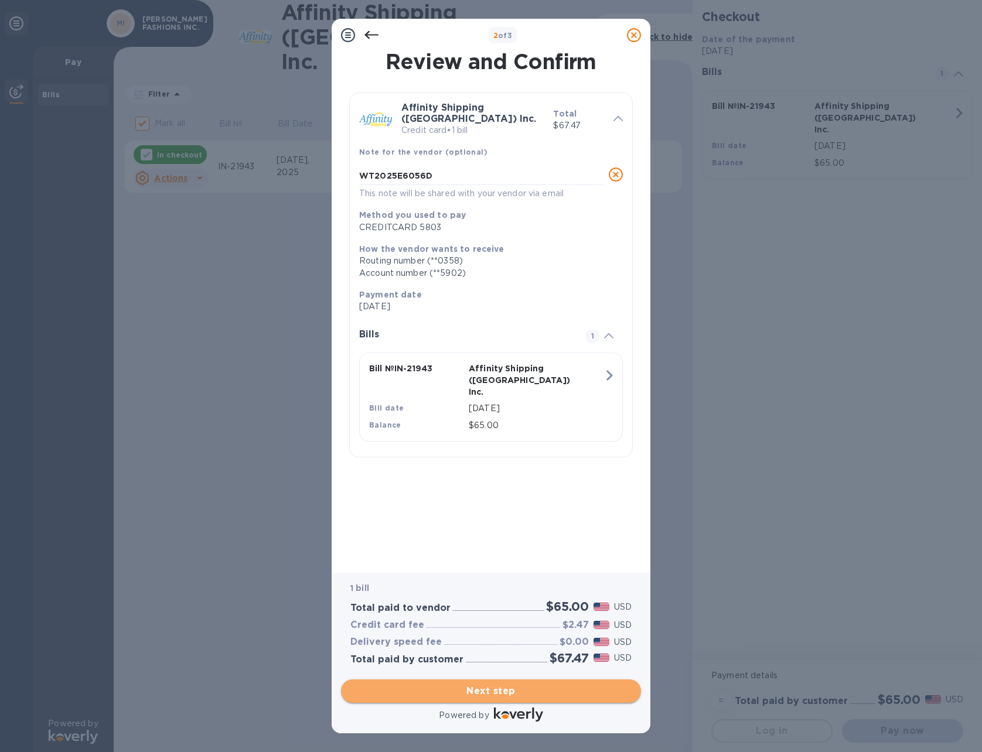
click at [497, 692] on span "Next step" at bounding box center [490, 691] width 281 height 14
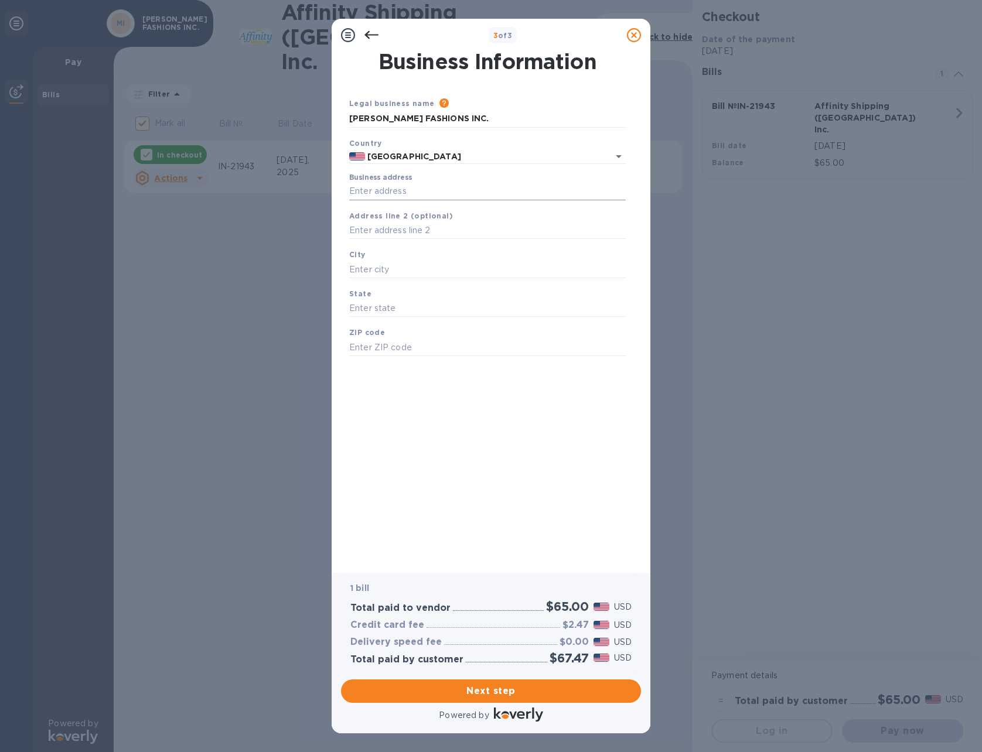
click at [430, 190] on input "Business address" at bounding box center [487, 192] width 277 height 18
type input "[STREET_ADDRESS][US_STATE]"
type input "[PERSON_NAME]"
type input "NC"
type input "27106"
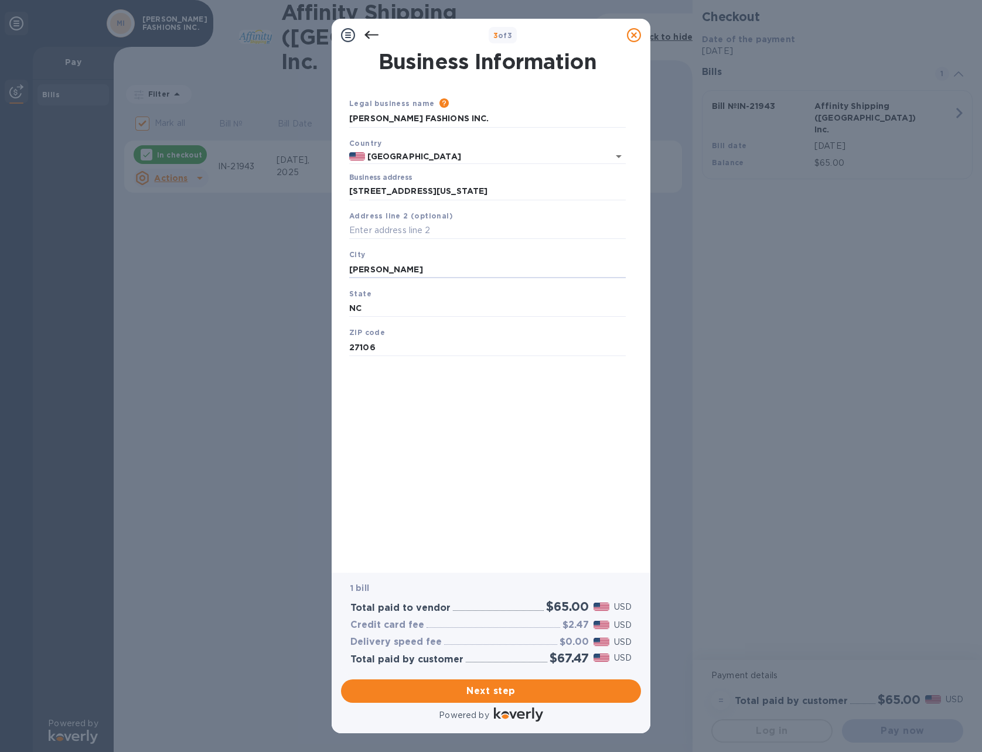
drag, startPoint x: 434, startPoint y: 269, endPoint x: 247, endPoint y: 271, distance: 186.4
click at [247, 271] on div "3 of 3 Business Information Legal business name Please provide the legal name t…" at bounding box center [491, 376] width 982 height 752
type input "[PERSON_NAME]"
drag, startPoint x: 415, startPoint y: 385, endPoint x: 416, endPoint y: 392, distance: 7.1
click at [416, 388] on div "Business Information Legal business name Please provide the legal name that app…" at bounding box center [491, 304] width 288 height 505
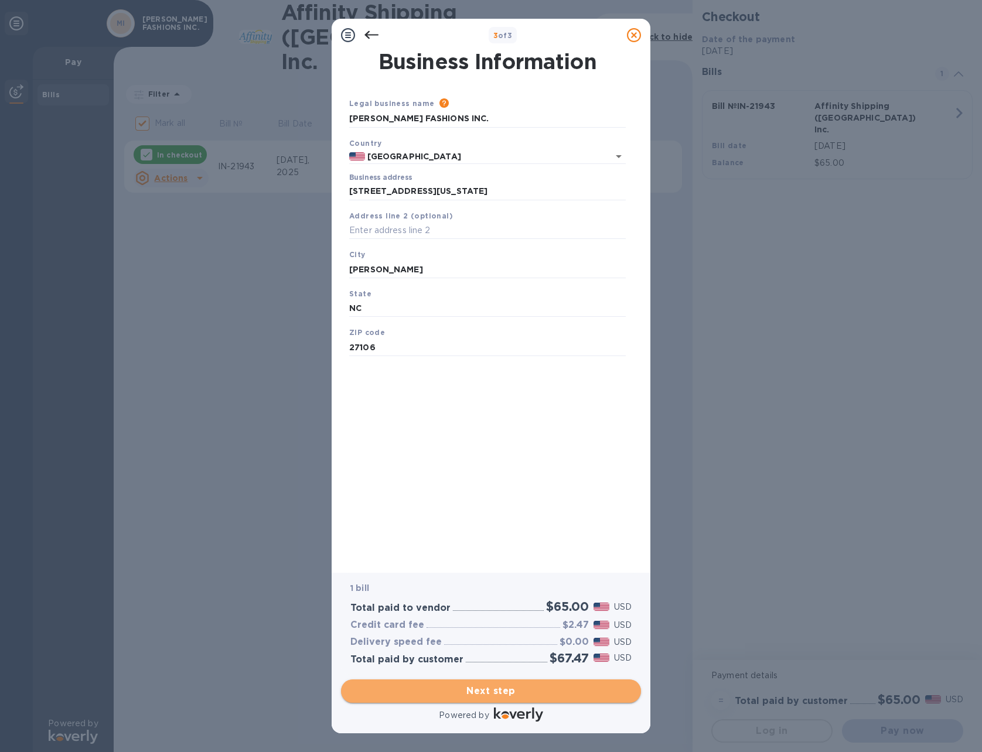
click at [486, 688] on span "Next step" at bounding box center [490, 691] width 281 height 14
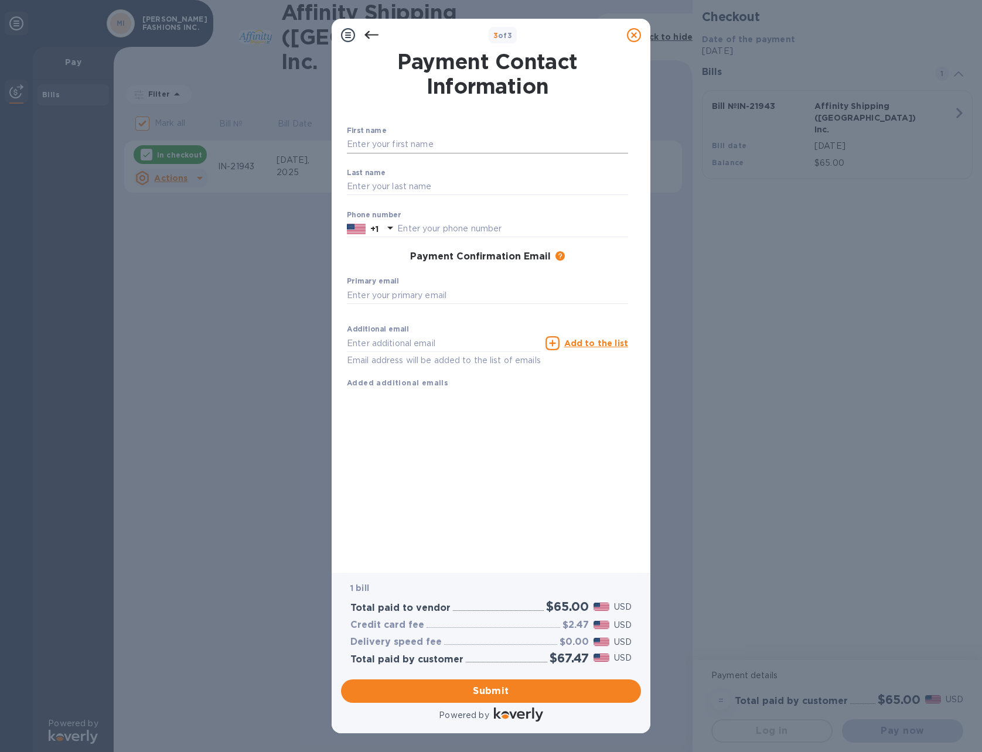
click at [440, 144] on input "text" at bounding box center [487, 145] width 281 height 18
type input "SUNIL"
type input "[PERSON_NAME]"
type input "3363278521"
type input "[EMAIL_ADDRESS][DOMAIN_NAME]"
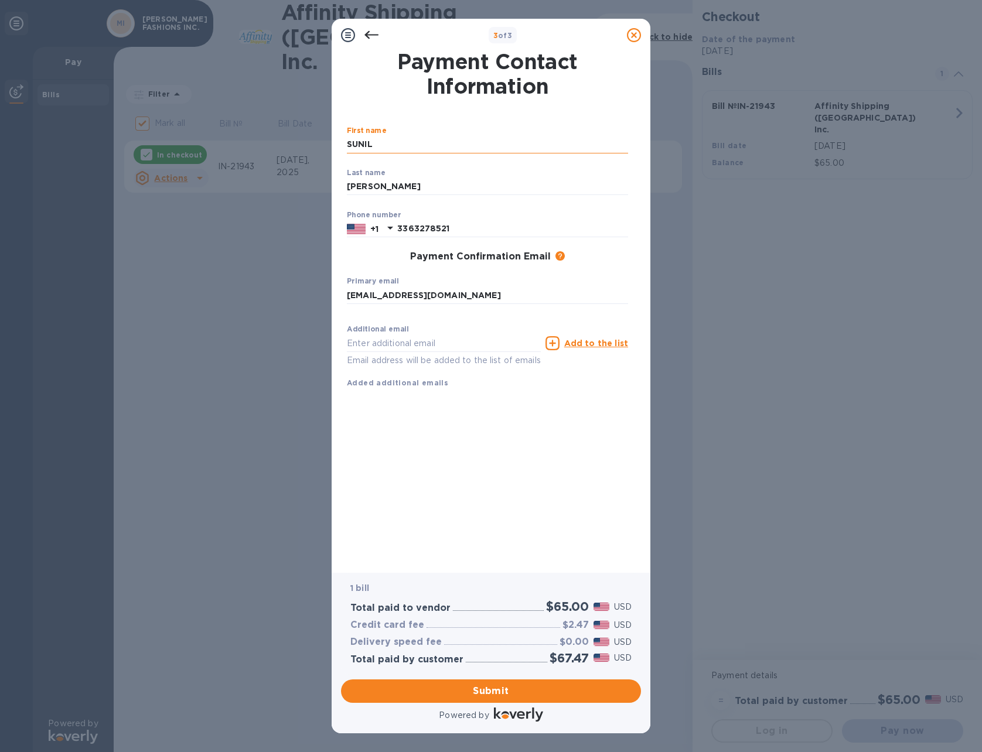
type input "[EMAIL_ADDRESS][DOMAIN_NAME]"
click at [466, 345] on input "[EMAIL_ADDRESS][DOMAIN_NAME]" at bounding box center [444, 344] width 194 height 18
drag, startPoint x: 447, startPoint y: 344, endPoint x: 326, endPoint y: 347, distance: 121.3
click at [326, 347] on div "3 of 3 Payment Contact Information First name [PERSON_NAME] ​ Last name [PERSON…" at bounding box center [491, 376] width 982 height 752
type input "w"
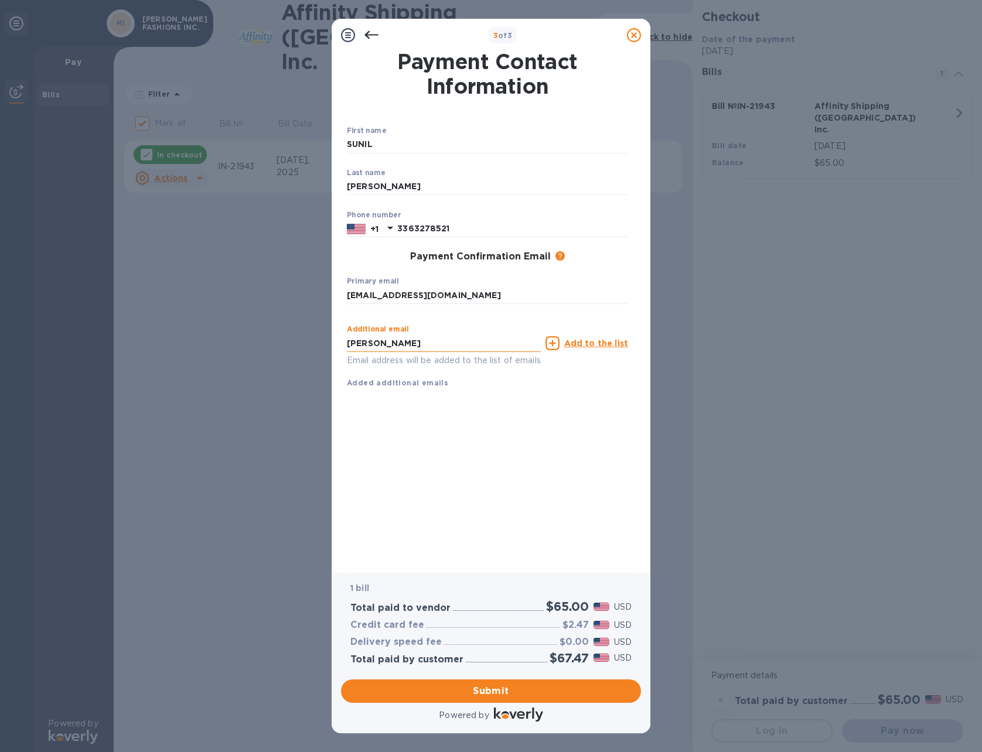
type input "[EMAIL_ADDRESS][DOMAIN_NAME]"
click at [556, 345] on icon at bounding box center [553, 343] width 14 height 14
click at [441, 404] on span "[EMAIL_ADDRESS][DOMAIN_NAME]" at bounding box center [421, 403] width 134 height 9
click at [450, 336] on input "text" at bounding box center [444, 344] width 194 height 18
type input "[EMAIL_ADDRESS][DOMAIN_NAME]"
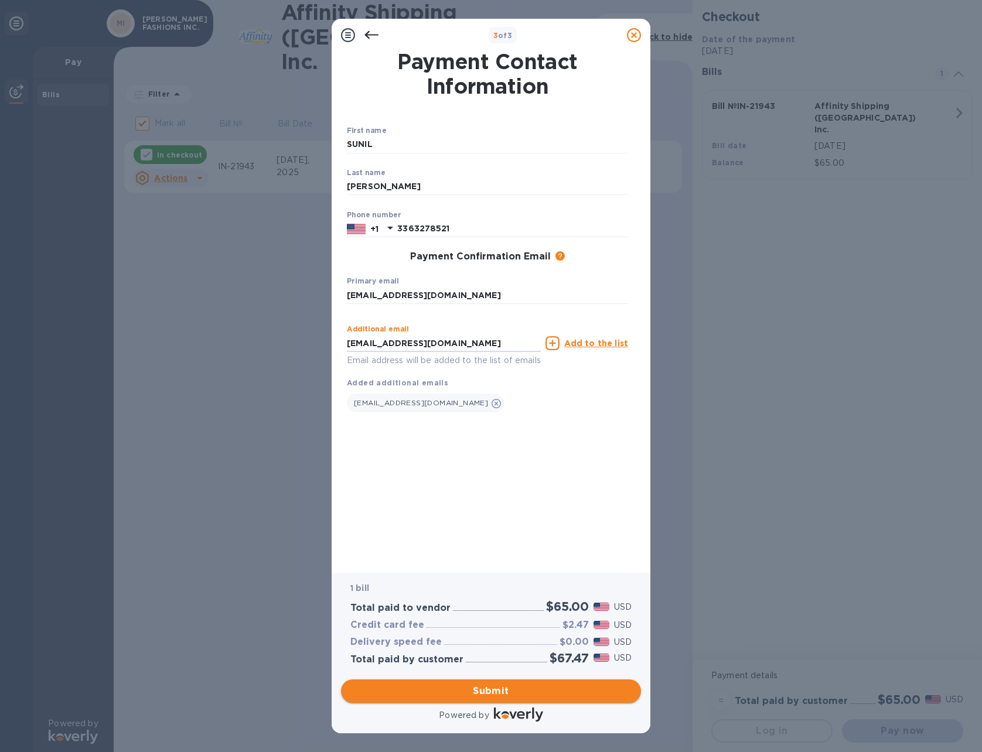
click at [493, 692] on span "Submit" at bounding box center [490, 691] width 281 height 14
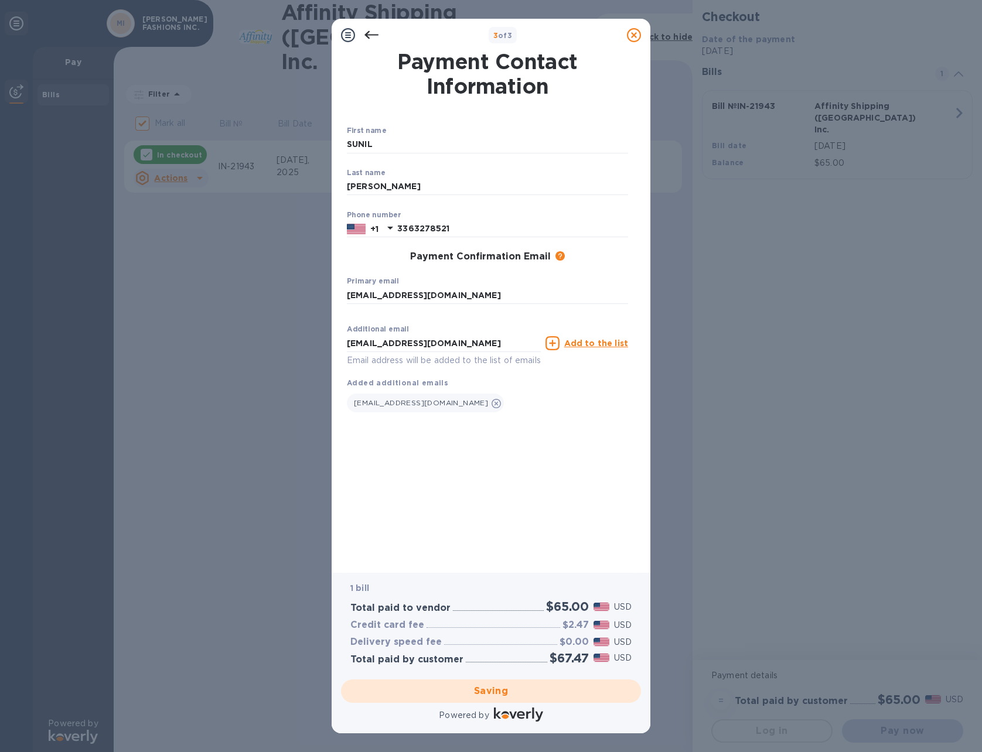
checkbox input "false"
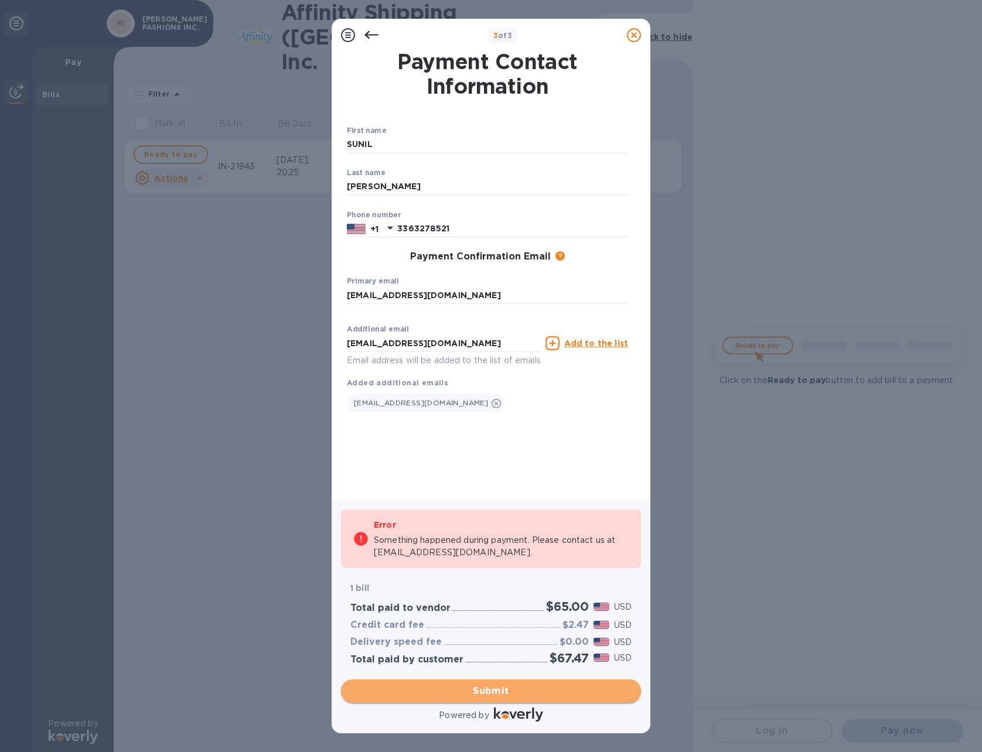
click at [496, 690] on span "Submit" at bounding box center [490, 691] width 281 height 14
click at [509, 344] on input "[EMAIL_ADDRESS][DOMAIN_NAME]" at bounding box center [444, 344] width 194 height 18
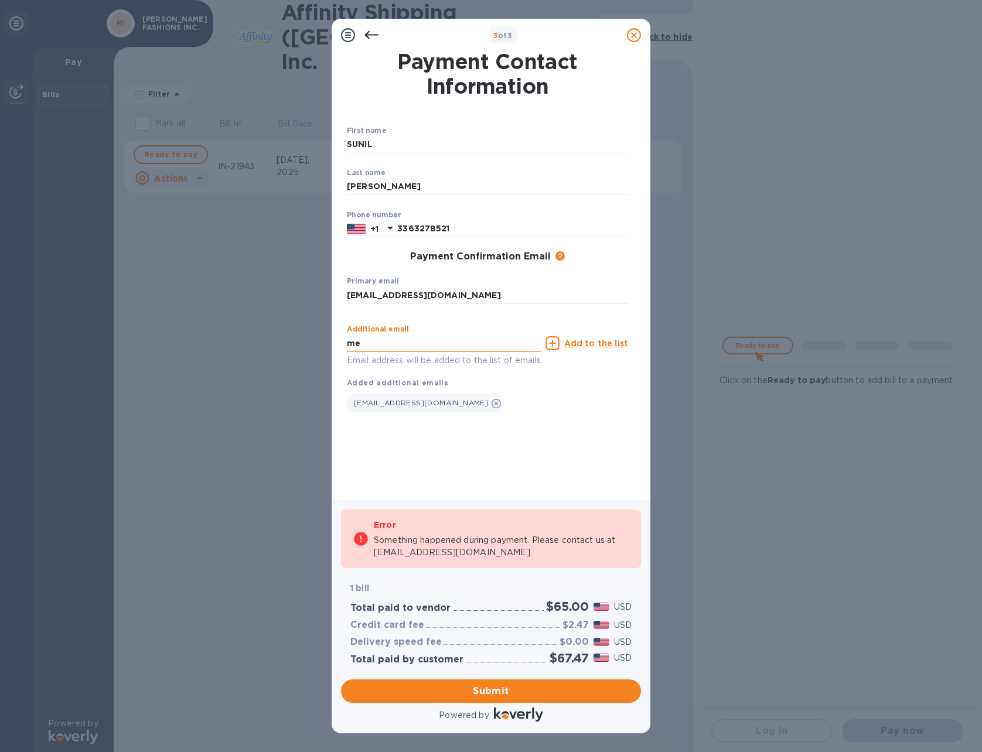
type input "m"
type input "[EMAIL_ADDRESS][DOMAIN_NAME]"
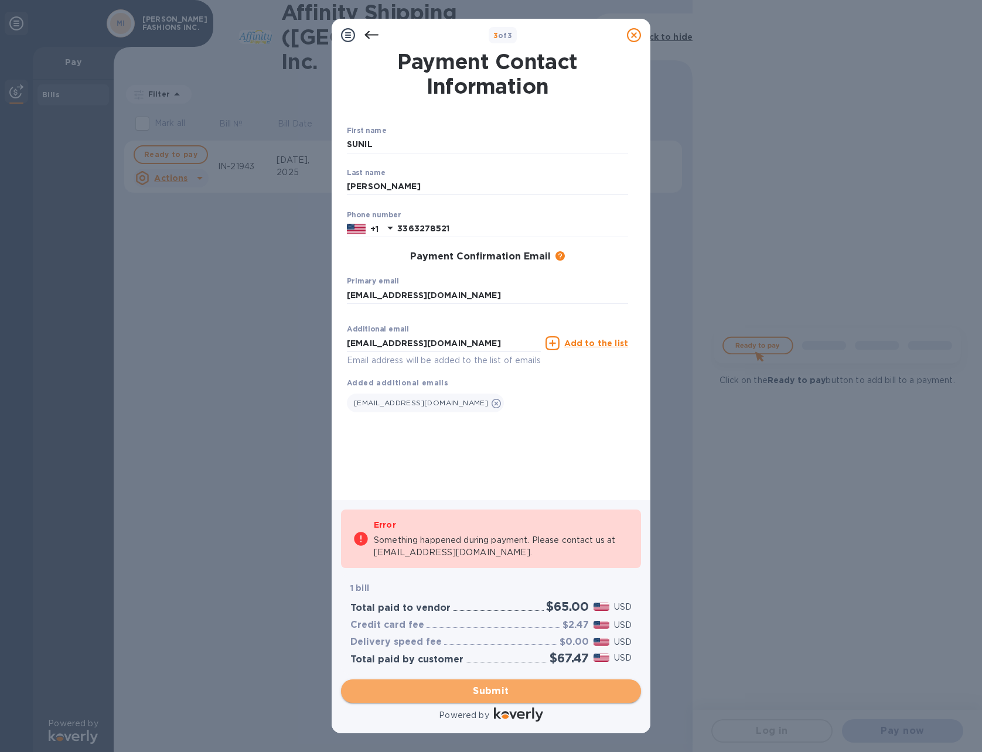
click at [493, 688] on span "Submit" at bounding box center [490, 691] width 281 height 14
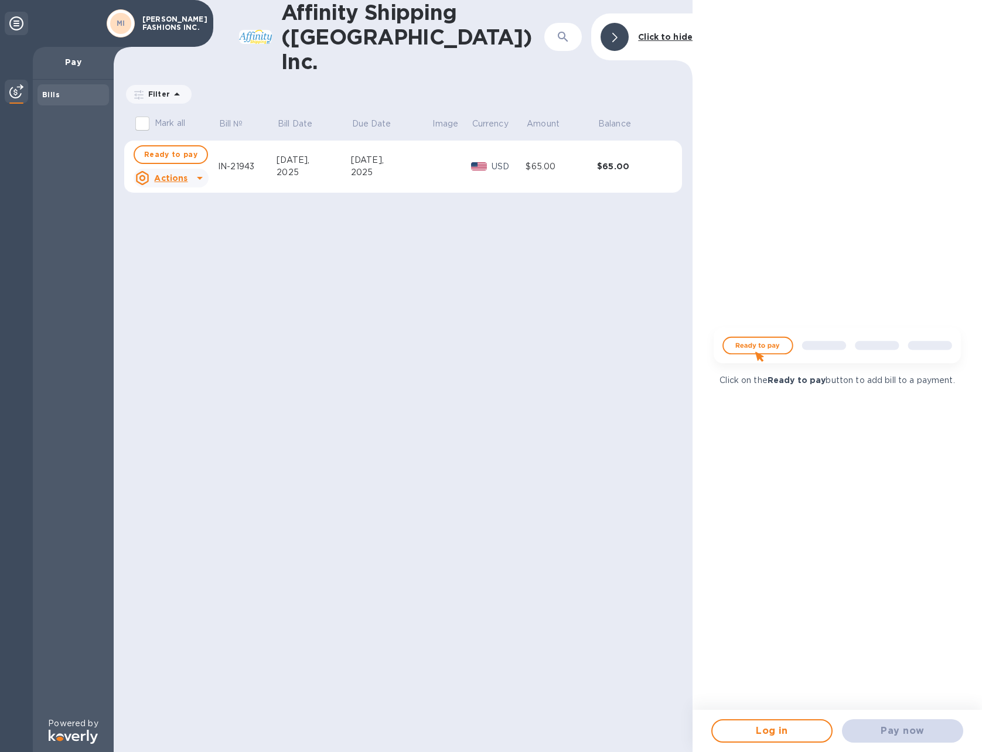
drag, startPoint x: 901, startPoint y: 728, endPoint x: 885, endPoint y: 729, distance: 15.8
click at [899, 729] on div "Pay now" at bounding box center [902, 731] width 131 height 33
click at [767, 730] on span "Log in" at bounding box center [772, 731] width 100 height 14
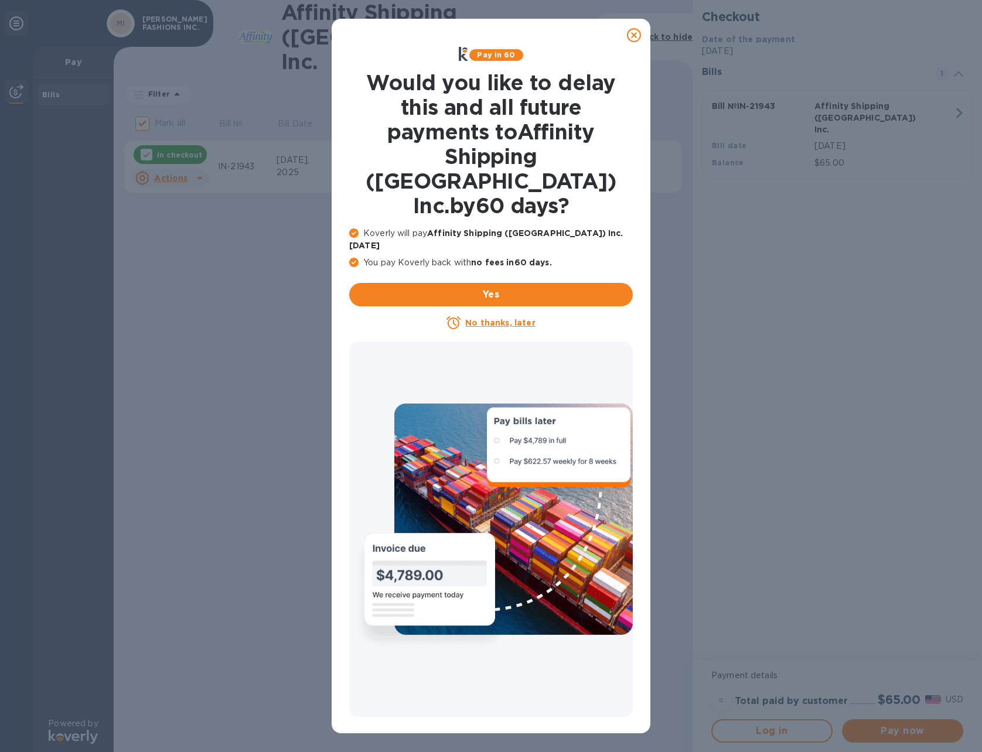
click at [499, 318] on u "No thanks, later" at bounding box center [500, 322] width 70 height 9
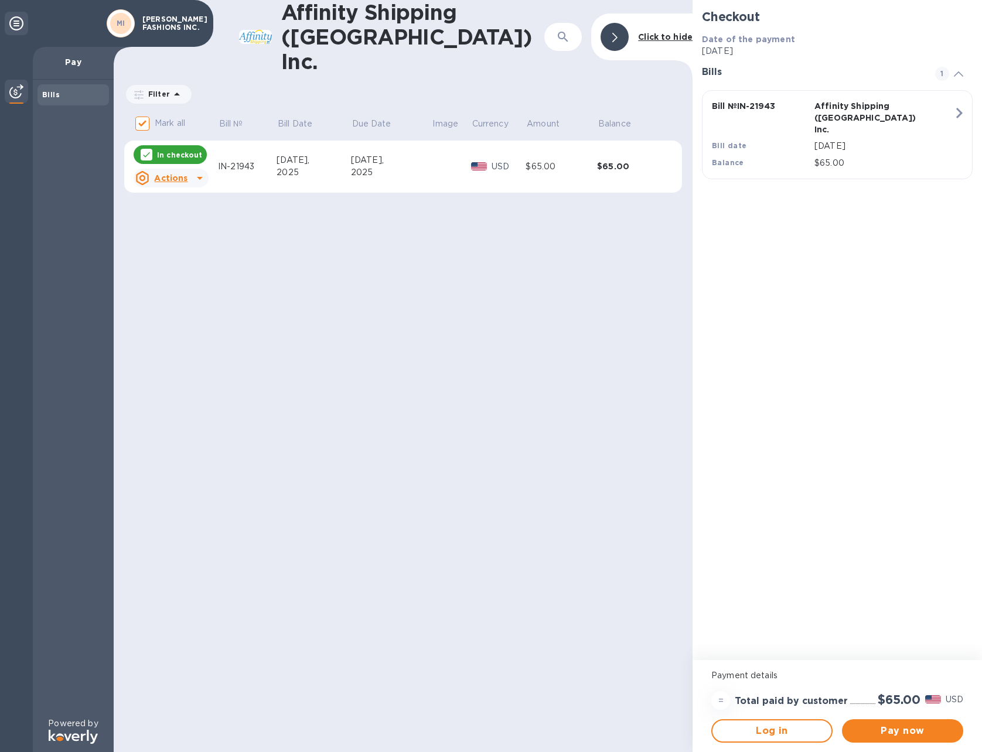
click at [175, 150] on p "In checkout" at bounding box center [179, 155] width 45 height 10
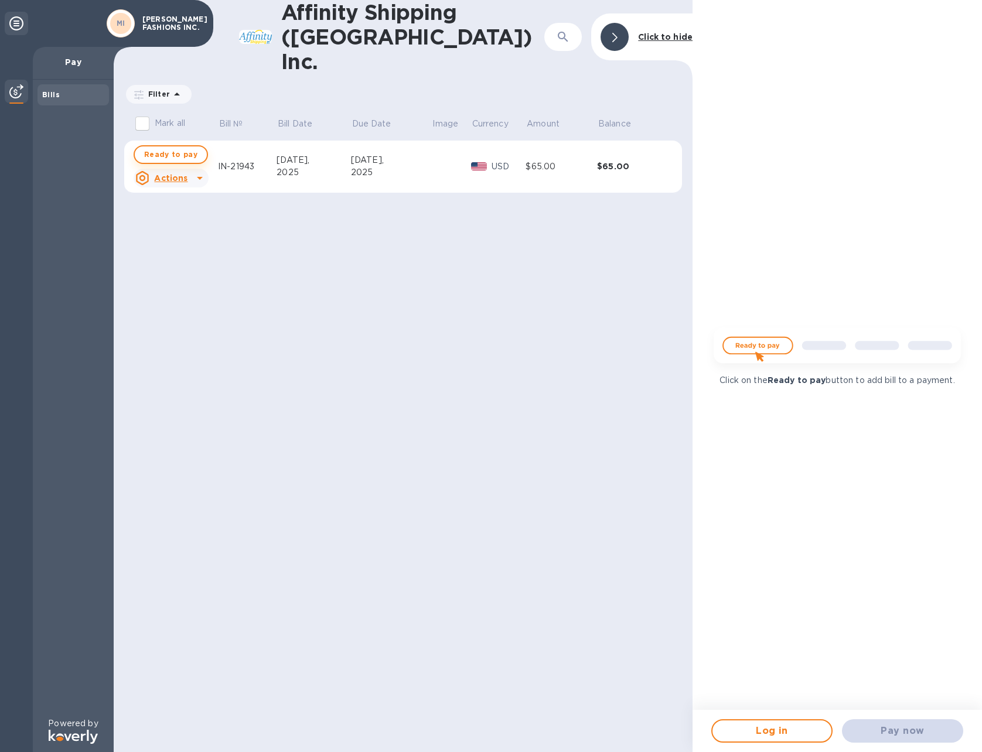
click at [168, 148] on span "Ready to pay" at bounding box center [170, 155] width 53 height 14
checkbox input "true"
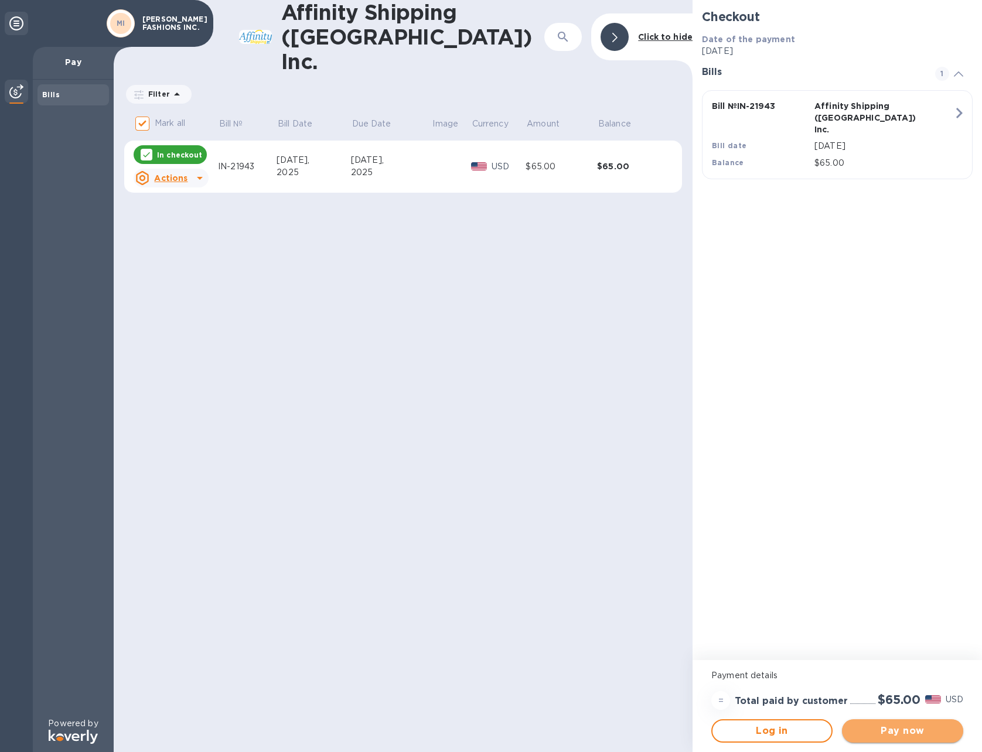
click at [902, 733] on span "Pay now" at bounding box center [903, 731] width 103 height 14
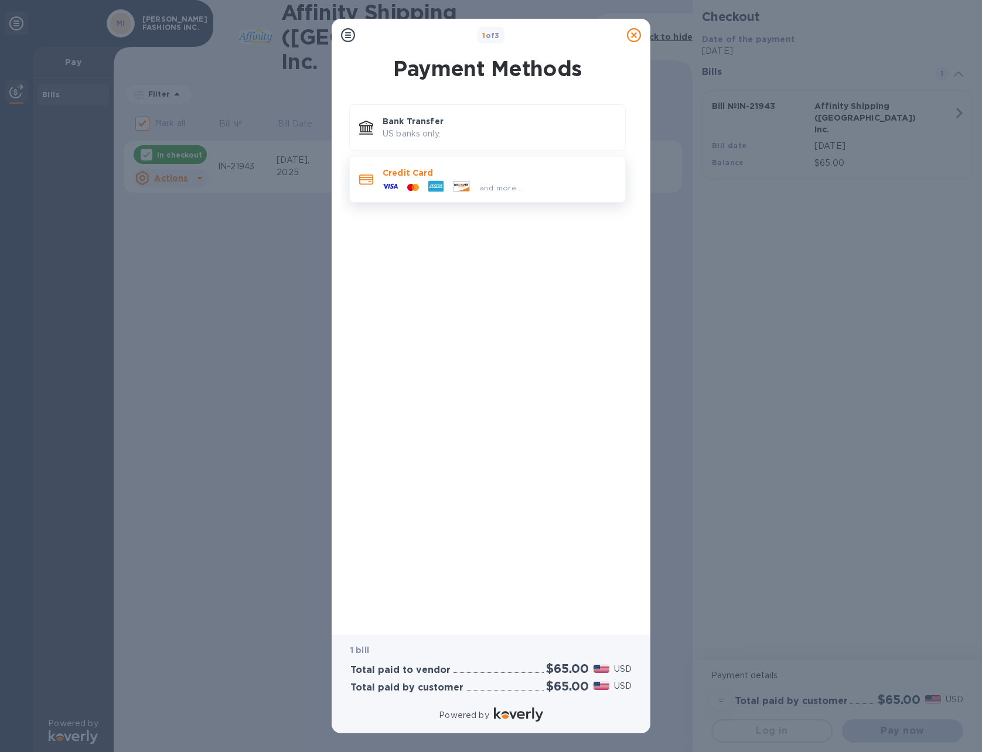
click at [442, 175] on p "Credit Card" at bounding box center [499, 173] width 233 height 12
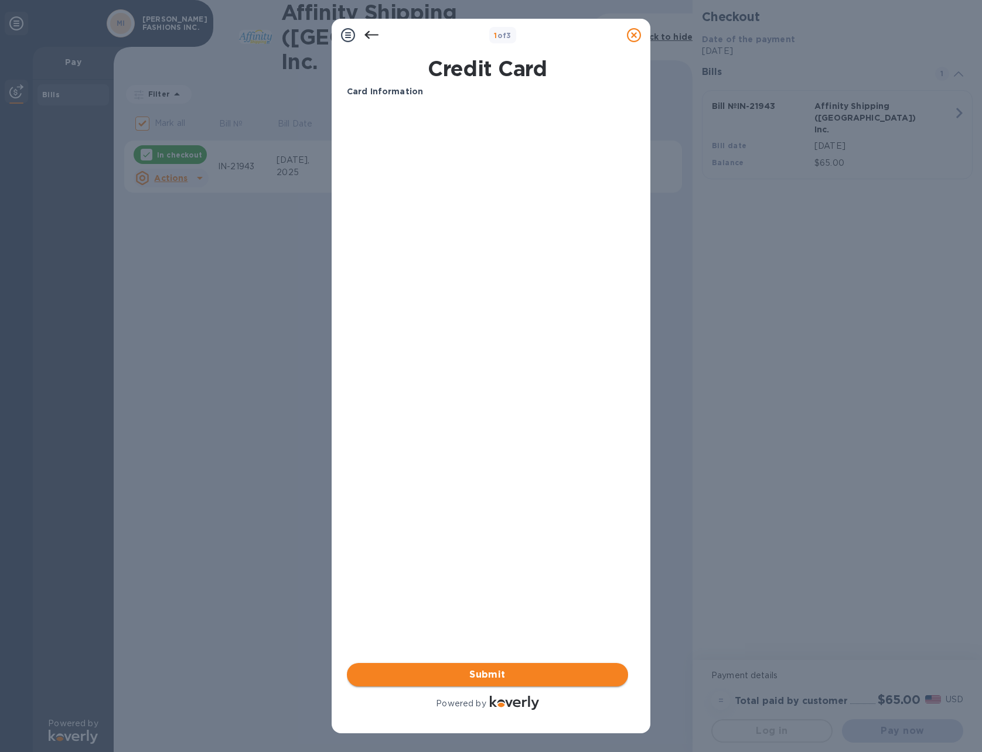
click at [486, 675] on span "Submit" at bounding box center [487, 675] width 263 height 14
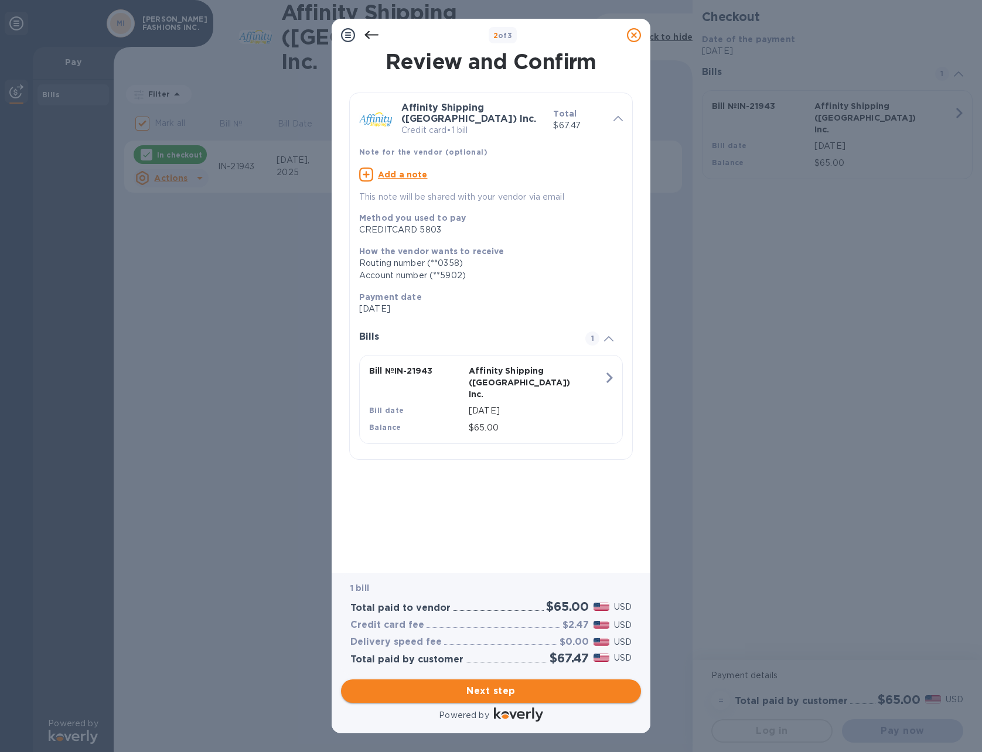
click at [487, 689] on span "Next step" at bounding box center [490, 691] width 281 height 14
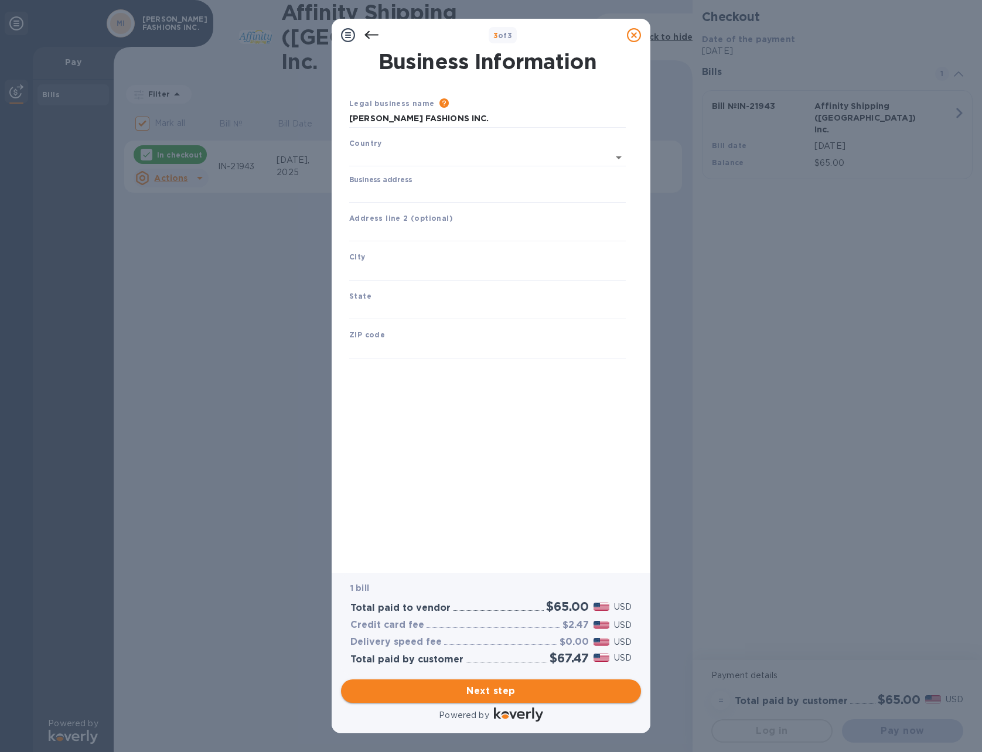
type input "[GEOGRAPHIC_DATA]"
click at [428, 187] on input "Business address" at bounding box center [487, 192] width 277 height 18
type input "[STREET_ADDRESS][US_STATE]"
type input "[PERSON_NAME]"
type input "NC"
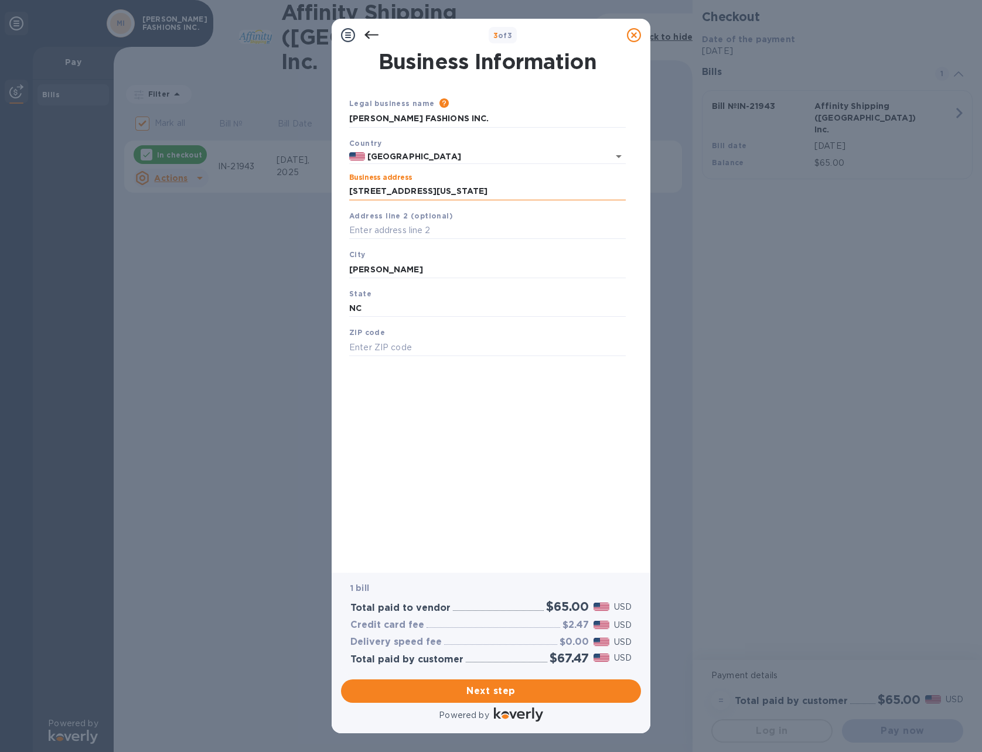
type input "27106"
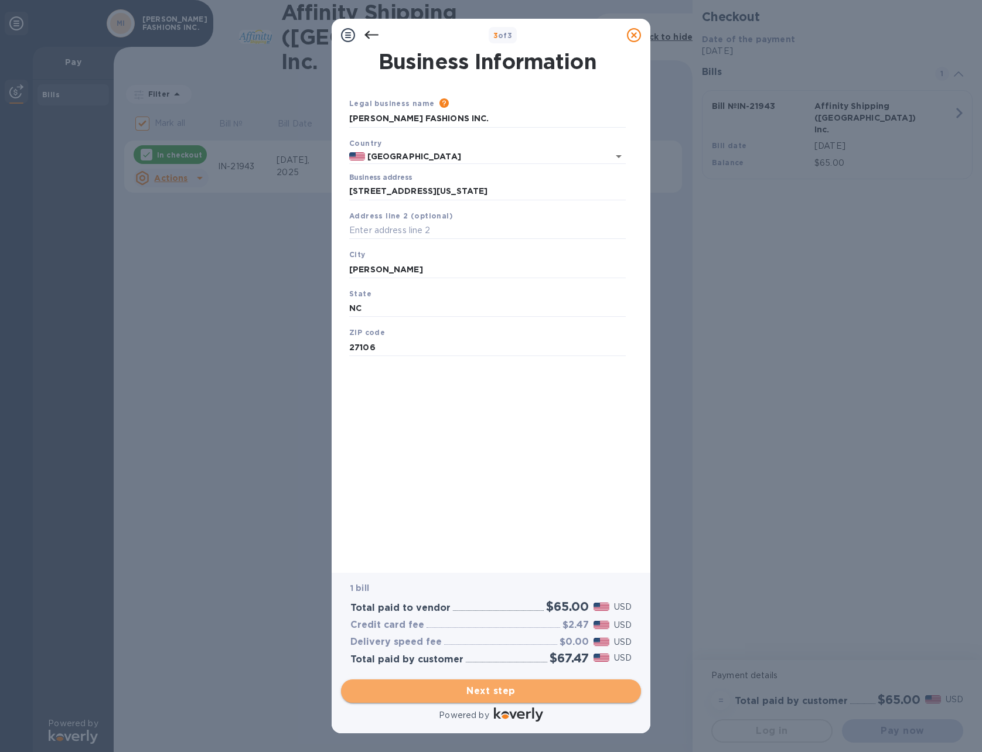
click at [510, 689] on span "Next step" at bounding box center [490, 691] width 281 height 14
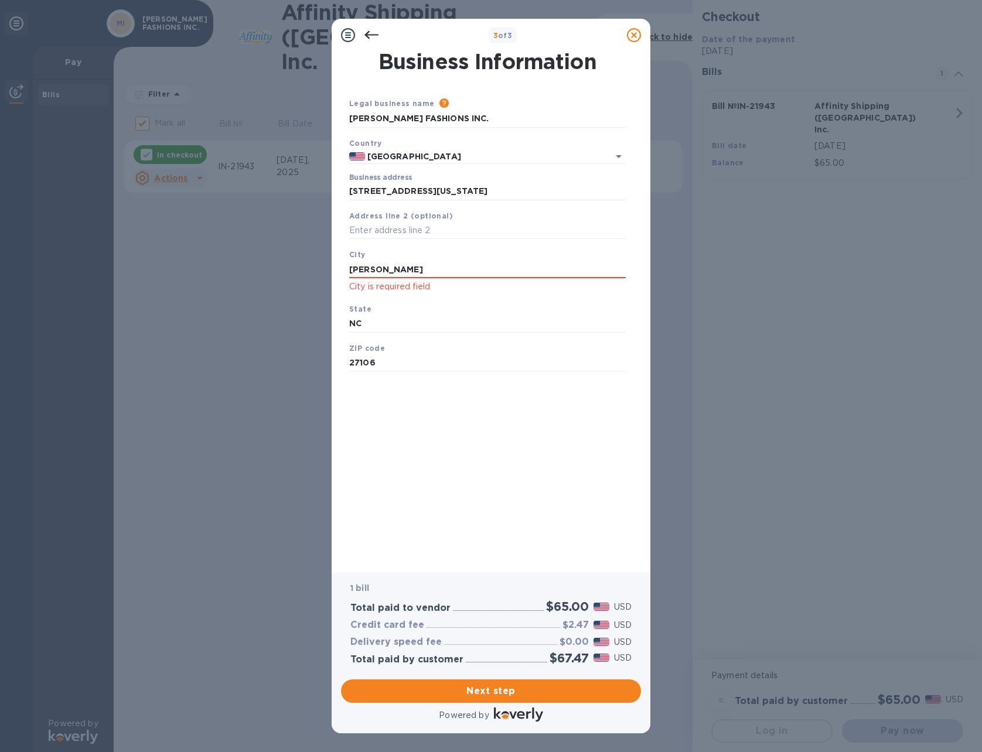
drag, startPoint x: 418, startPoint y: 267, endPoint x: 213, endPoint y: 263, distance: 205.1
click at [213, 263] on div "3 of 3 Business Information Legal business name Please provide the legal name t…" at bounding box center [491, 376] width 982 height 752
type input "[PERSON_NAME]"
click at [492, 690] on span "Next step" at bounding box center [490, 691] width 281 height 14
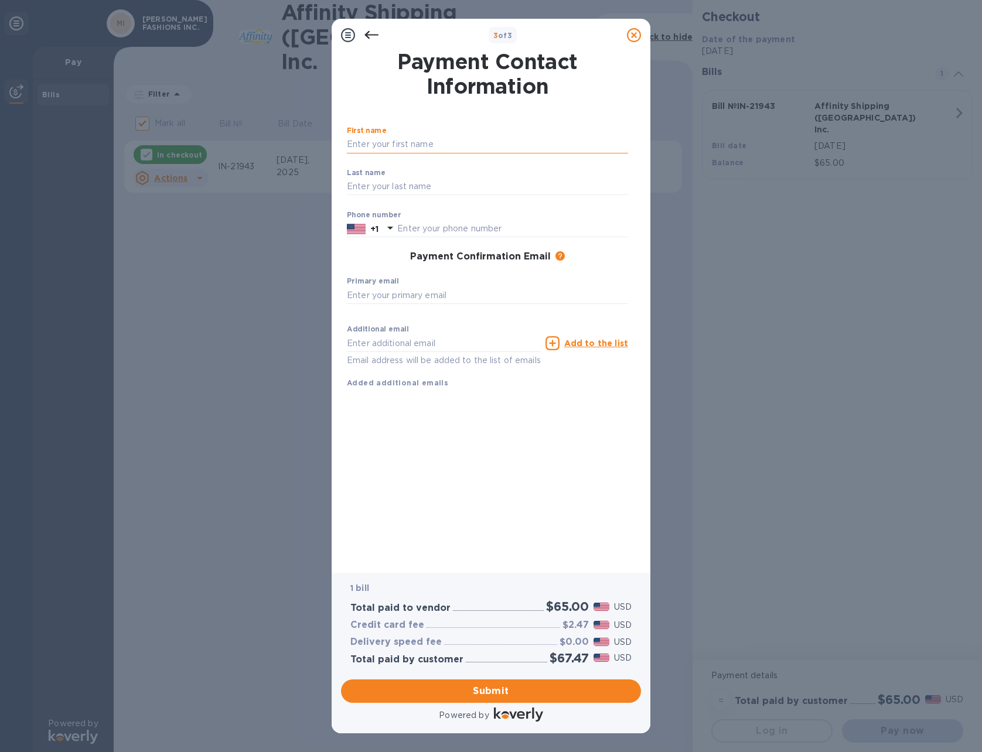
click at [444, 141] on input "text" at bounding box center [487, 145] width 281 height 18
type input "SUNIL"
type input "[PERSON_NAME]"
type input "3363278521"
type input "[EMAIL_ADDRESS][DOMAIN_NAME]"
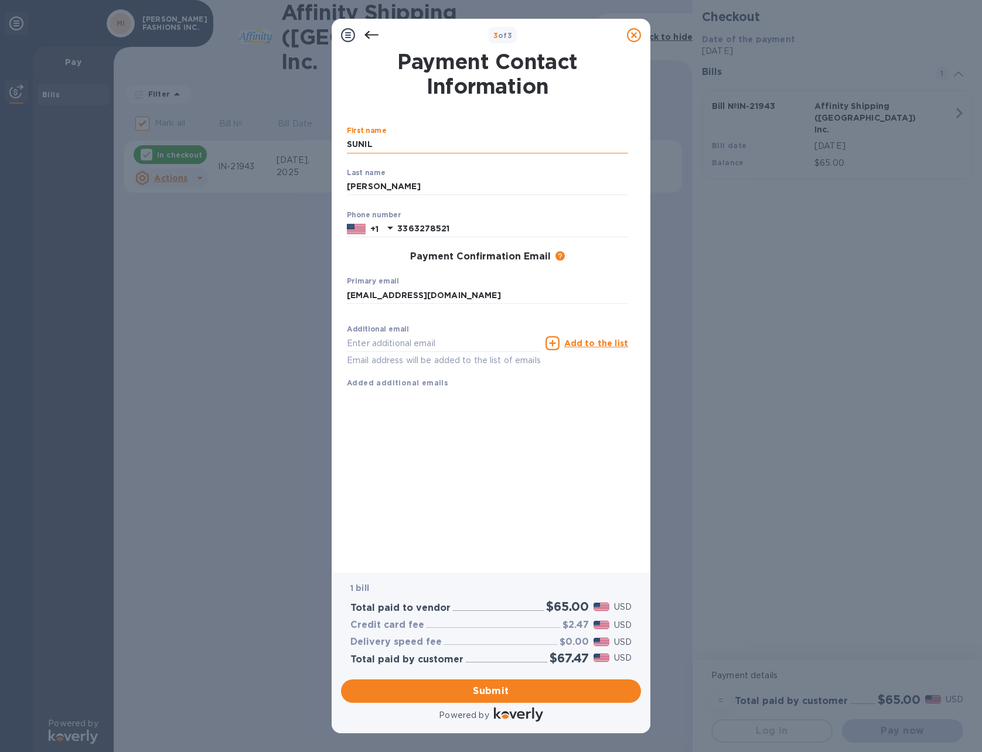
type input "[EMAIL_ADDRESS][DOMAIN_NAME]"
click at [488, 690] on span "Submit" at bounding box center [490, 691] width 281 height 14
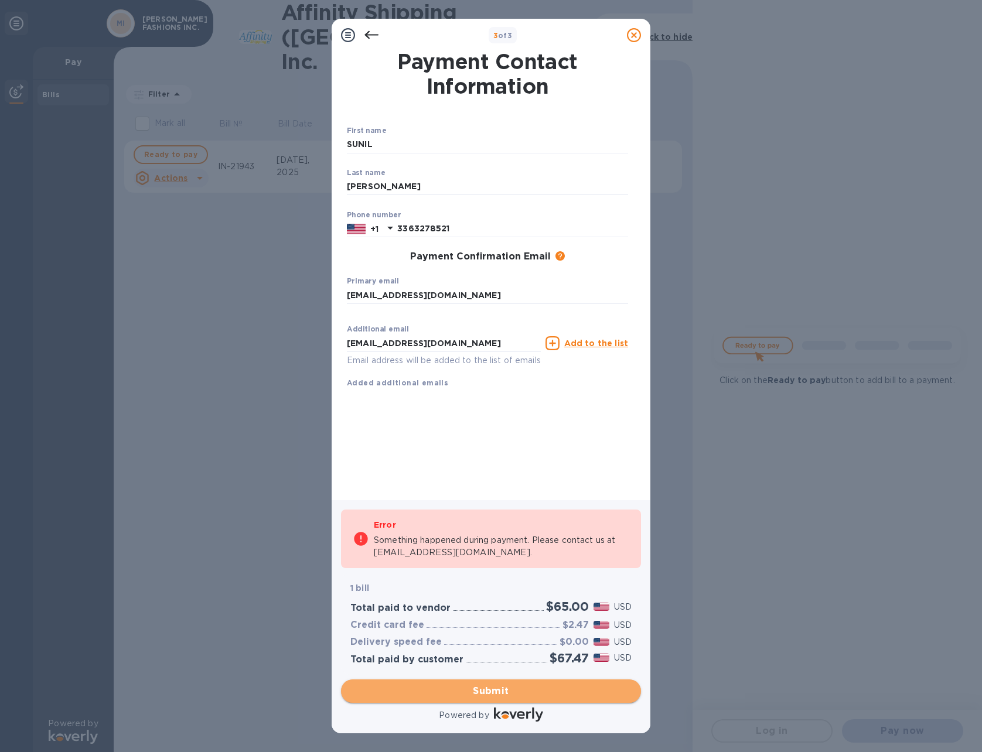
click at [498, 692] on span "Submit" at bounding box center [490, 691] width 281 height 14
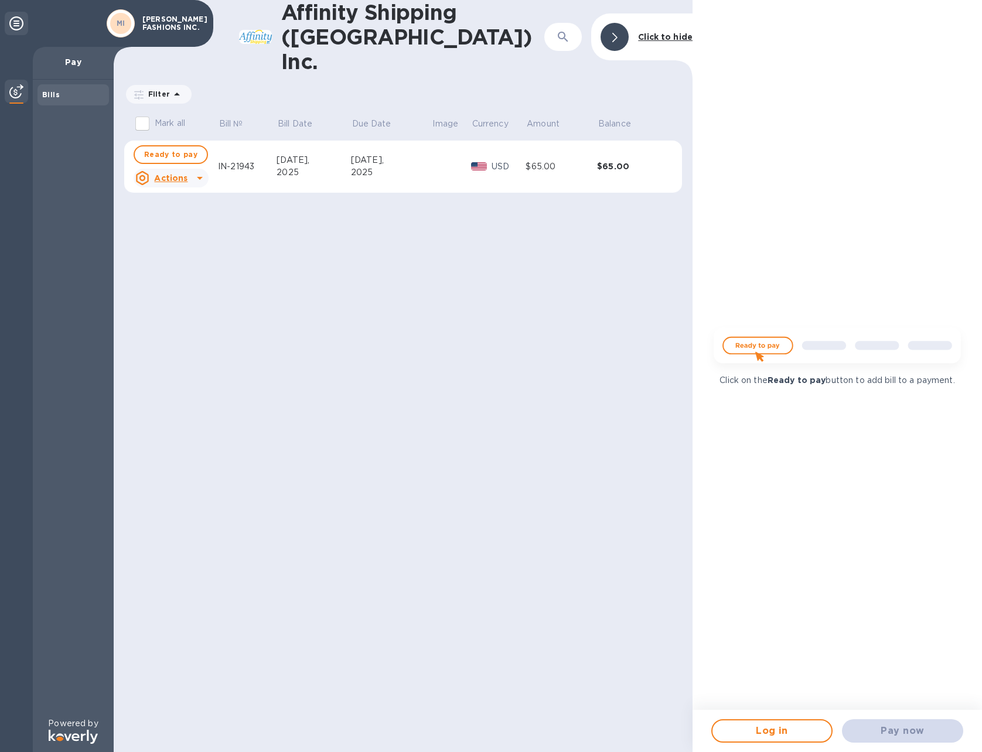
drag, startPoint x: 755, startPoint y: 345, endPoint x: 720, endPoint y: 371, distance: 43.5
click at [755, 345] on img at bounding box center [837, 349] width 265 height 53
drag, startPoint x: 820, startPoint y: 343, endPoint x: 779, endPoint y: 352, distance: 42.0
click at [821, 343] on img at bounding box center [837, 349] width 265 height 53
click at [162, 148] on span "Ready to pay" at bounding box center [170, 155] width 53 height 14
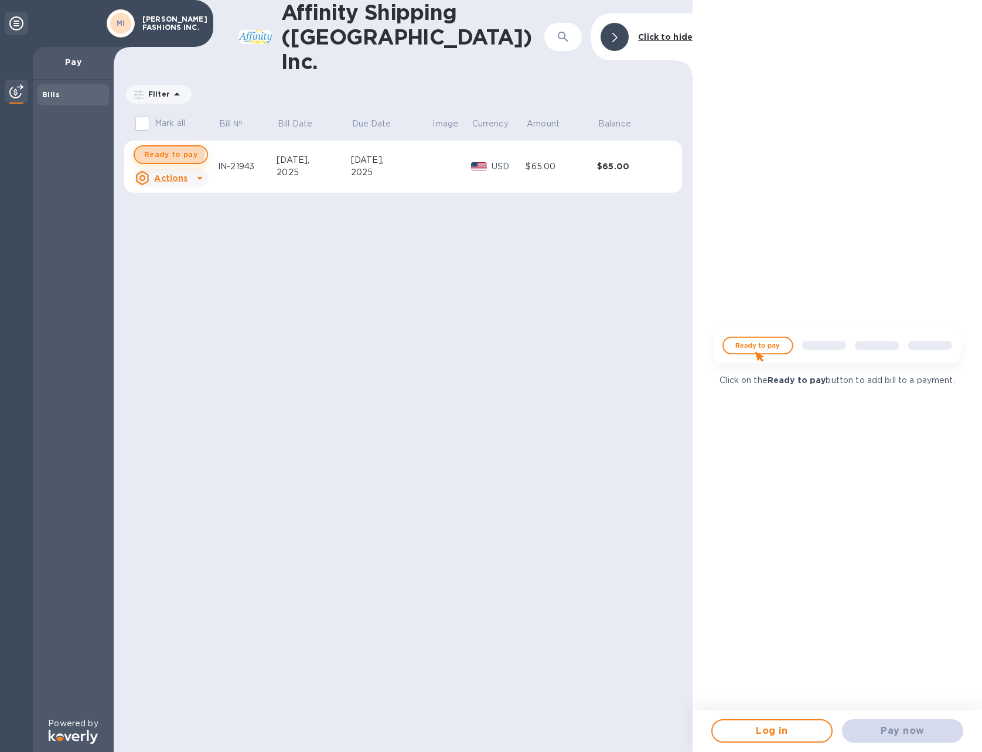
checkbox input "true"
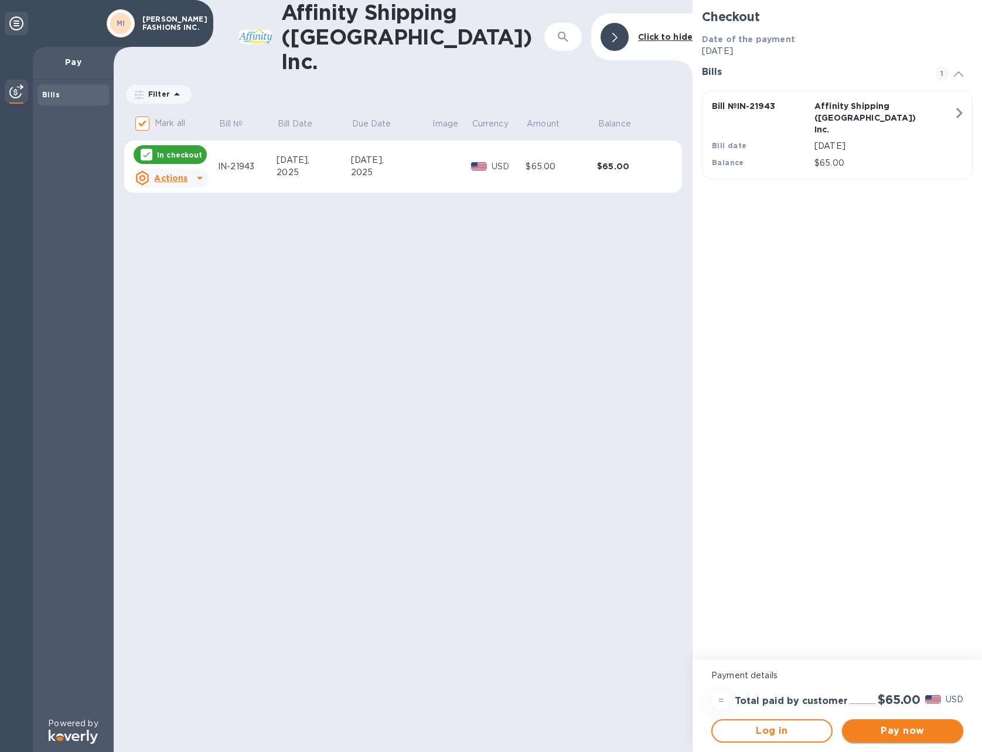
click at [901, 734] on span "Pay now" at bounding box center [903, 731] width 103 height 14
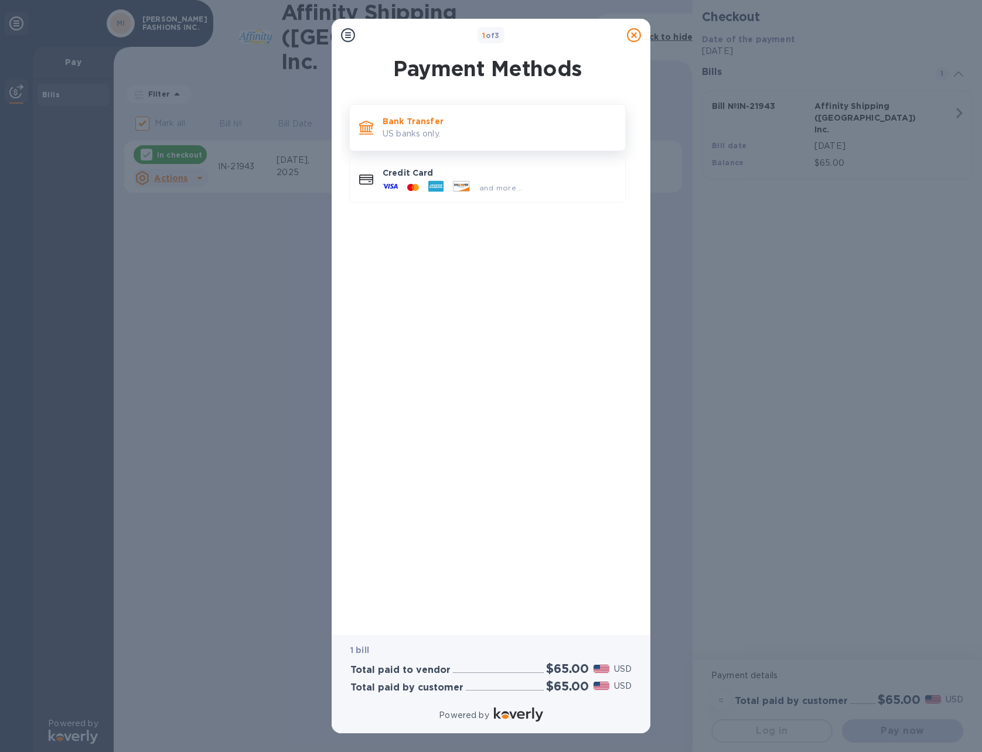
click at [421, 132] on p "US banks only." at bounding box center [499, 134] width 233 height 12
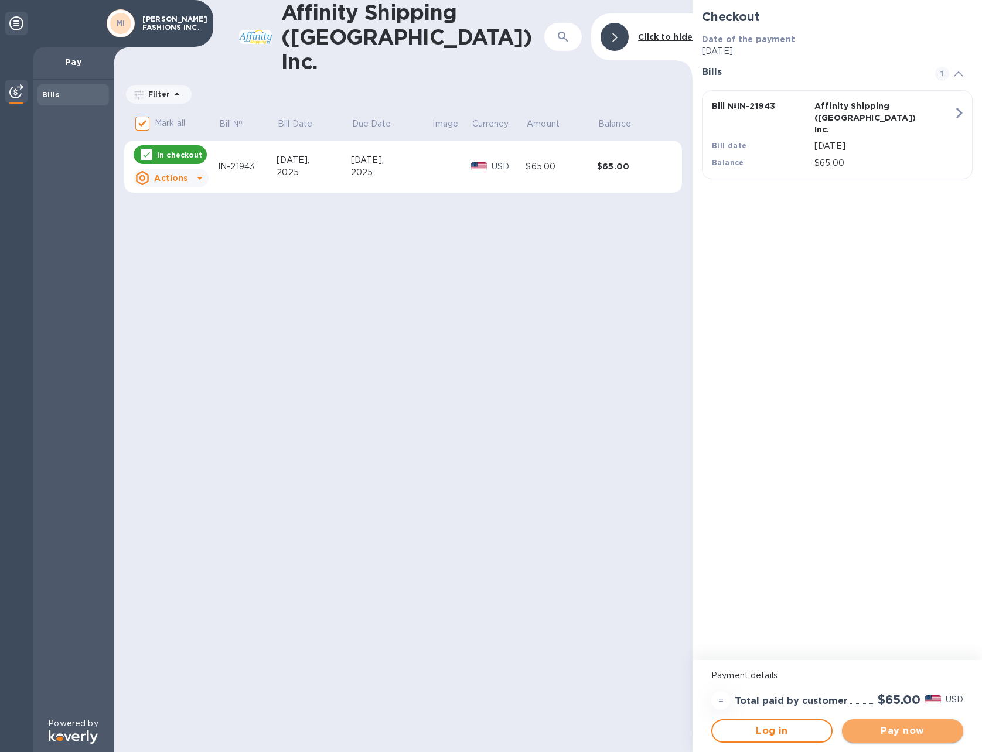
click at [920, 730] on span "Pay now" at bounding box center [903, 731] width 103 height 14
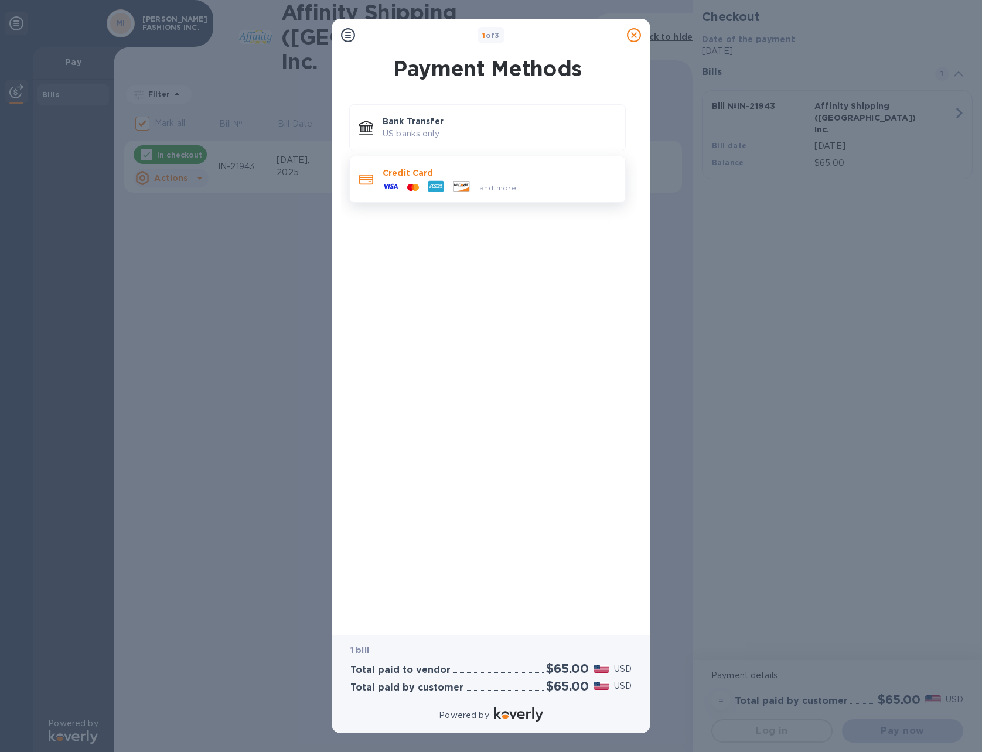
click at [403, 172] on p "Credit Card" at bounding box center [499, 173] width 233 height 12
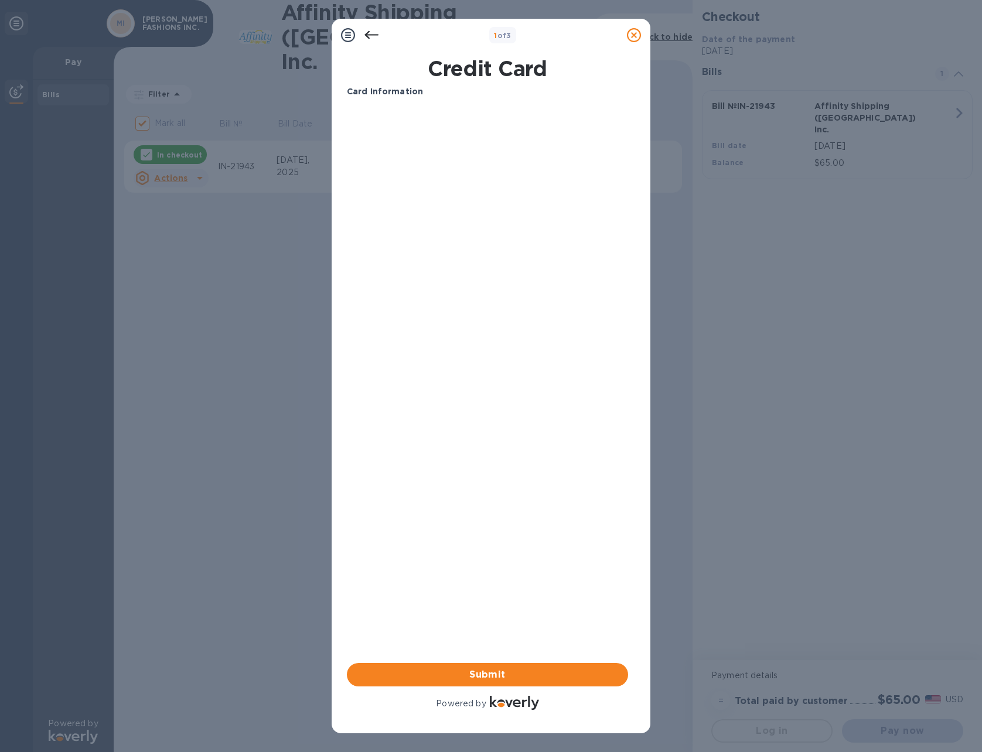
click at [478, 418] on div "Card Information Your browser does not support iframes Submit Powered by" at bounding box center [487, 399] width 281 height 627
click at [493, 677] on span "Submit" at bounding box center [487, 675] width 263 height 14
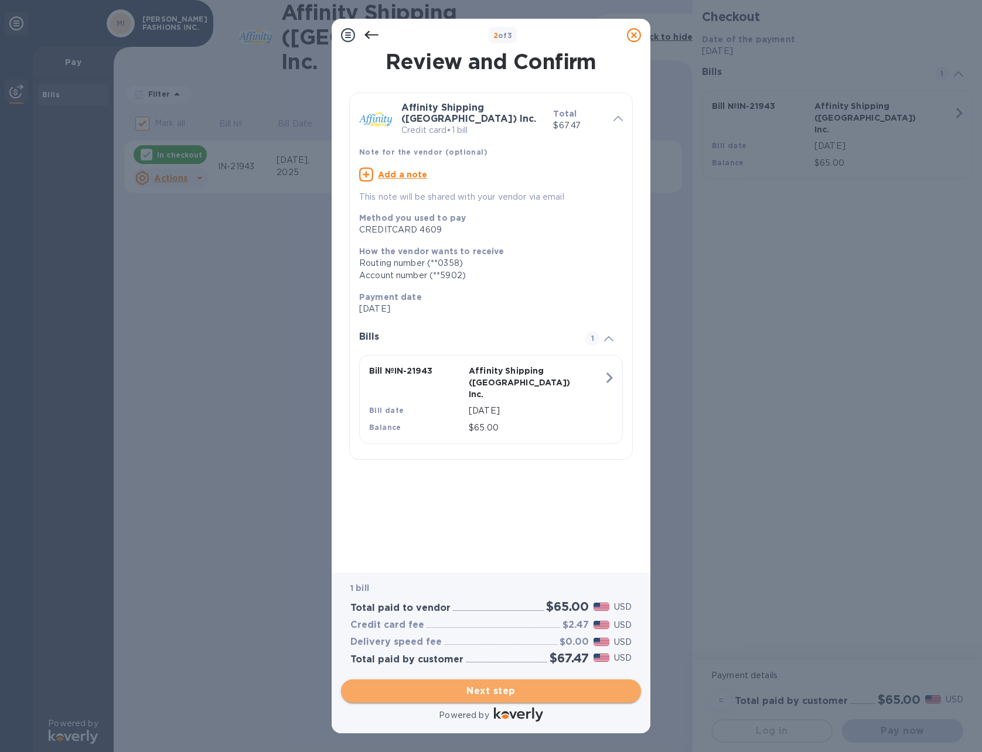
click at [499, 690] on span "Next step" at bounding box center [490, 691] width 281 height 14
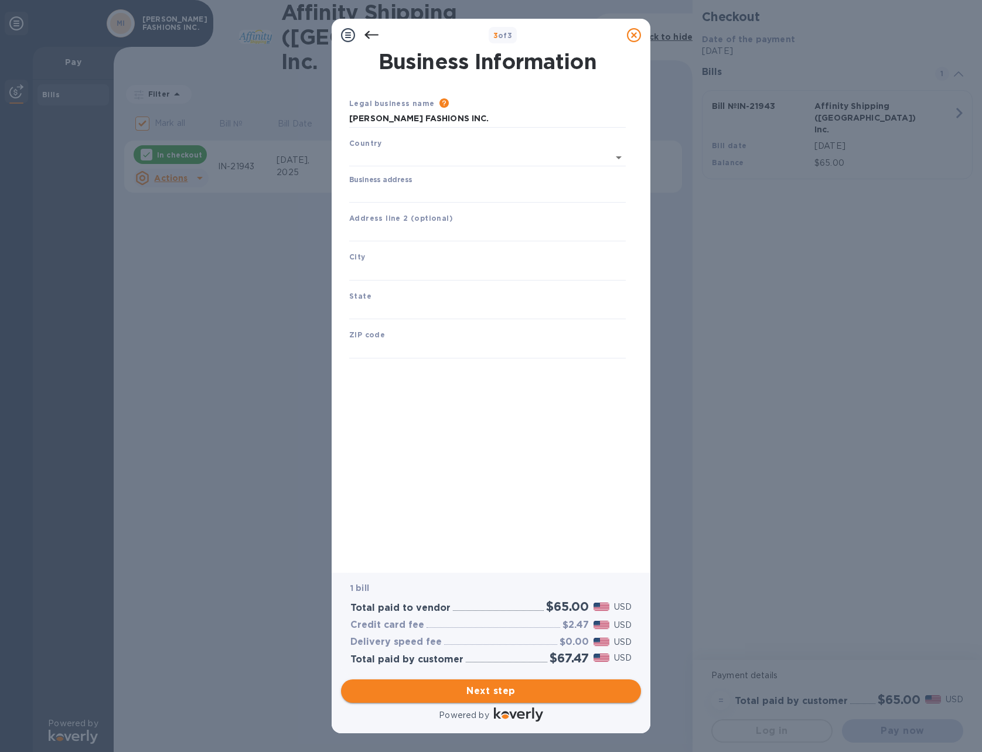
type input "[GEOGRAPHIC_DATA]"
click at [411, 188] on input "Business address" at bounding box center [487, 192] width 277 height 18
type input "[STREET_ADDRESS][US_STATE]"
type input "[PERSON_NAME]"
type input "NC"
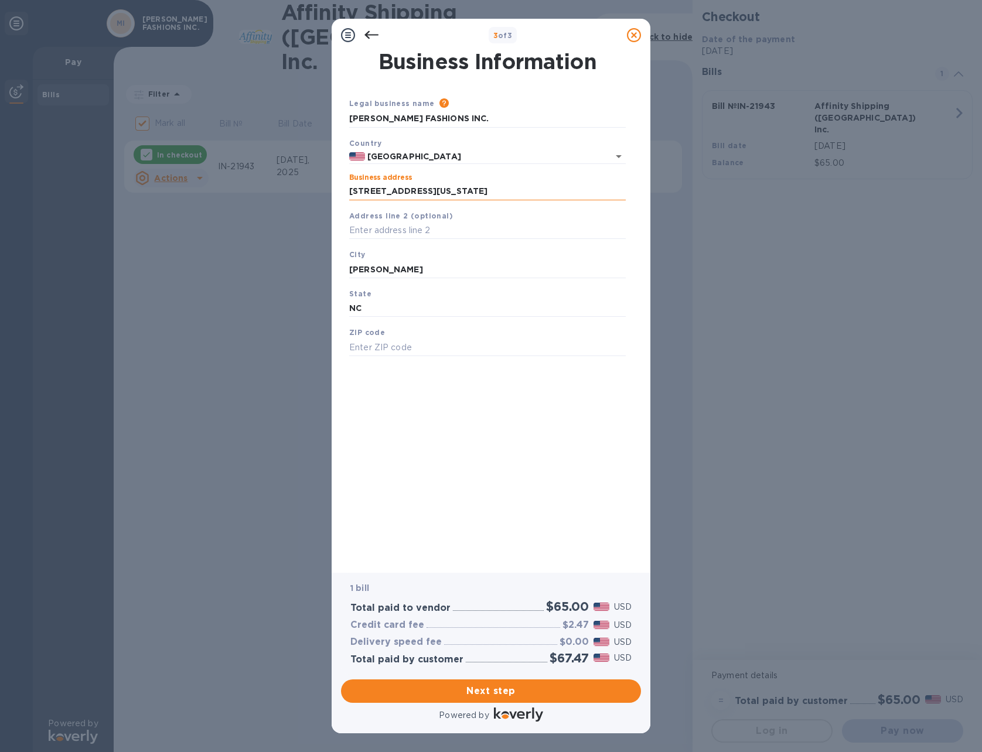
type input "27106"
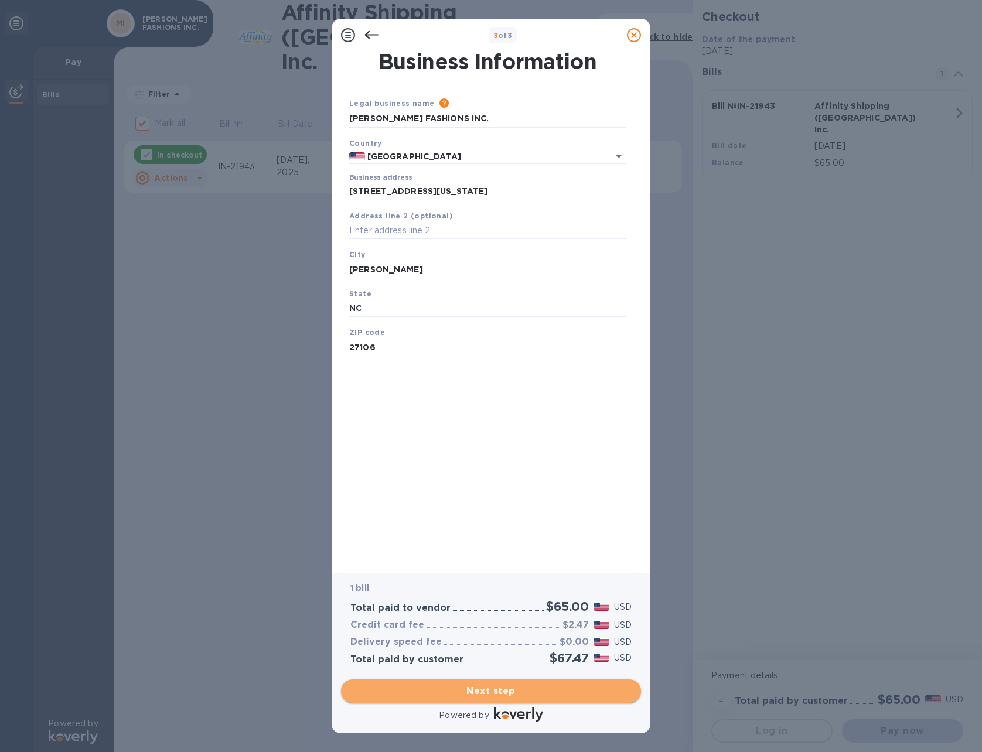
click at [500, 689] on span "Next step" at bounding box center [490, 691] width 281 height 14
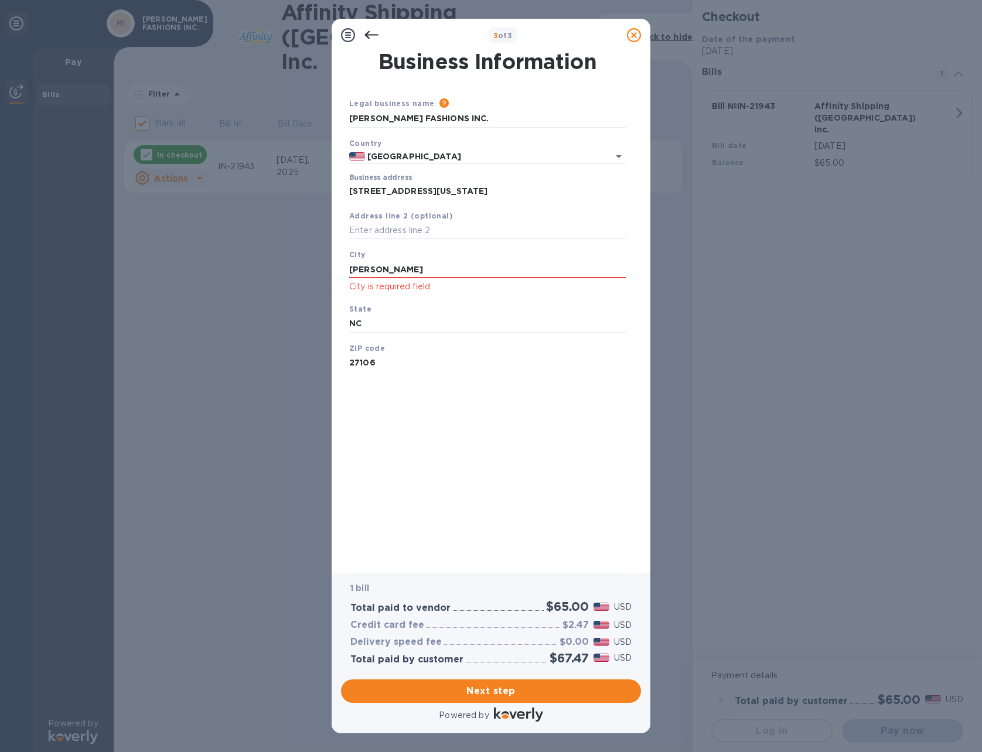
drag, startPoint x: 428, startPoint y: 267, endPoint x: 336, endPoint y: 265, distance: 92.0
click at [331, 276] on div "3 of 3 Business Information Legal business name Please provide the legal name t…" at bounding box center [491, 376] width 982 height 752
type input "[PERSON_NAME]"
drag, startPoint x: 433, startPoint y: 379, endPoint x: 458, endPoint y: 482, distance: 106.2
click at [434, 383] on div "Save" at bounding box center [488, 380] width 286 height 9
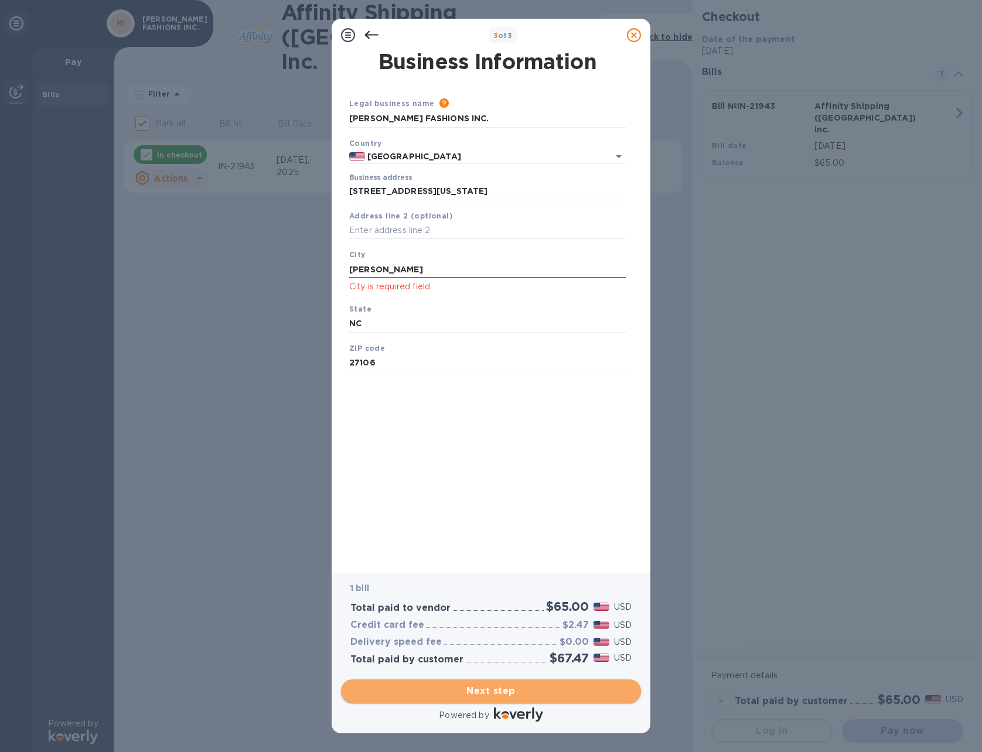
click at [503, 689] on span "Next step" at bounding box center [490, 691] width 281 height 14
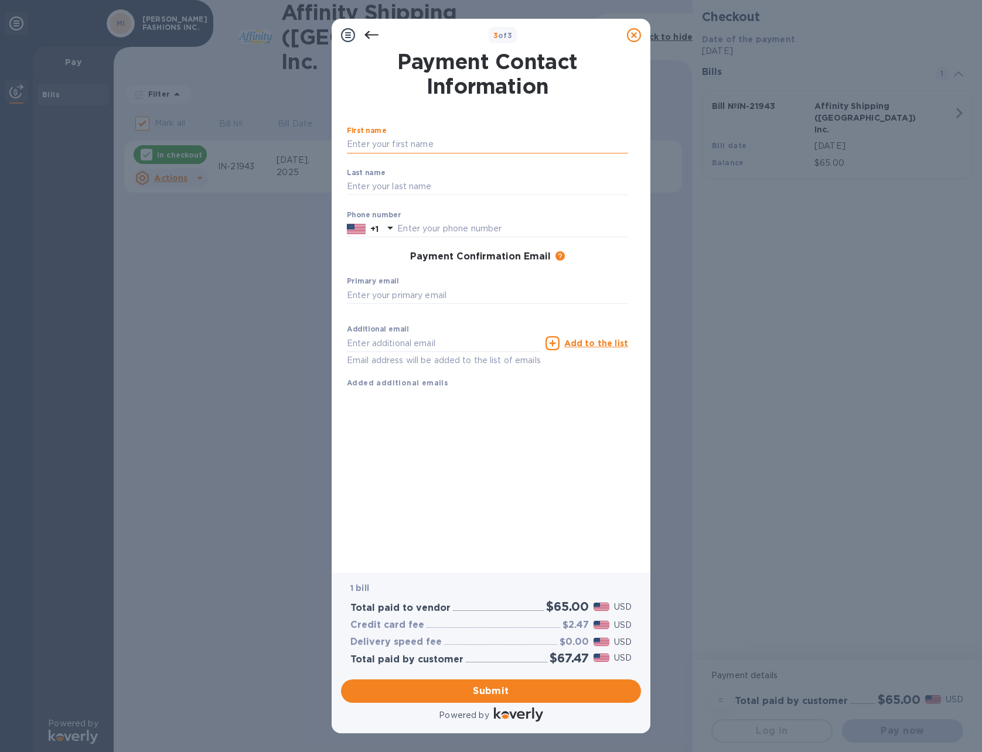
click at [435, 140] on input "text" at bounding box center [487, 145] width 281 height 18
type input "SUNIL"
type input "[PERSON_NAME]"
type input "3363278521"
type input "[EMAIL_ADDRESS][DOMAIN_NAME]"
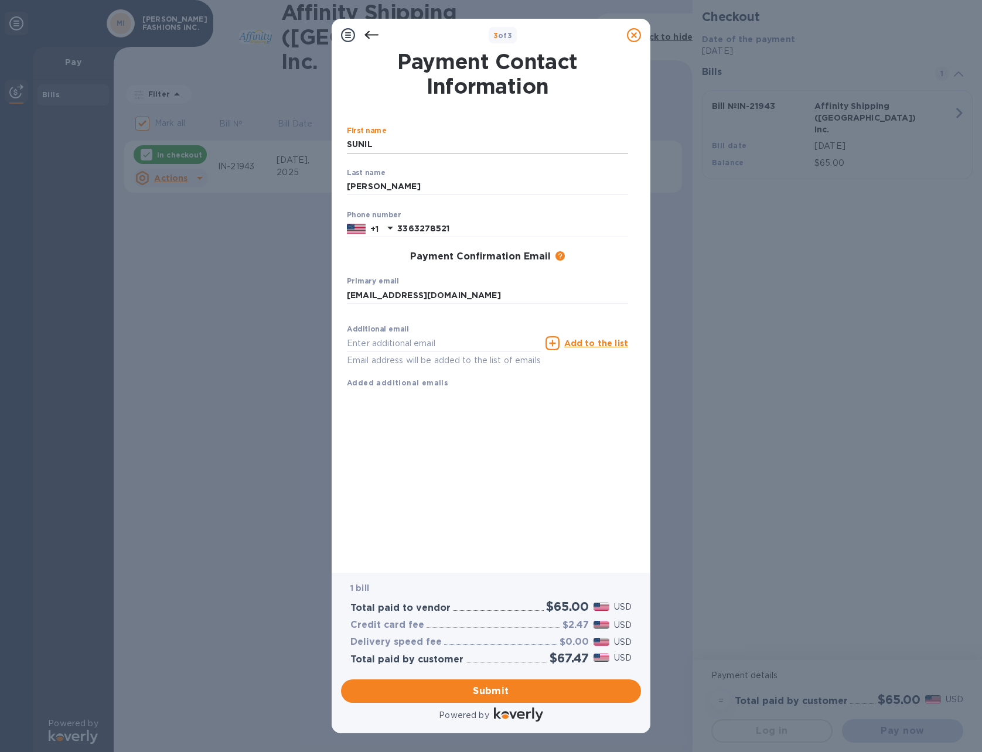
type input "[EMAIL_ADDRESS][DOMAIN_NAME]"
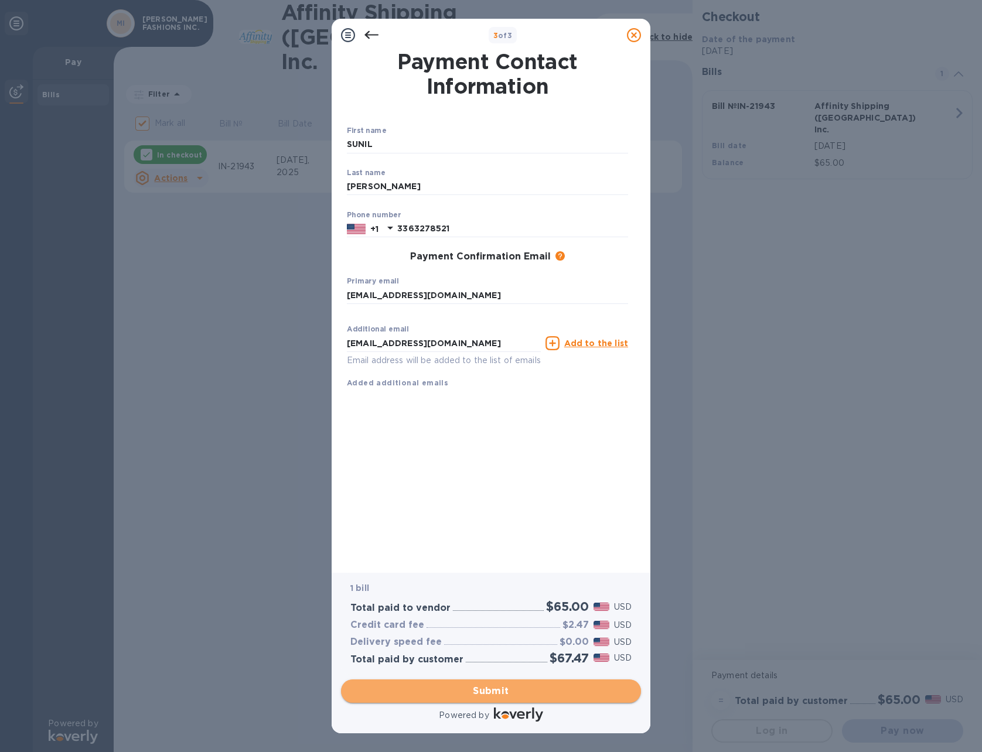
click at [491, 689] on span "Submit" at bounding box center [490, 691] width 281 height 14
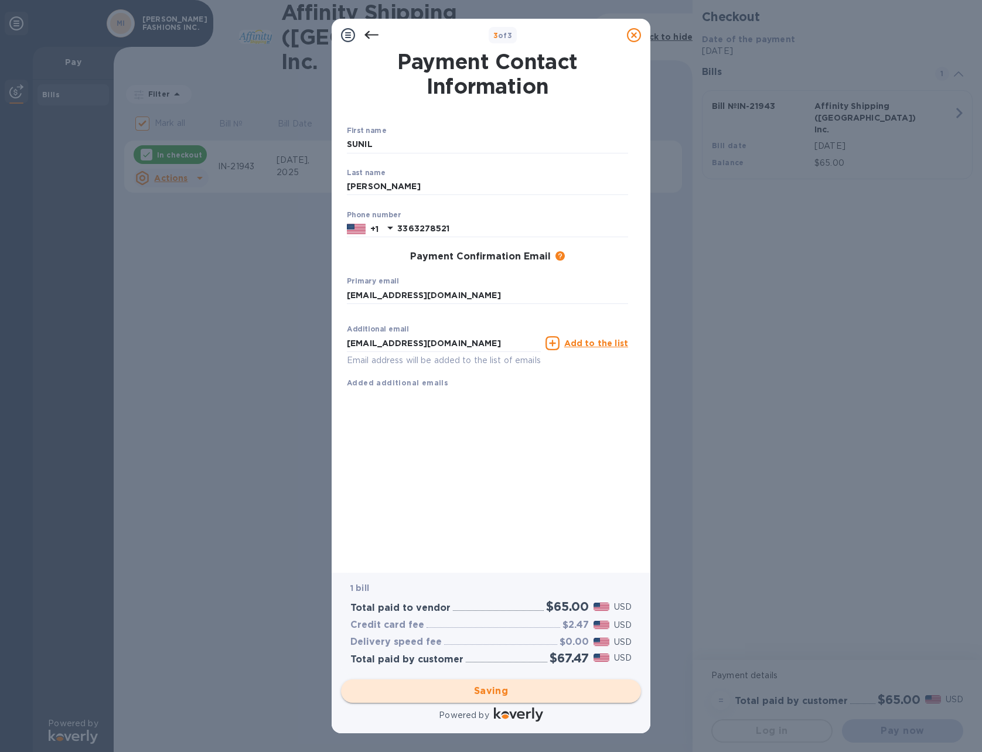
checkbox input "false"
